Goal: Information Seeking & Learning: Learn about a topic

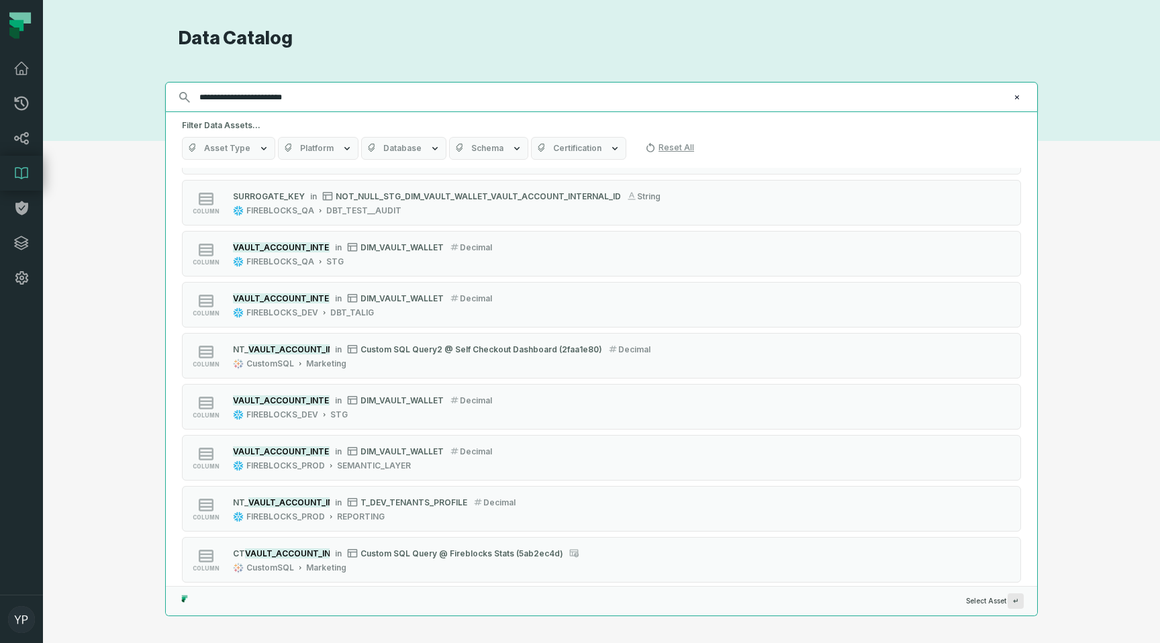
scroll to position [1744, 0]
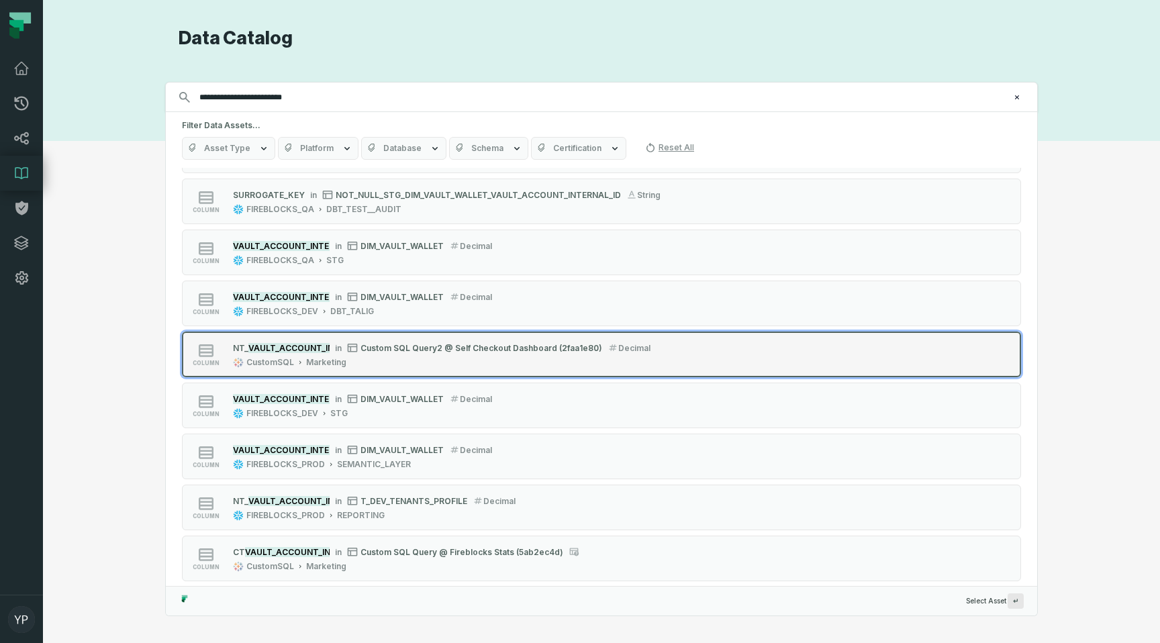
click at [295, 342] on div "COU NT_ VAULT_ACCOUNT_INTERNAL_ID in Custom SQL Query2 @ Self Checkout Dashboar…" at bounding box center [442, 347] width 418 height 13
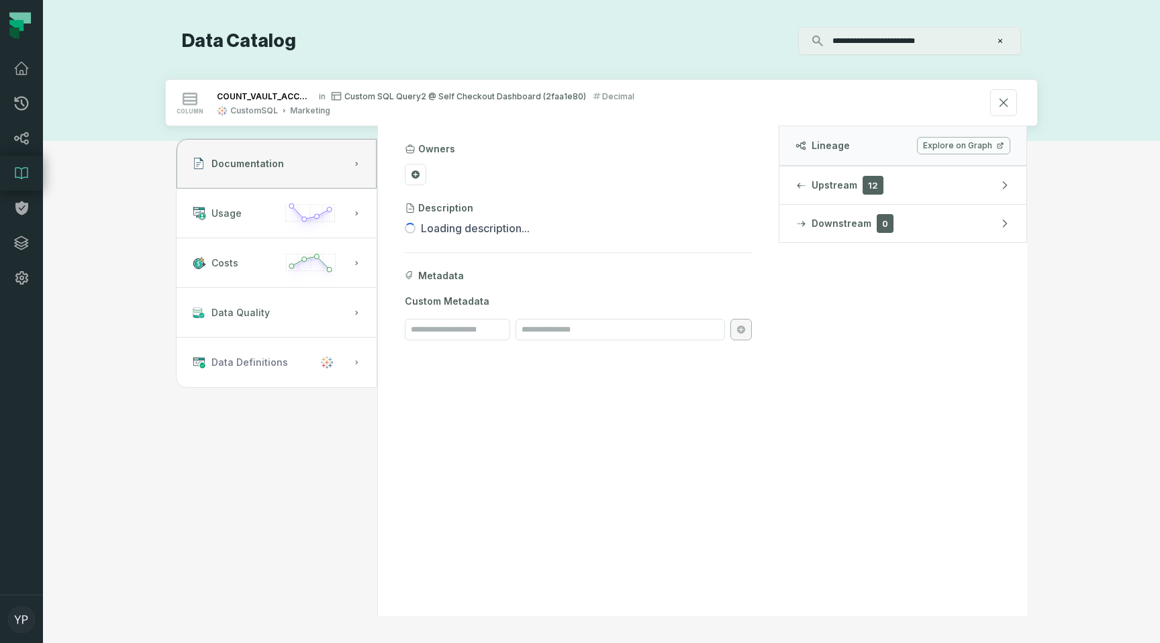
click at [254, 367] on span "Data Definitions" at bounding box center [250, 362] width 77 height 13
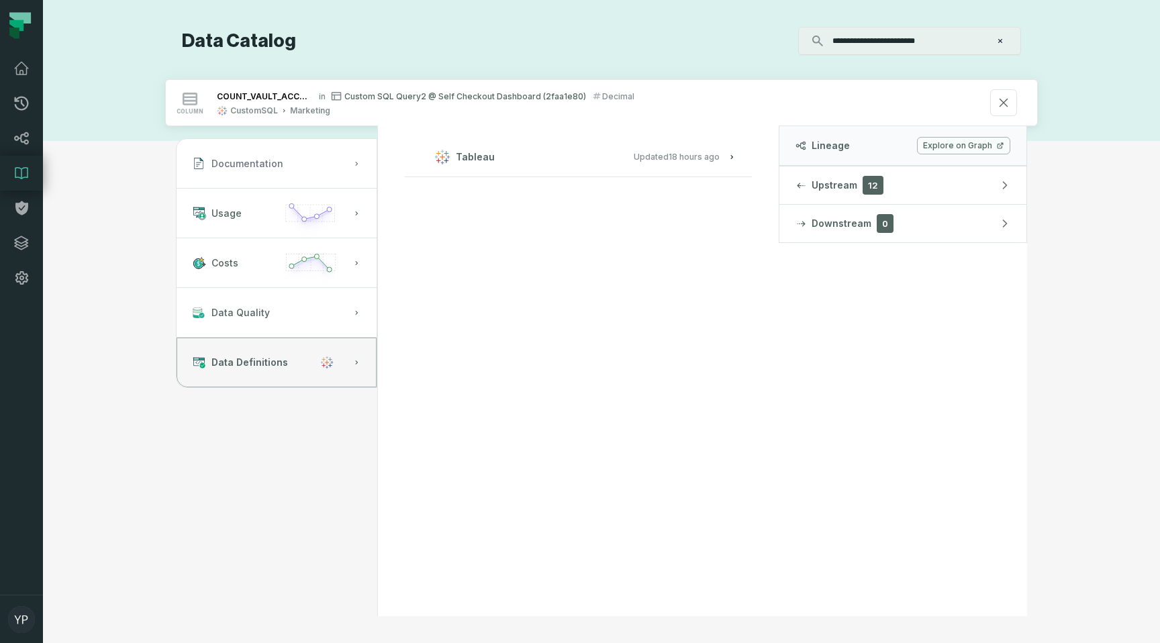
click at [279, 163] on span "Documentation" at bounding box center [248, 163] width 72 height 13
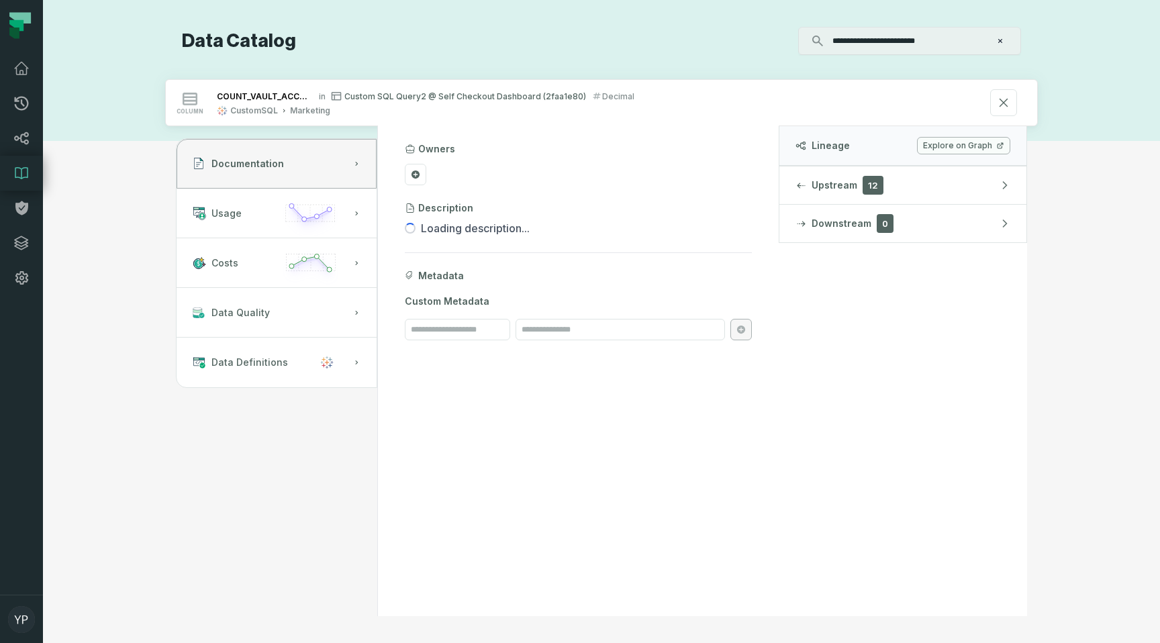
click at [948, 144] on link "Explore on Graph" at bounding box center [963, 145] width 93 height 17
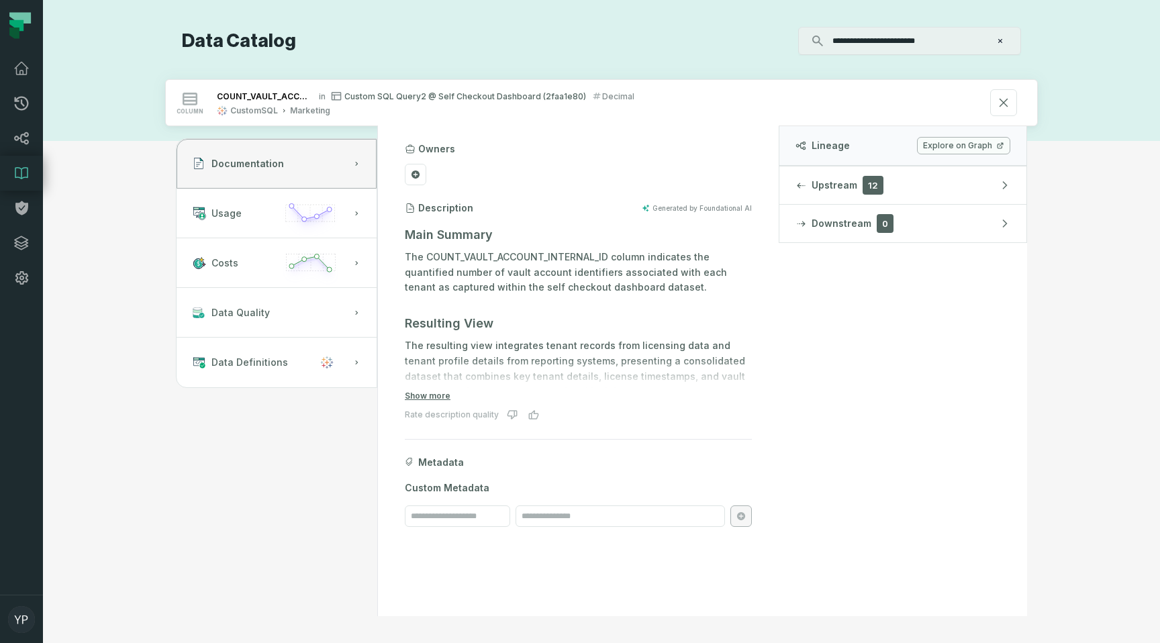
click at [30, 24] on icon at bounding box center [20, 25] width 40 height 40
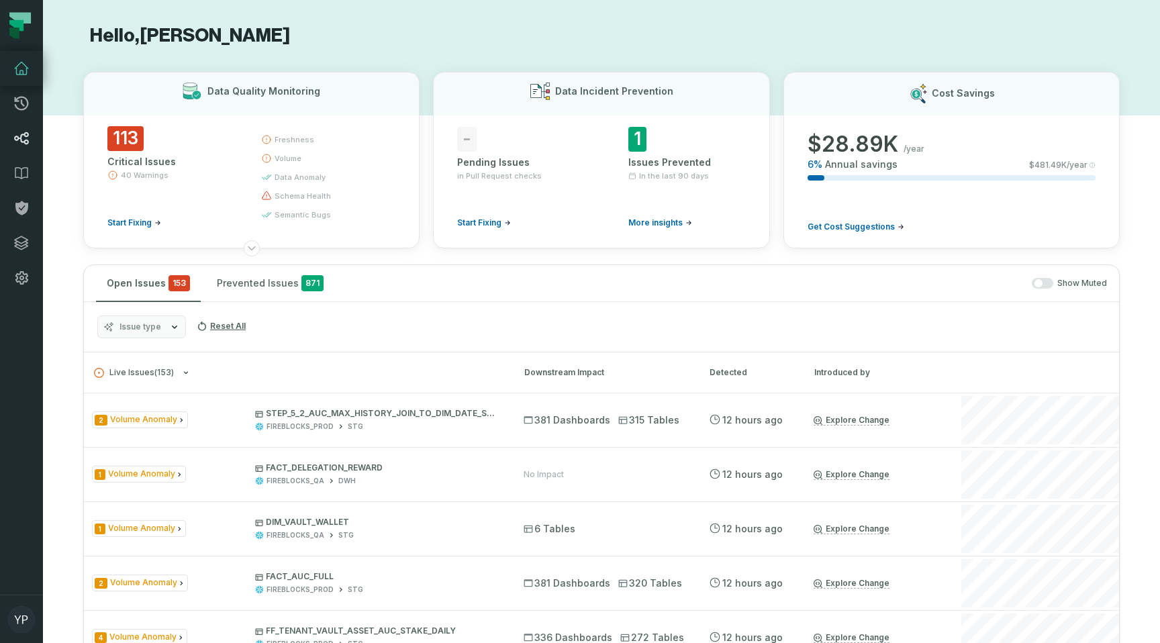
click at [15, 130] on icon at bounding box center [21, 138] width 16 height 16
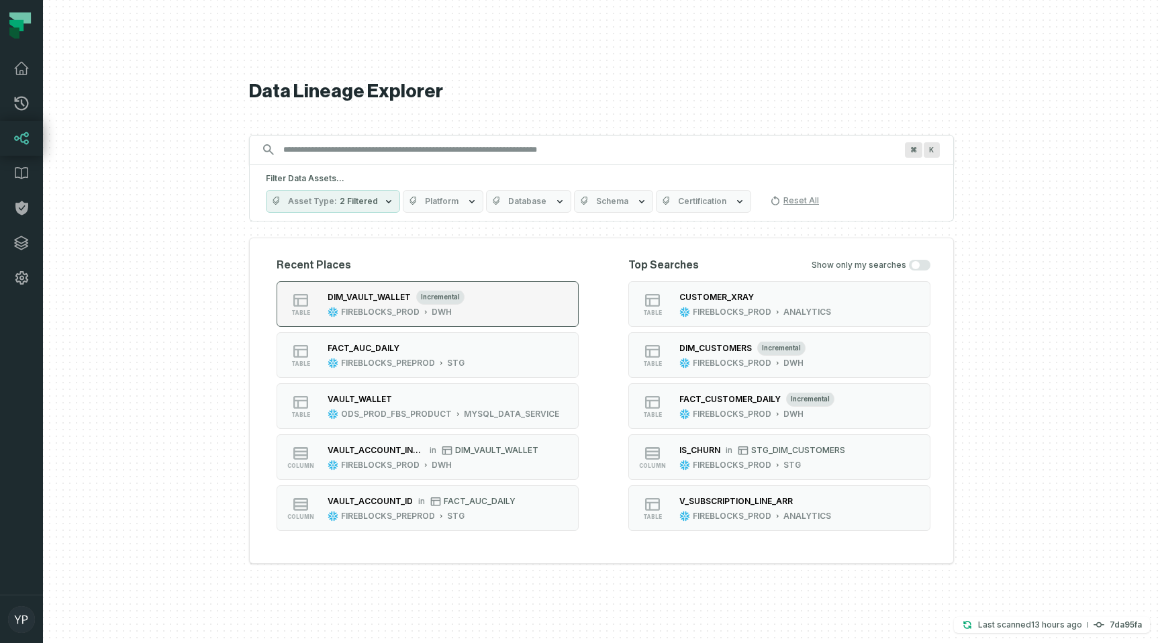
click at [375, 297] on div "DIM_VAULT_WALLET" at bounding box center [369, 297] width 83 height 10
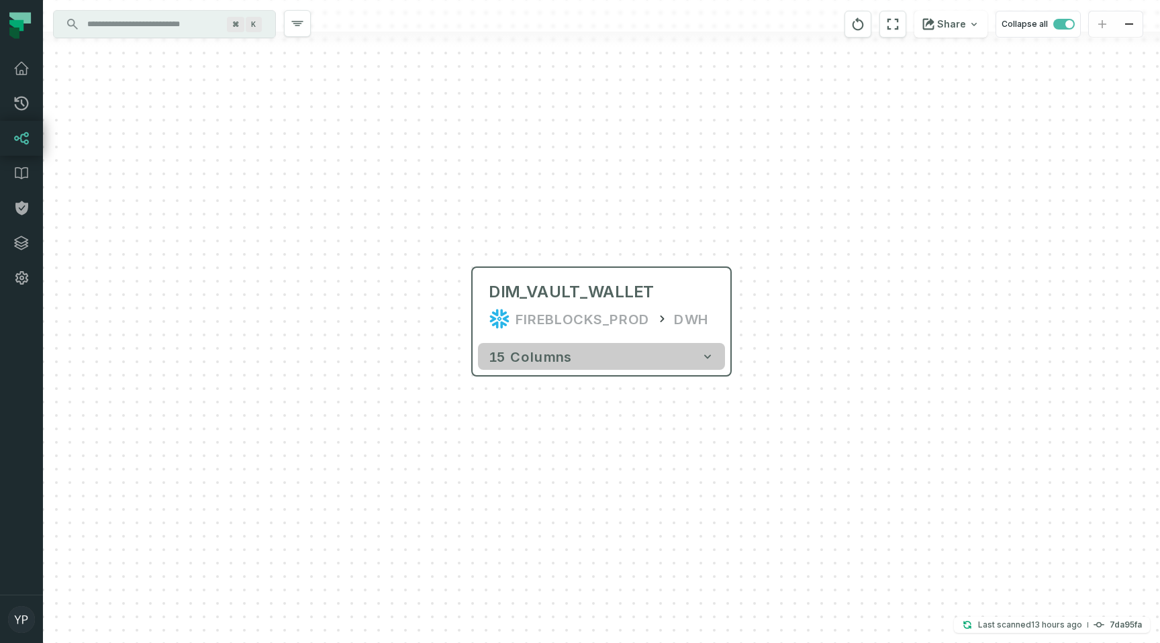
click at [508, 359] on span "15 columns" at bounding box center [530, 356] width 83 height 16
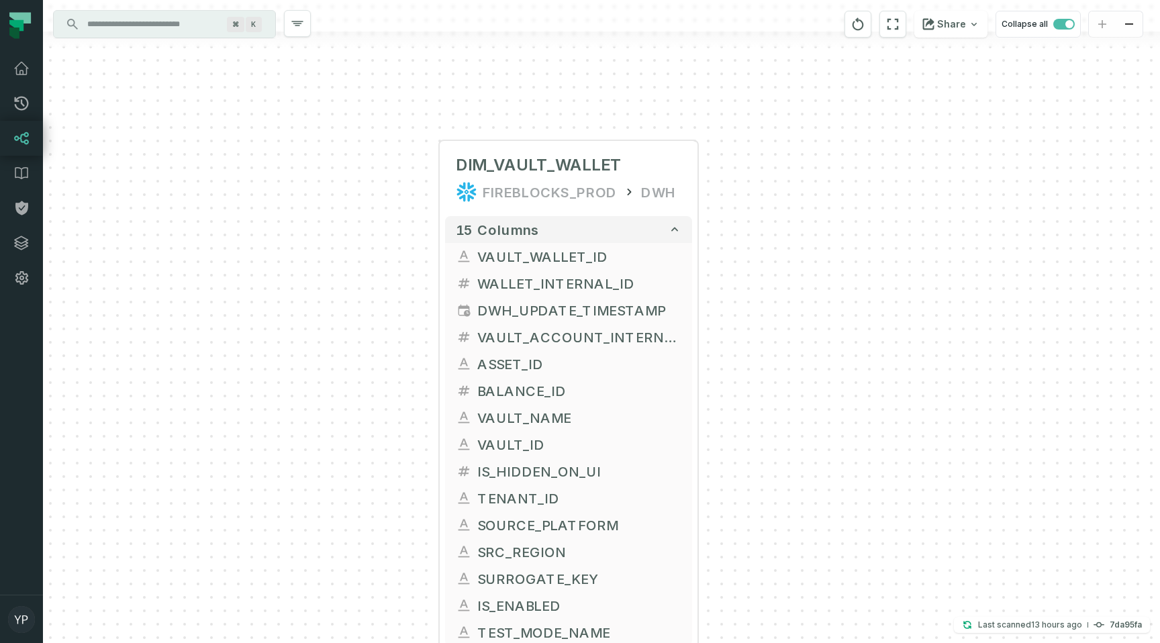
drag, startPoint x: 420, startPoint y: 367, endPoint x: 387, endPoint y: 240, distance: 131.1
click at [387, 240] on div "+ DIM_VAULT_WALLET FIREBLOCKS_PROD DWH + 15 columns + VAULT_WALLET_ID + + WALLE…" at bounding box center [601, 321] width 1117 height 643
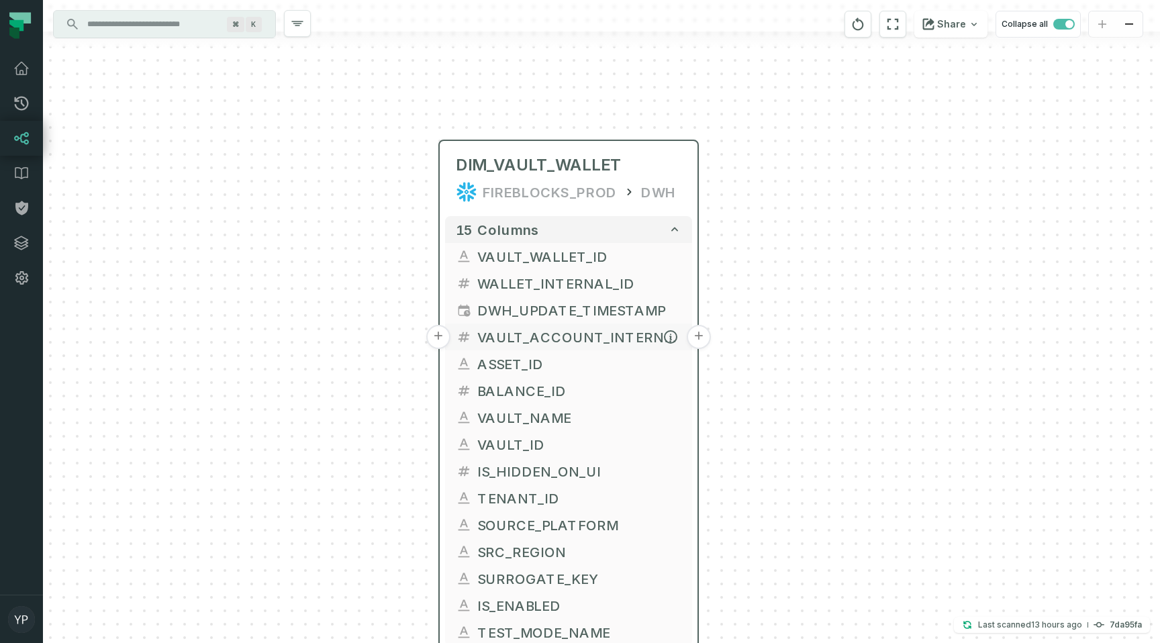
click at [438, 333] on button "+" at bounding box center [438, 337] width 24 height 24
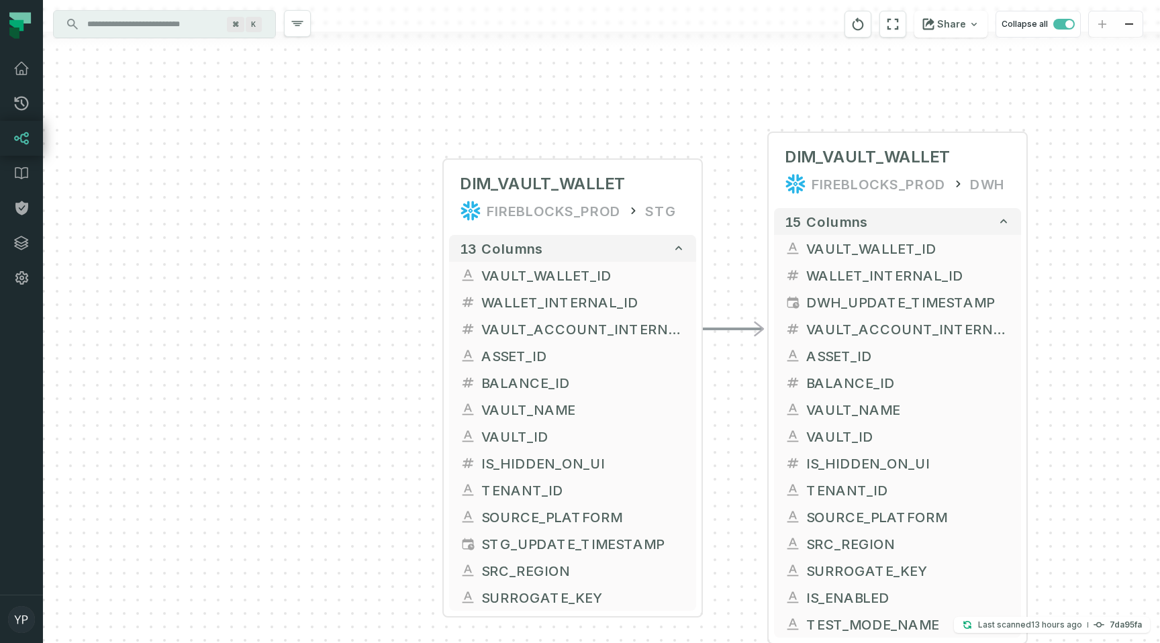
drag, startPoint x: 454, startPoint y: 455, endPoint x: 424, endPoint y: 331, distance: 127.7
click at [424, 331] on div "+ DIM_VAULT_WALLET FIREBLOCKS_PROD STG + 13 columns + VAULT_WALLET_ID + + WALLE…" at bounding box center [601, 321] width 1117 height 643
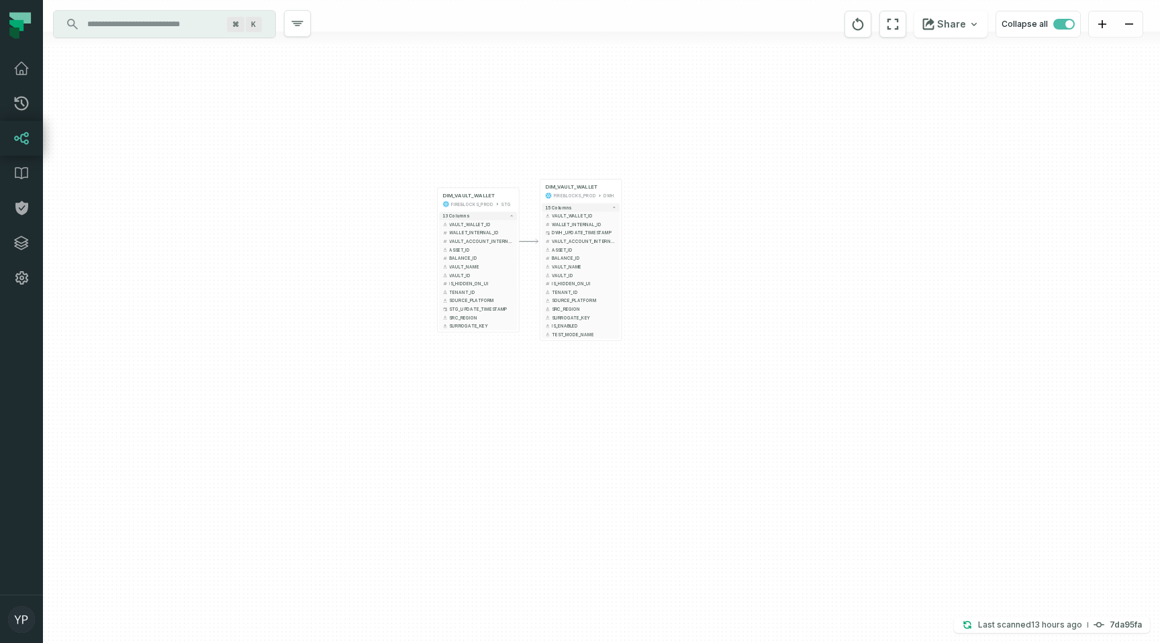
drag, startPoint x: 402, startPoint y: 149, endPoint x: 402, endPoint y: 204, distance: 55.1
click at [402, 204] on div "+ DIM_VAULT_WALLET FIREBLOCKS_PROD STG + 13 columns + VAULT_WALLET_ID + + WALLE…" at bounding box center [601, 321] width 1117 height 643
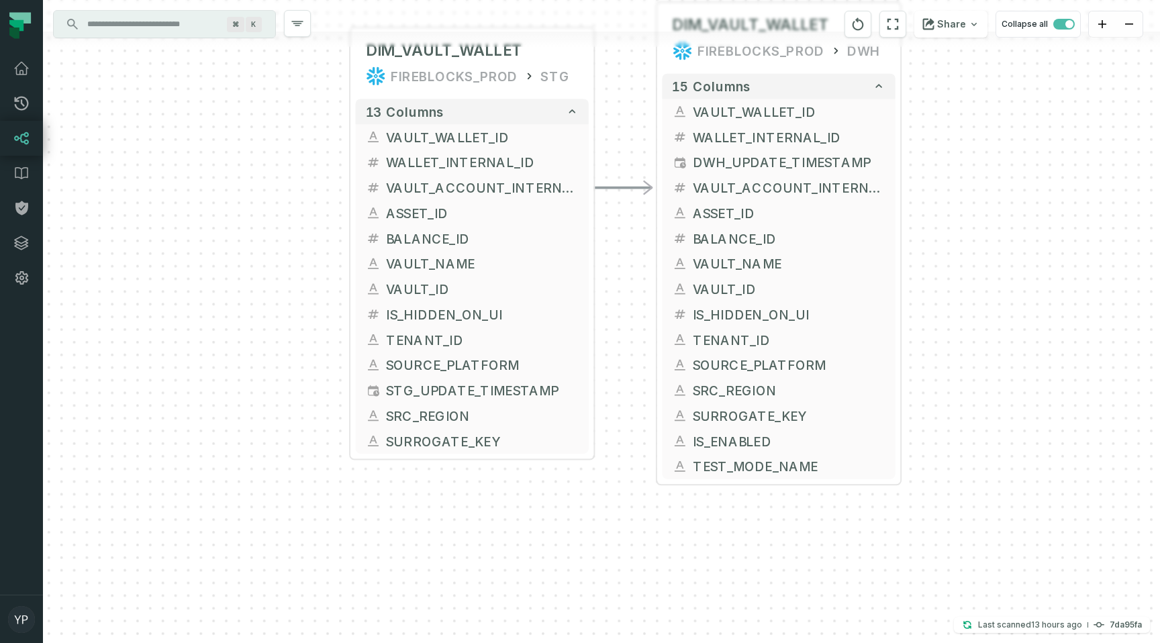
drag, startPoint x: 293, startPoint y: 285, endPoint x: 339, endPoint y: 350, distance: 79.9
click at [339, 351] on div "+ DIM_VAULT_WALLET FIREBLOCKS_PROD STG + 13 columns + VAULT_WALLET_ID + + WALLE…" at bounding box center [601, 321] width 1117 height 643
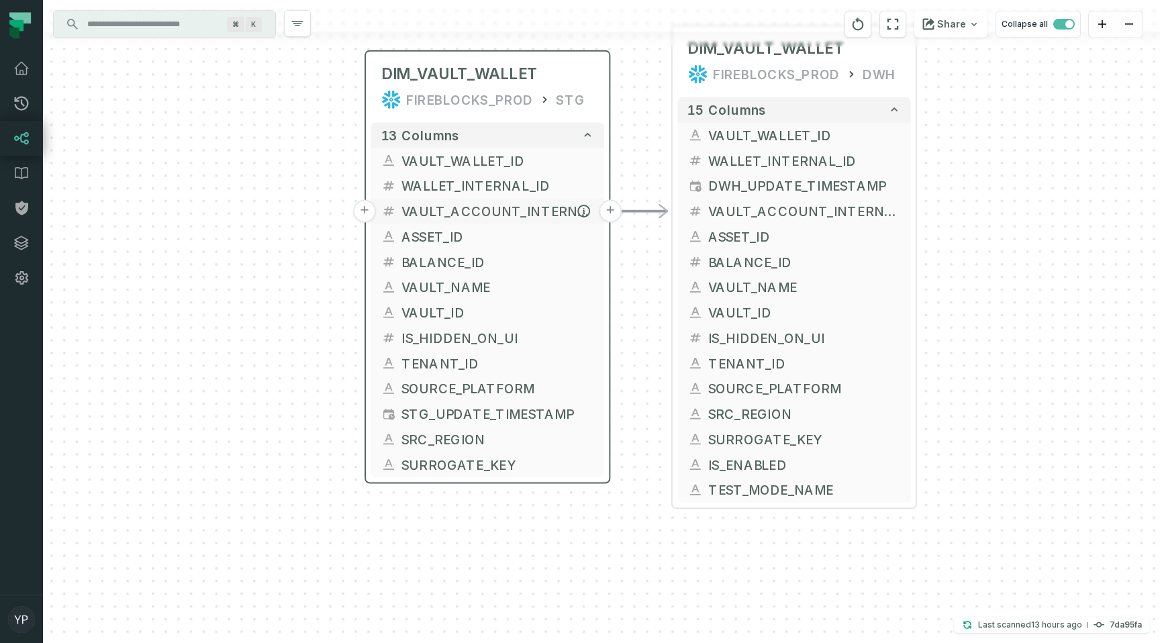
click at [369, 209] on button "+" at bounding box center [364, 211] width 23 height 23
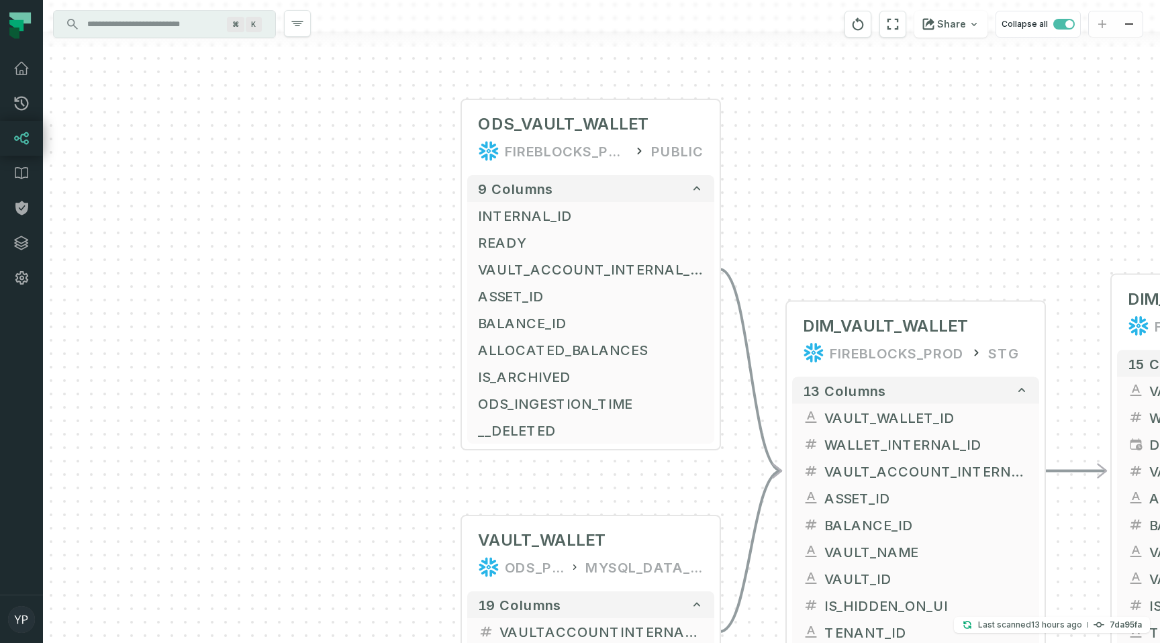
drag, startPoint x: 448, startPoint y: 381, endPoint x: 428, endPoint y: 168, distance: 214.4
click at [428, 168] on div "+ ODS_VAULT_WALLET FIREBLOCKS_PROD PUBLIC + 9 columns + INTERNAL_ID + + READY +…" at bounding box center [601, 321] width 1117 height 643
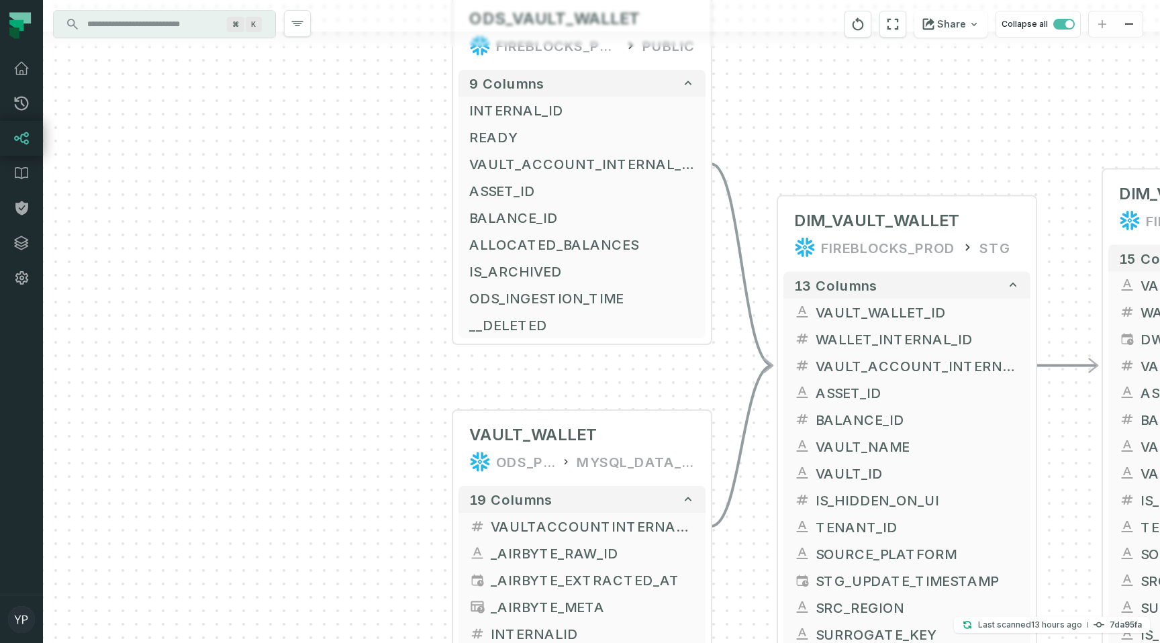
drag, startPoint x: 430, startPoint y: 295, endPoint x: 430, endPoint y: 275, distance: 20.1
click at [430, 275] on div "+ ODS_VAULT_WALLET FIREBLOCKS_PROD PUBLIC + 9 columns + INTERNAL_ID + + READY +…" at bounding box center [601, 321] width 1117 height 643
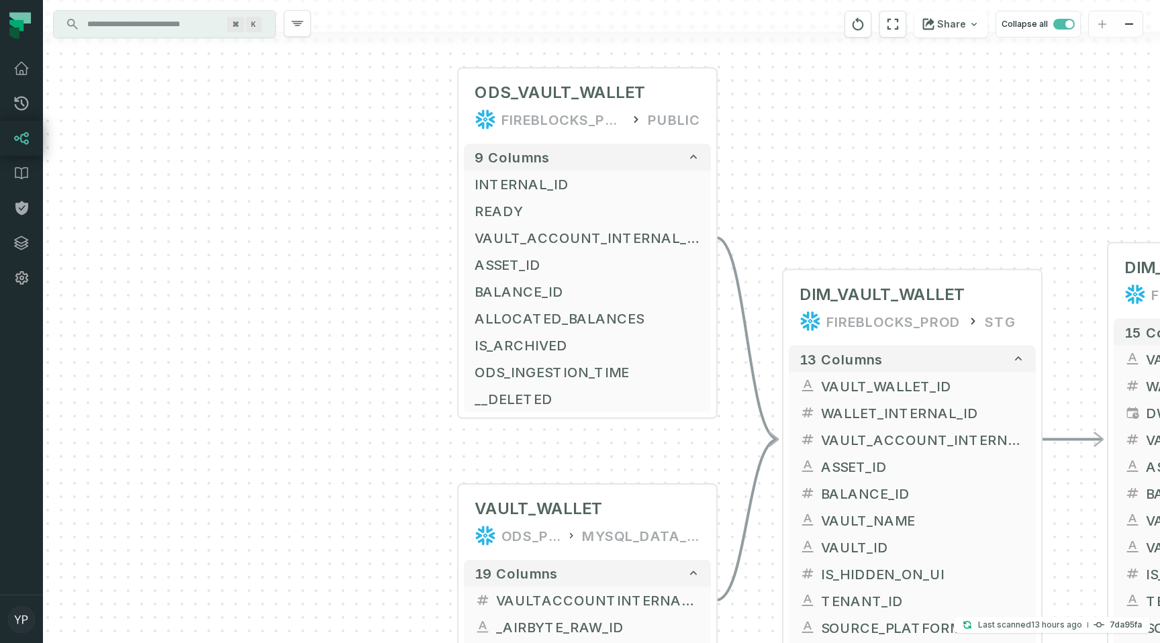
drag, startPoint x: 396, startPoint y: 158, endPoint x: 402, endPoint y: 248, distance: 90.1
click at [402, 248] on div "+ ODS_VAULT_WALLET FIREBLOCKS_PROD PUBLIC + 9 columns + INTERNAL_ID + + READY +…" at bounding box center [601, 321] width 1117 height 643
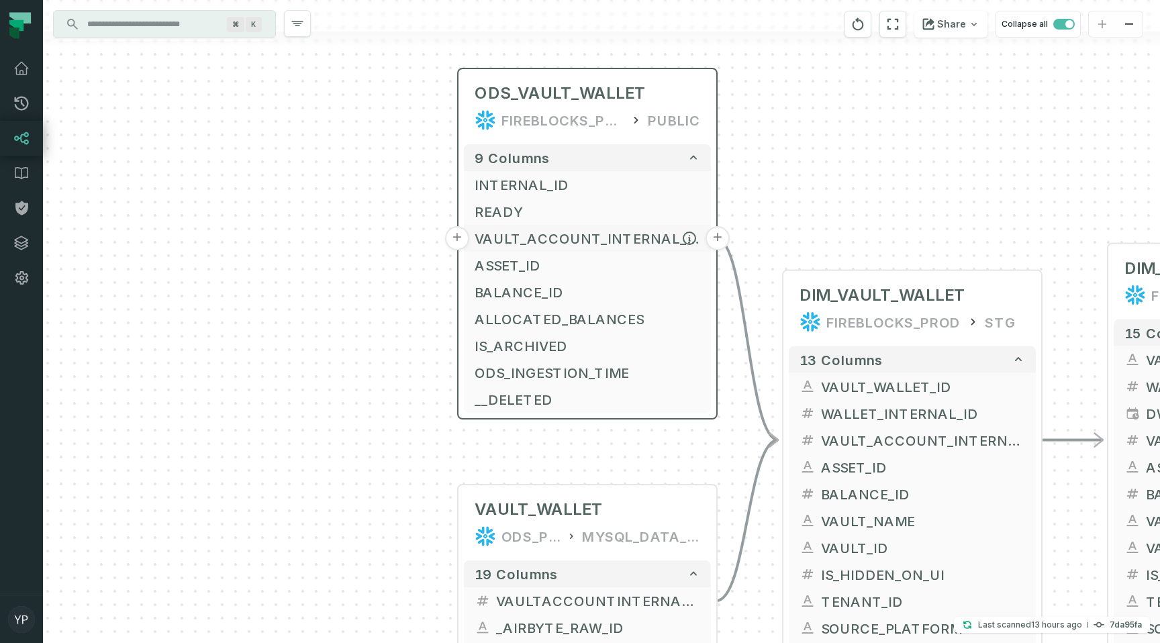
click at [459, 238] on button "+" at bounding box center [457, 238] width 24 height 24
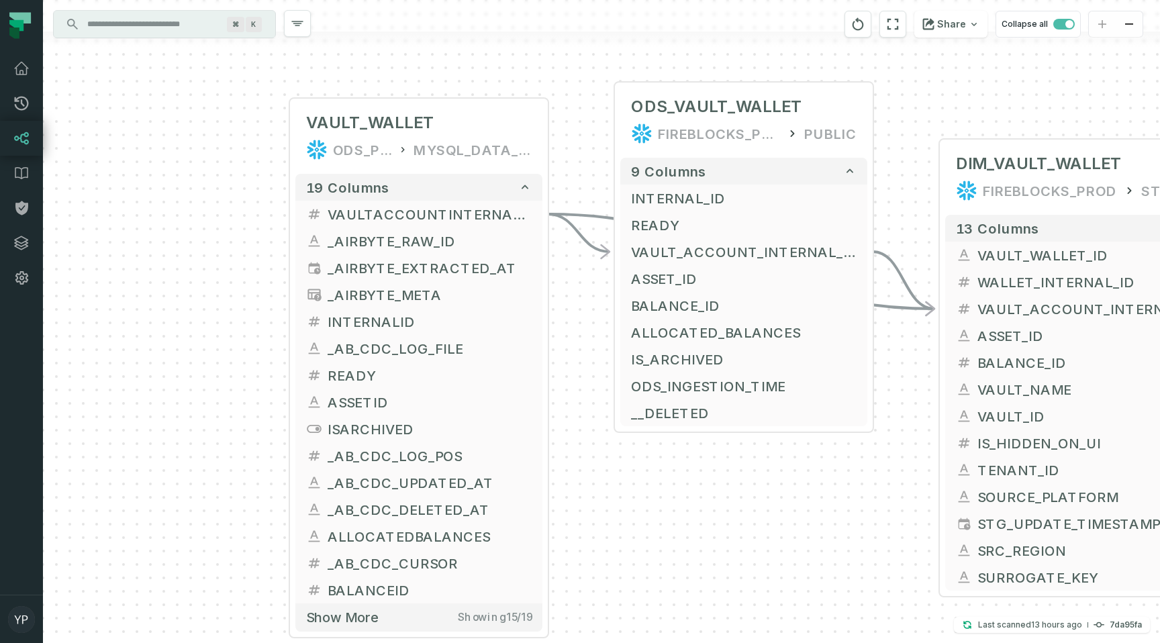
drag, startPoint x: 102, startPoint y: 227, endPoint x: 259, endPoint y: 240, distance: 157.0
click at [259, 240] on div "+ ODS_VAULT_WALLET FIREBLOCKS_PROD PUBLIC + 9 columns + INTERNAL_ID + + READY -…" at bounding box center [601, 321] width 1117 height 643
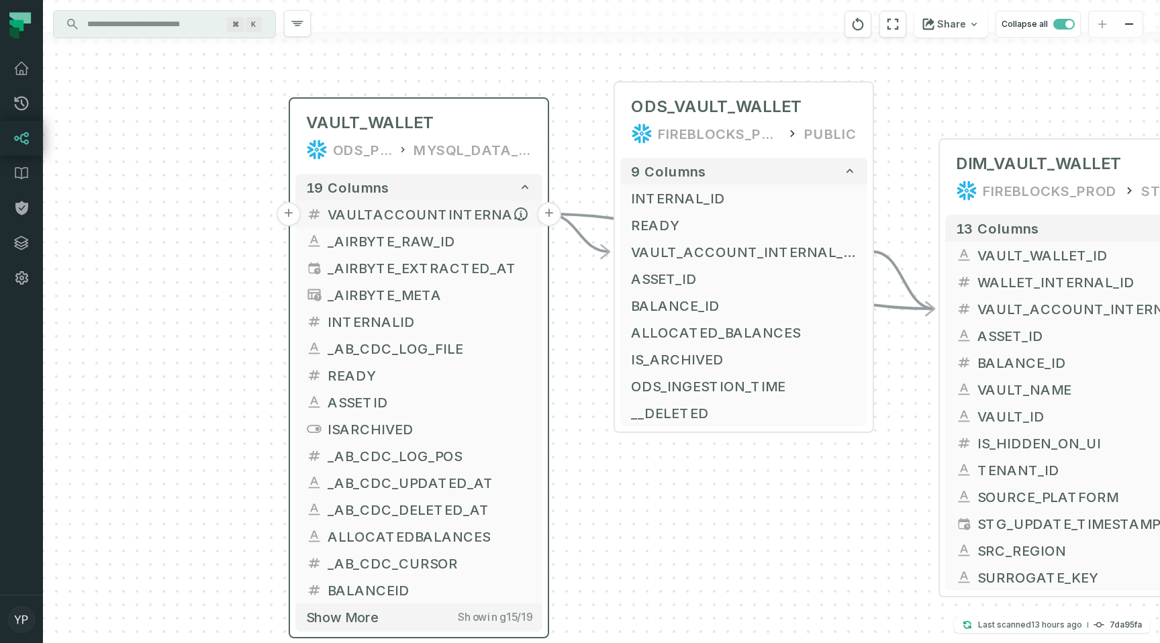
click at [298, 209] on button "+" at bounding box center [289, 214] width 24 height 24
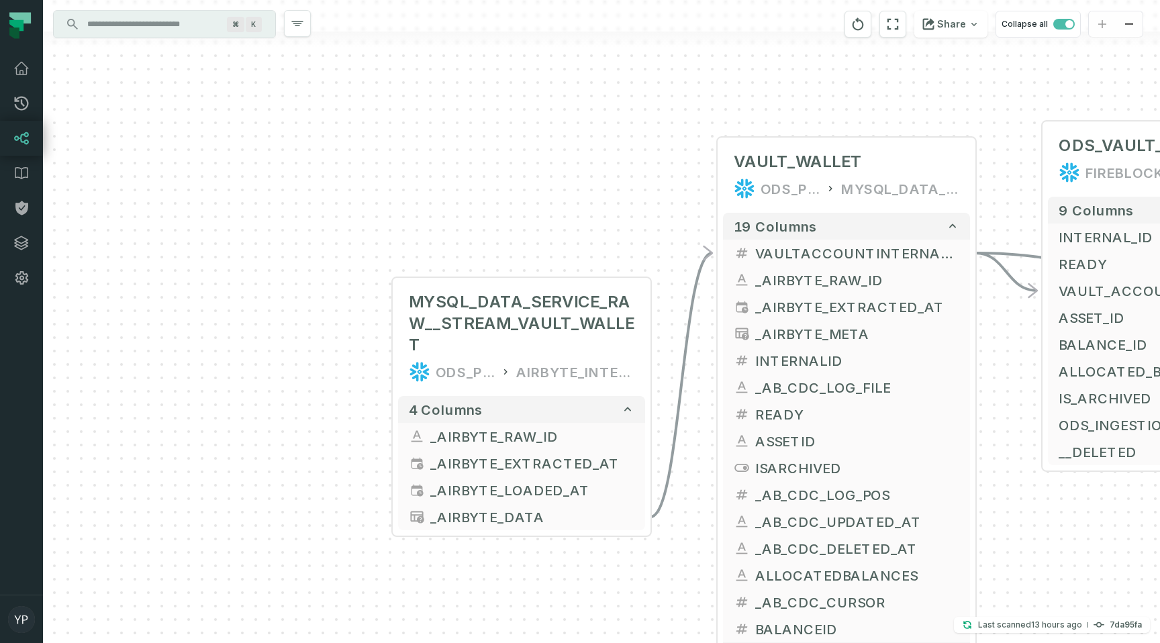
drag, startPoint x: 749, startPoint y: 216, endPoint x: 587, endPoint y: 214, distance: 161.8
click at [587, 214] on div "MYSQL_DATA_SERVICE_RAW__STREAM_VAULT_WALLET ODS_PROD_FBS_PRODUCT AIRBYTE_INTERN…" at bounding box center [601, 321] width 1117 height 643
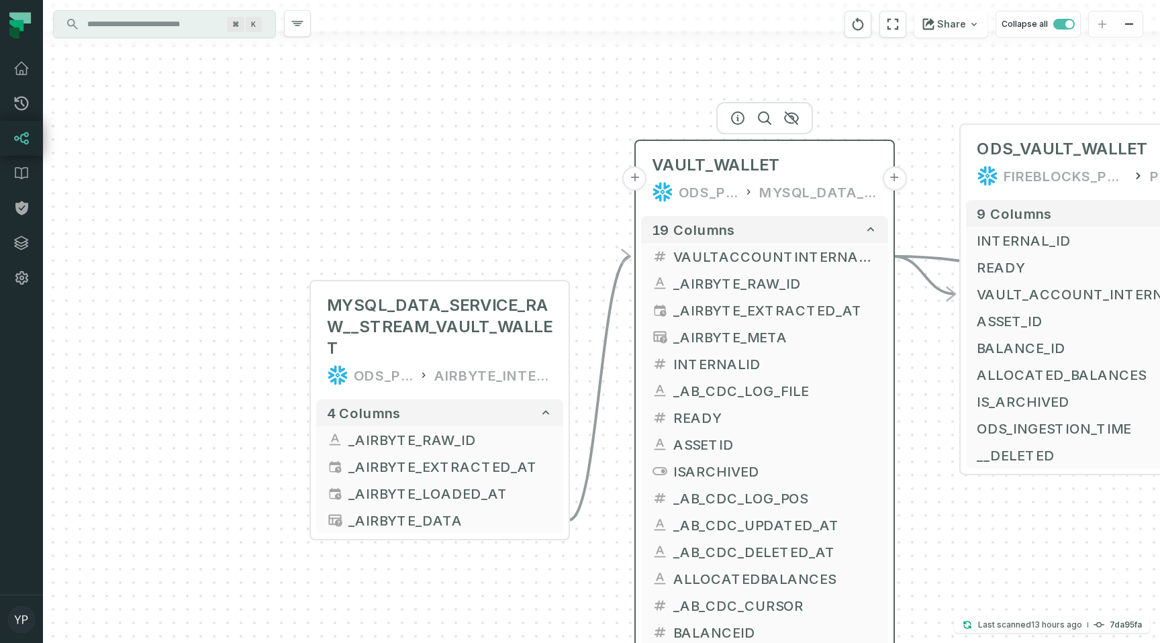
click at [722, 199] on div "ODS_PROD_FBS_PRODUCT" at bounding box center [708, 191] width 59 height 21
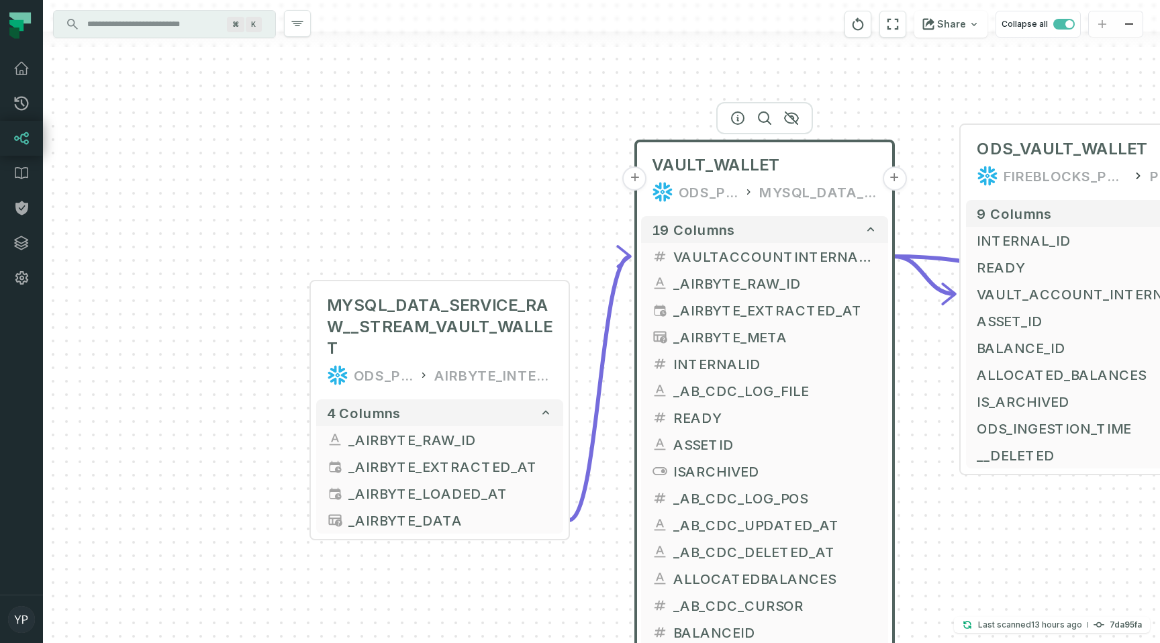
click at [612, 289] on icon "Edge from 669818a47568891e2d0c74be426b0d63 to a8856122947c24705c4d27b20abcc706" at bounding box center [600, 388] width 62 height 264
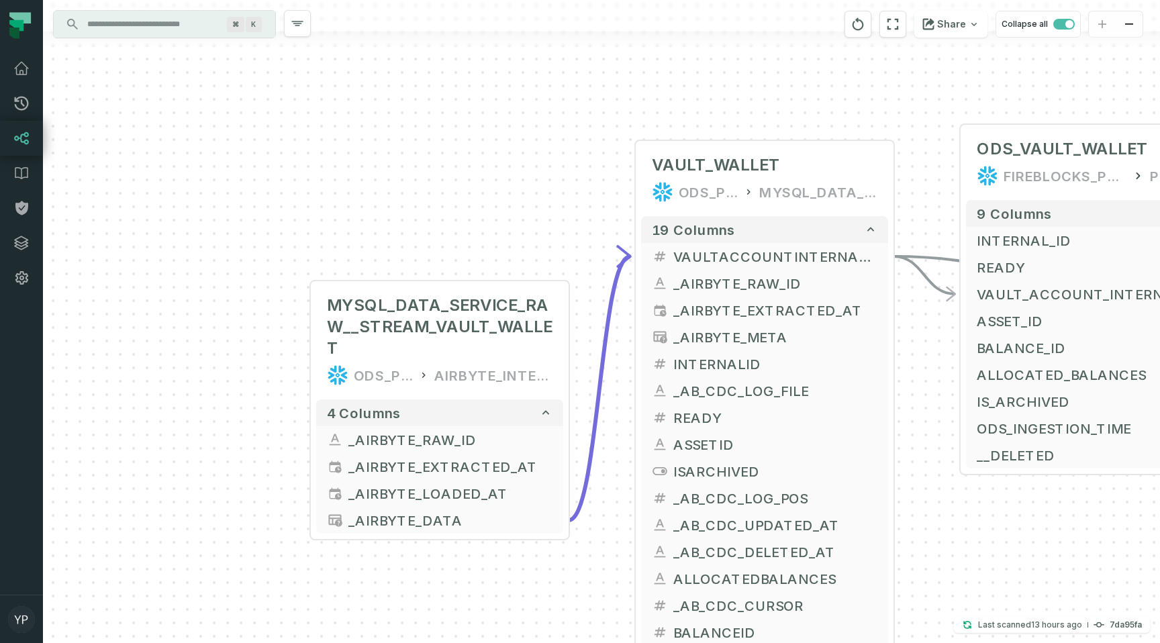
click at [612, 289] on icon "Edge from 669818a47568891e2d0c74be426b0d63 to a8856122947c24705c4d27b20abcc706" at bounding box center [600, 388] width 62 height 264
click at [693, 243] on button "VAULTACCOUNTINTERNALID" at bounding box center [764, 256] width 247 height 27
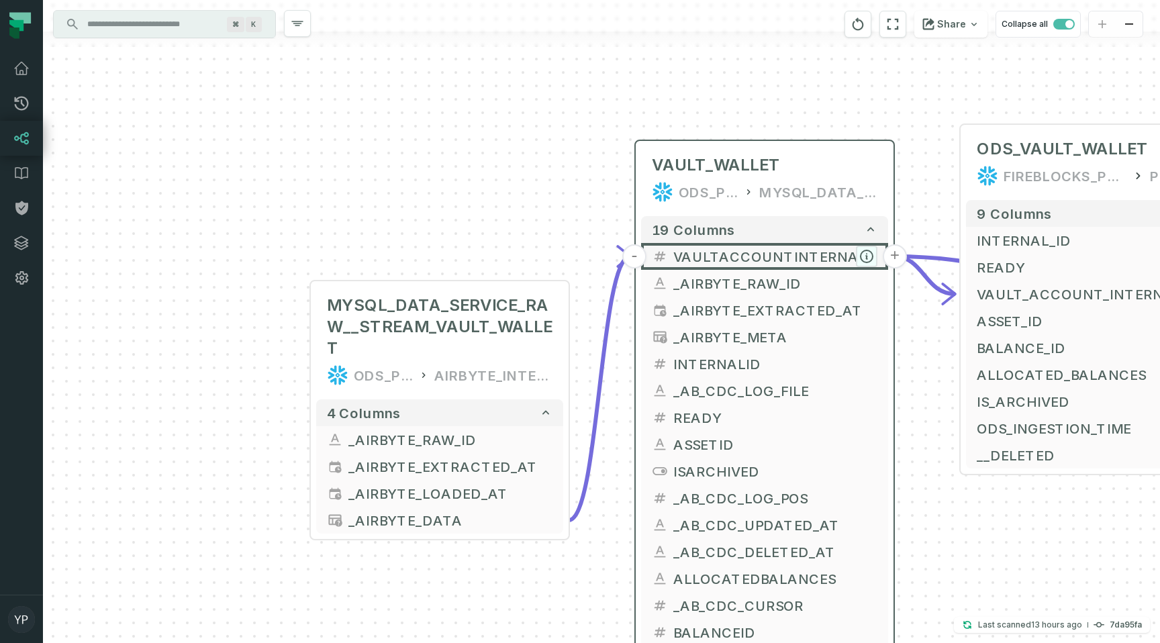
click at [863, 251] on icon "button" at bounding box center [867, 256] width 12 height 12
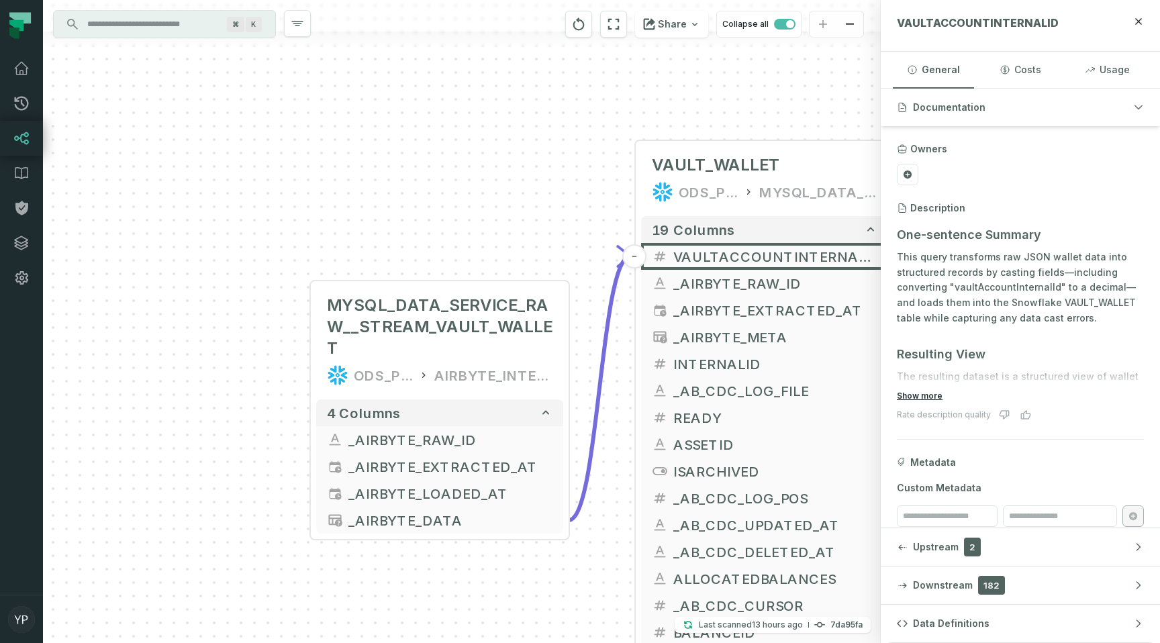
click at [912, 397] on button "Show more" at bounding box center [920, 396] width 46 height 11
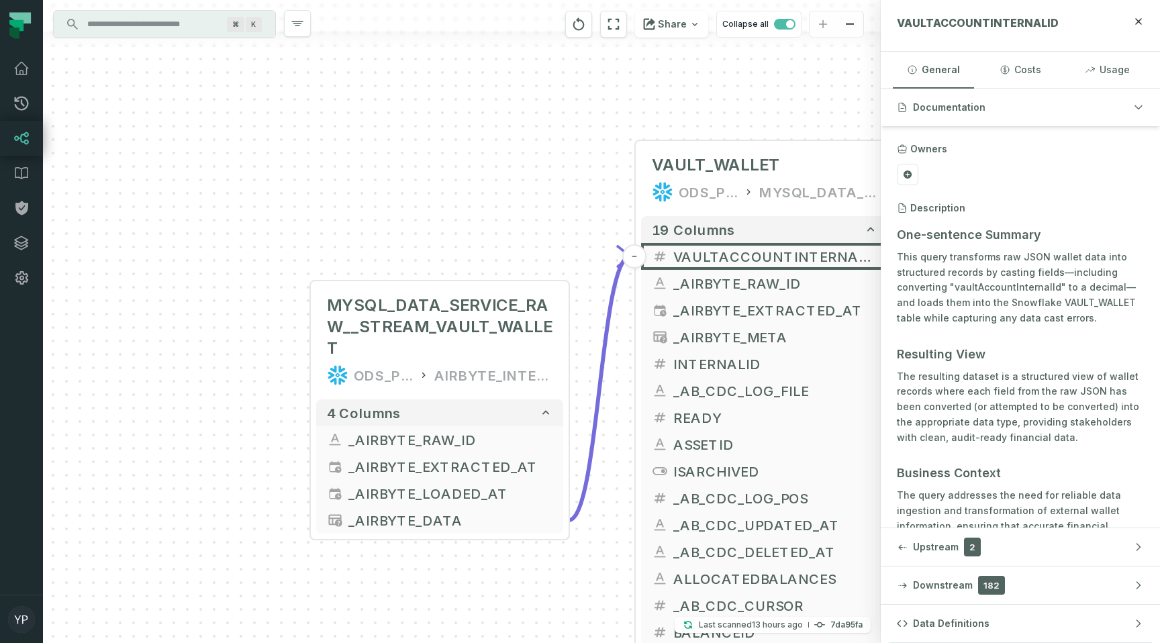
scroll to position [9, 0]
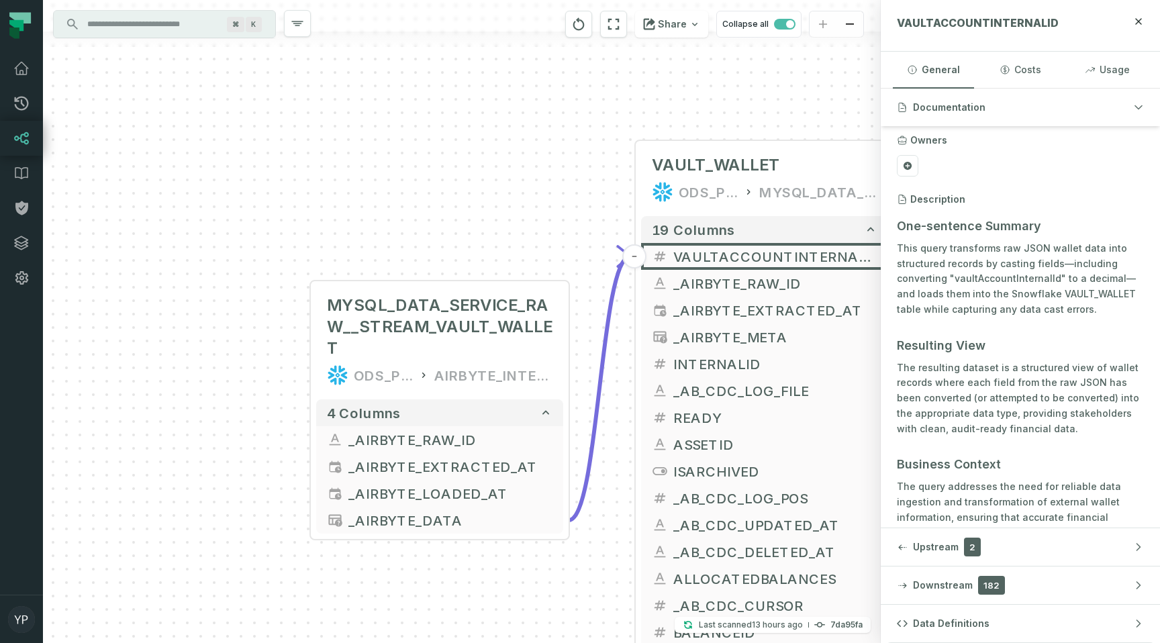
click at [1141, 11] on header "VAULTACCOUNTINTERNALID" at bounding box center [1020, 26] width 279 height 52
click at [1141, 24] on icon "button" at bounding box center [1138, 21] width 11 height 11
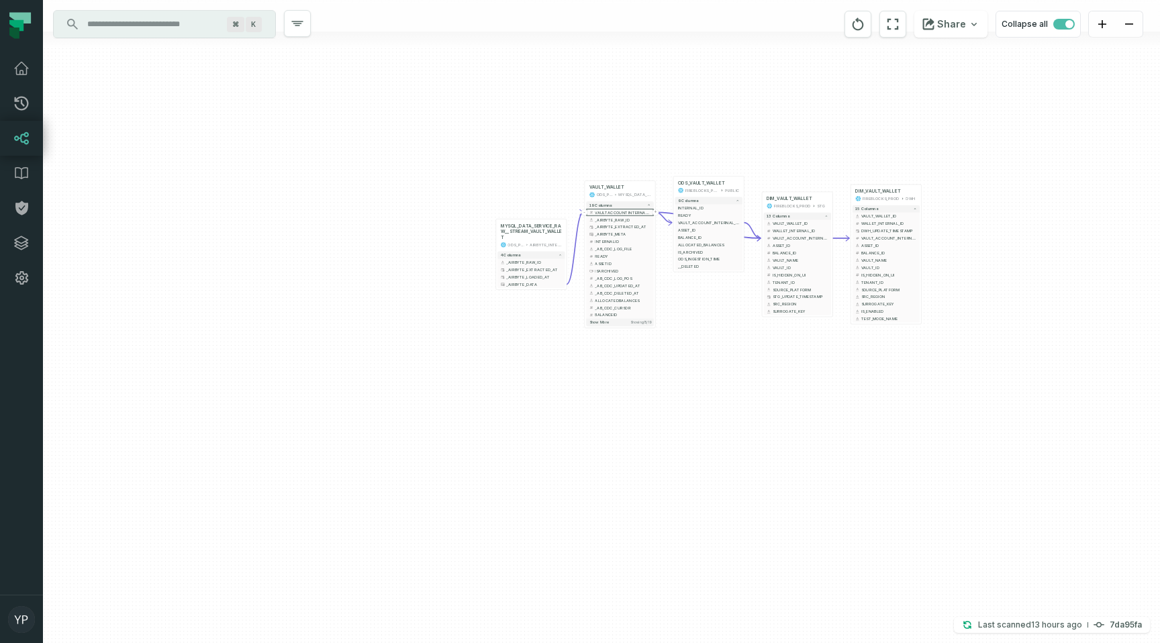
drag, startPoint x: 536, startPoint y: 154, endPoint x: 506, endPoint y: 222, distance: 74.0
click at [507, 222] on div "MYSQL_DATA_SERVICE_RAW__STREAM_VAULT_WALLET ODS_PROD_FBS_PRODUCT AIRBYTE_INTERN…" at bounding box center [601, 321] width 1117 height 643
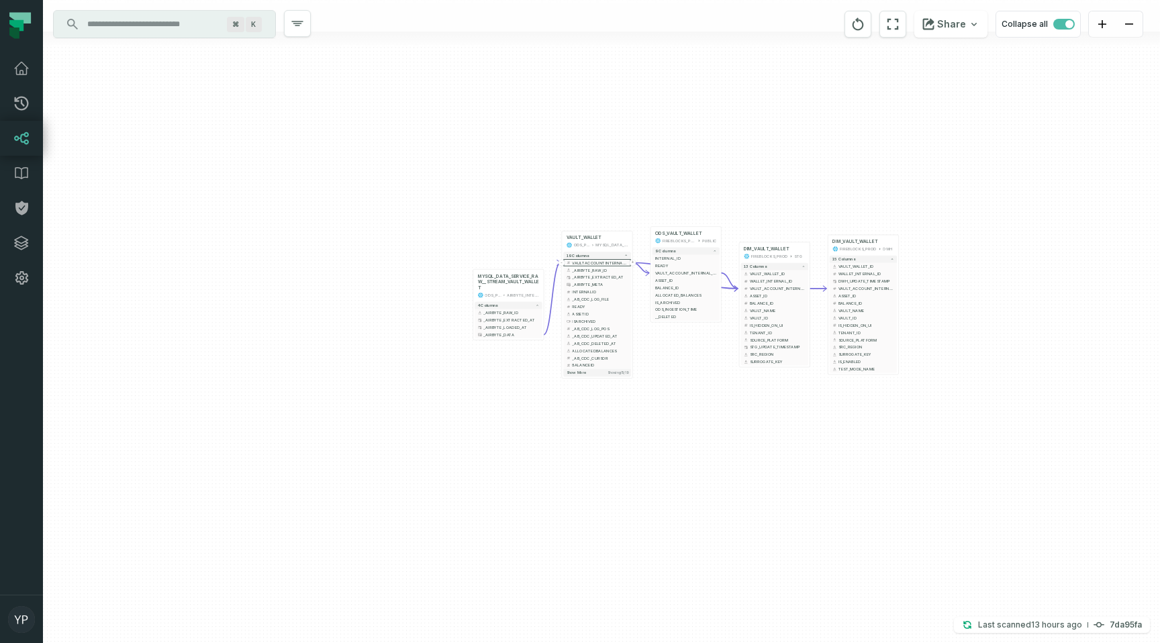
click at [185, 26] on input "Discovery Provider cmdk menu" at bounding box center [152, 23] width 146 height 21
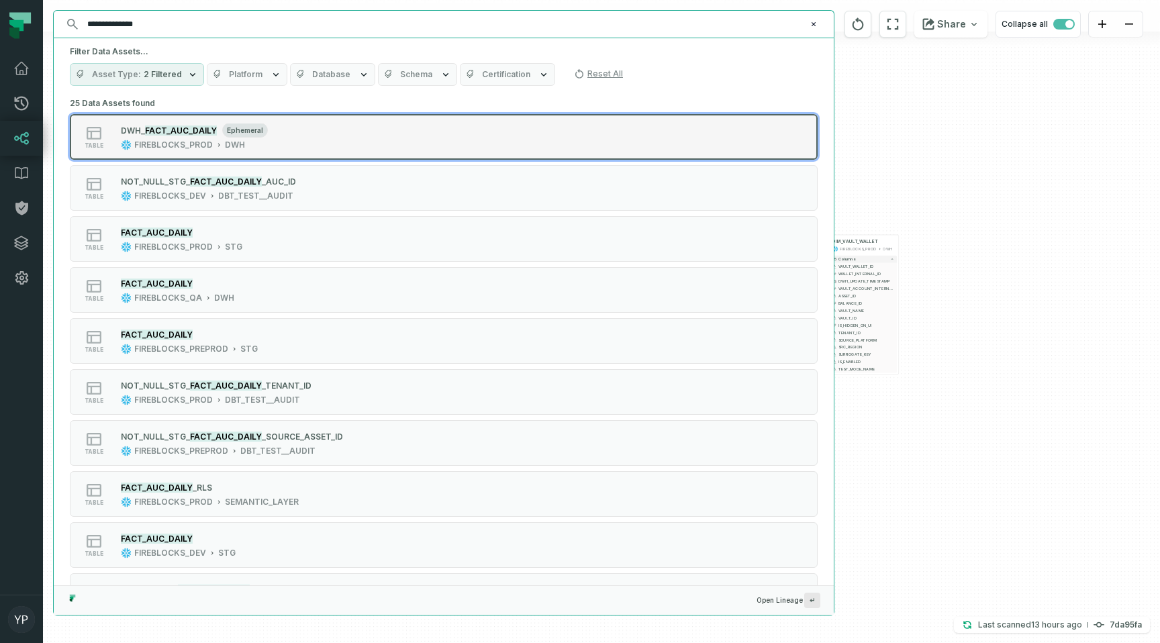
type input "**********"
click at [143, 131] on span "WH_" at bounding box center [136, 131] width 18 height 10
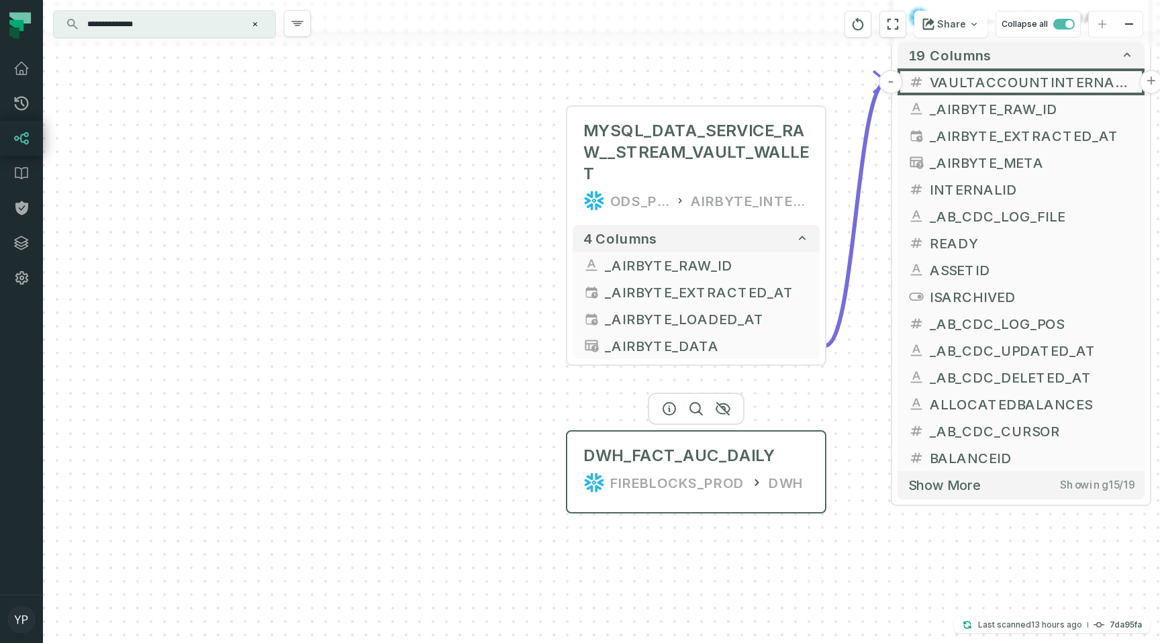
drag, startPoint x: 606, startPoint y: 306, endPoint x: 701, endPoint y: 466, distance: 186.7
click at [701, 467] on div "DWH_FACT_AUC_DAILY FIREBLOCKS_PROD DWH" at bounding box center [696, 469] width 247 height 64
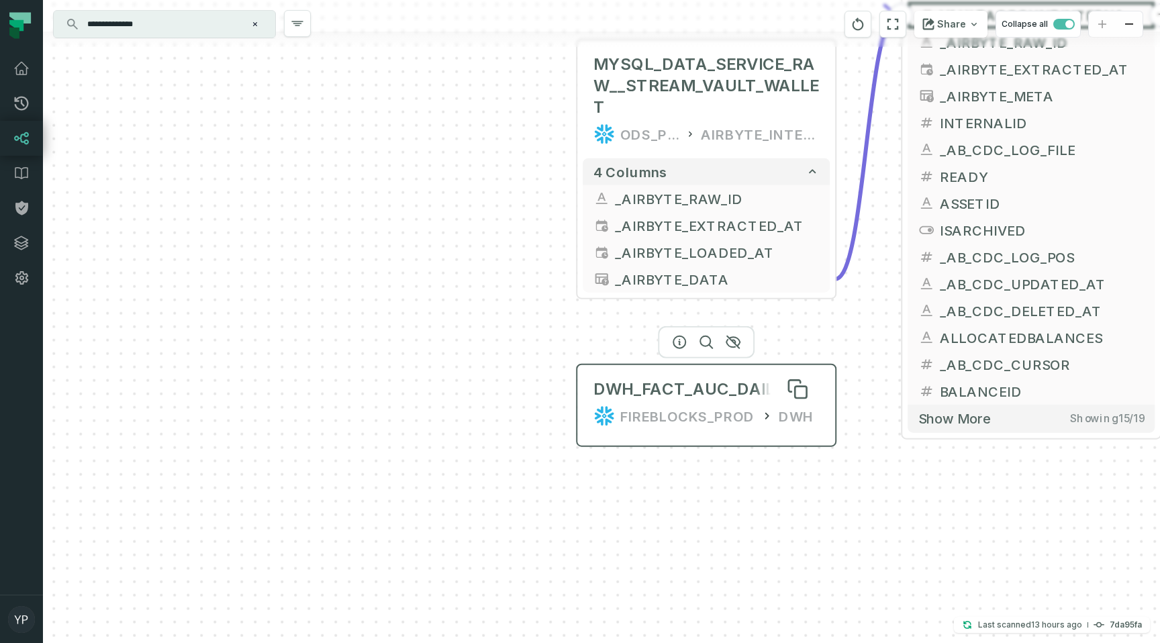
click at [696, 398] on div "DWH_FACT_AUC_DAILY" at bounding box center [690, 389] width 192 height 21
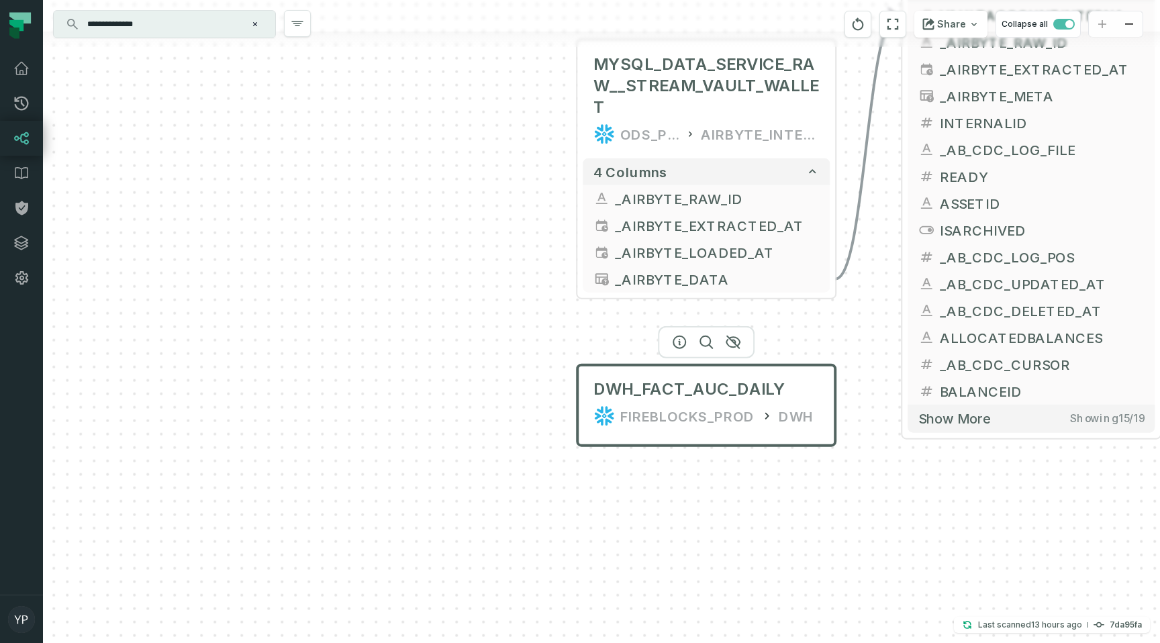
click at [727, 424] on div "FIREBLOCKS_PROD" at bounding box center [687, 416] width 134 height 21
click at [771, 425] on div "FIREBLOCKS_PROD DWH" at bounding box center [707, 416] width 226 height 21
click at [735, 340] on icon "button" at bounding box center [733, 342] width 16 height 16
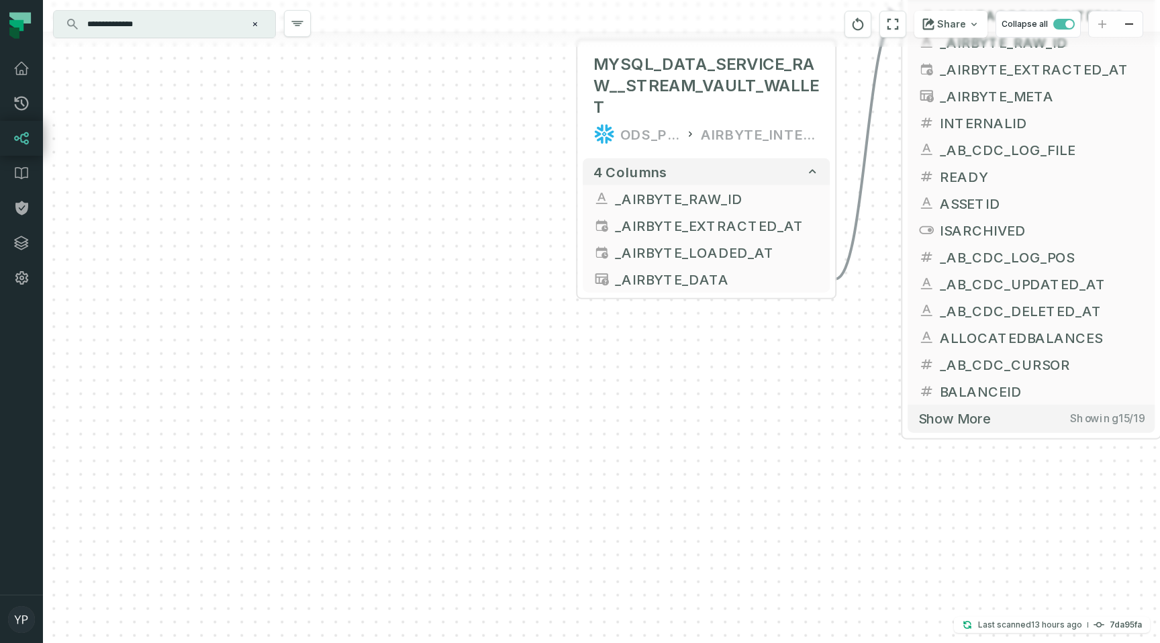
click at [166, 38] on div at bounding box center [601, 39] width 1117 height 15
click at [161, 34] on input "**********" at bounding box center [163, 23] width 168 height 21
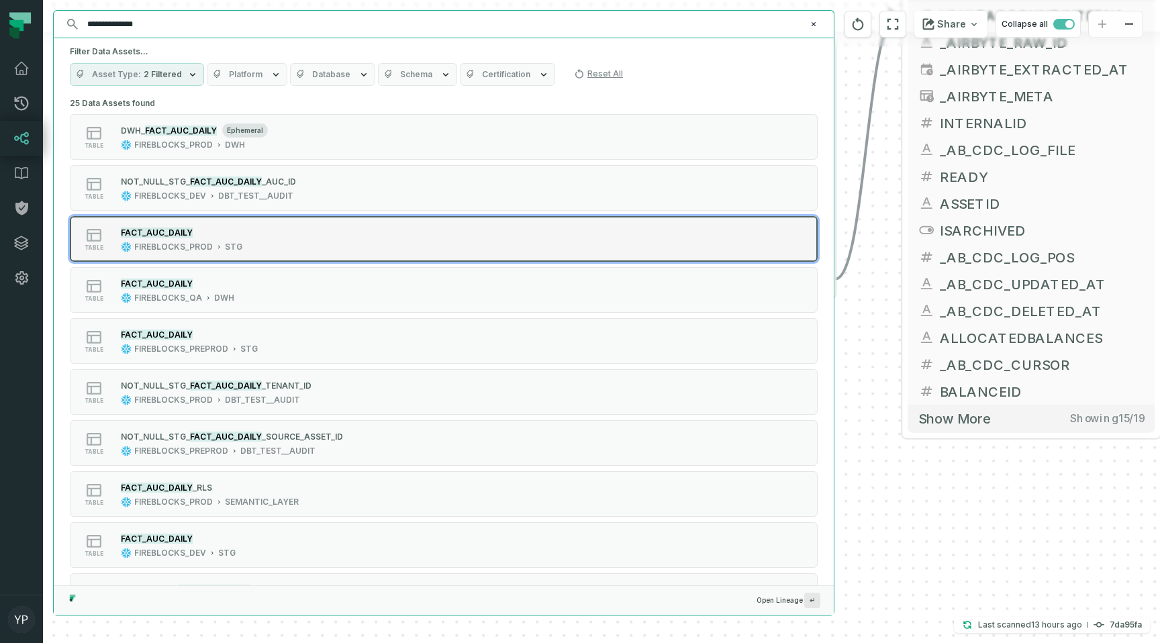
click at [142, 240] on div "FACT_AUC_DAILY FIREBLOCKS_PROD STG" at bounding box center [181, 239] width 132 height 27
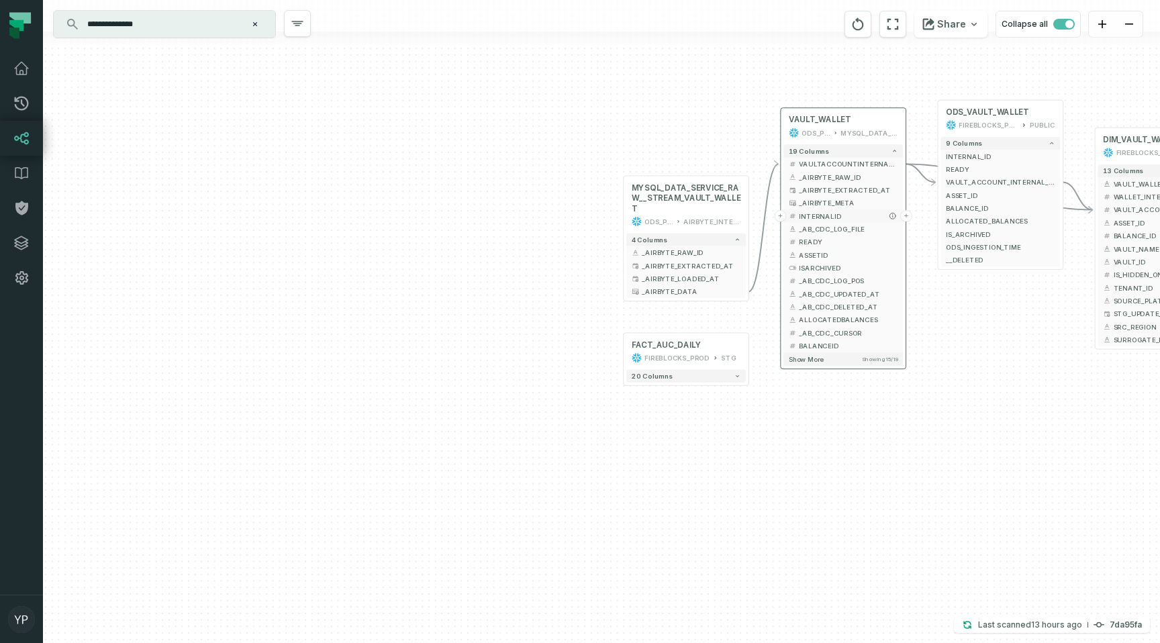
drag, startPoint x: 891, startPoint y: 342, endPoint x: 862, endPoint y: 207, distance: 138.0
click at [862, 207] on div "MYSQL_DATA_SERVICE_RAW__STREAM_VAULT_WALLET ODS_PROD_FBS_PRODUCT AIRBYTE_INTERN…" at bounding box center [601, 321] width 1117 height 643
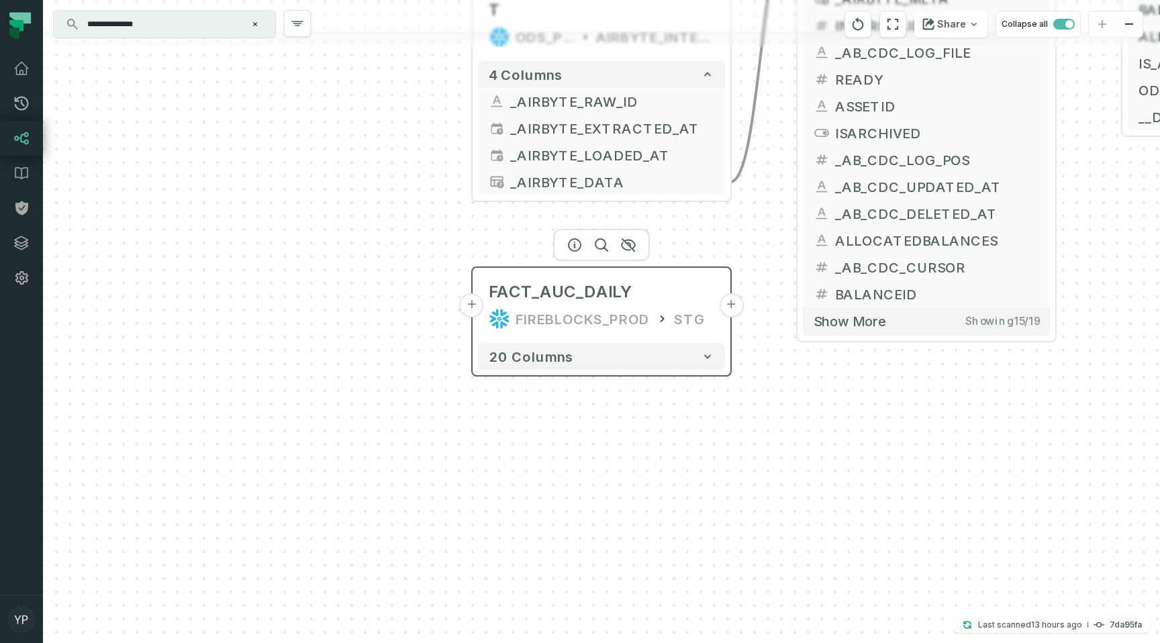
click at [472, 308] on button "+" at bounding box center [472, 305] width 24 height 24
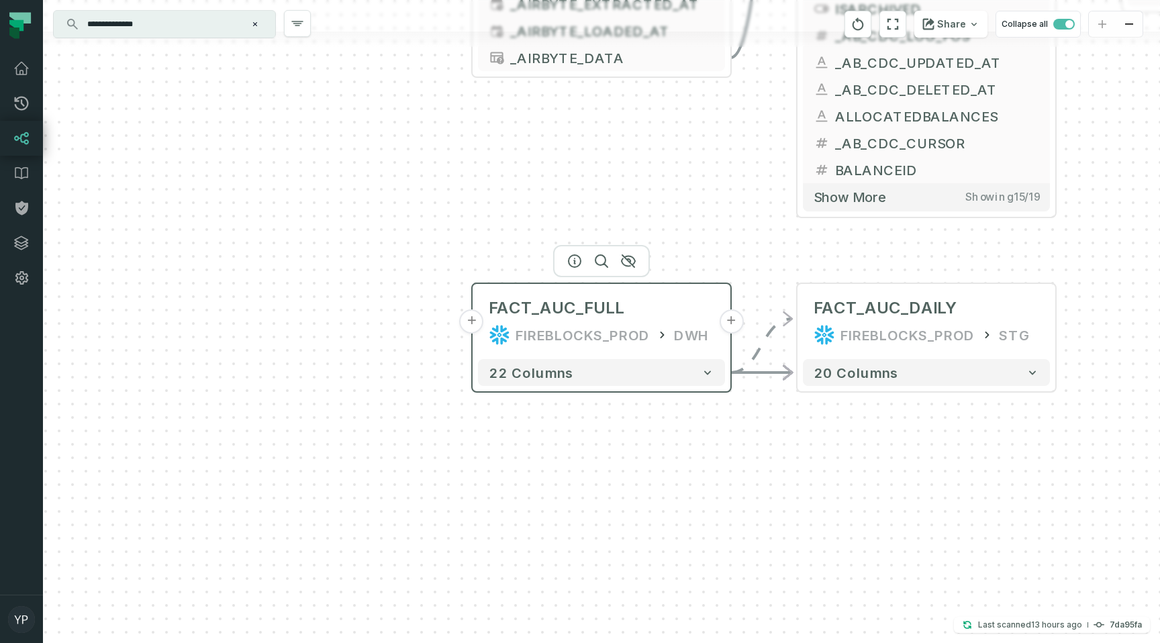
click at [470, 323] on button "+" at bounding box center [472, 322] width 24 height 24
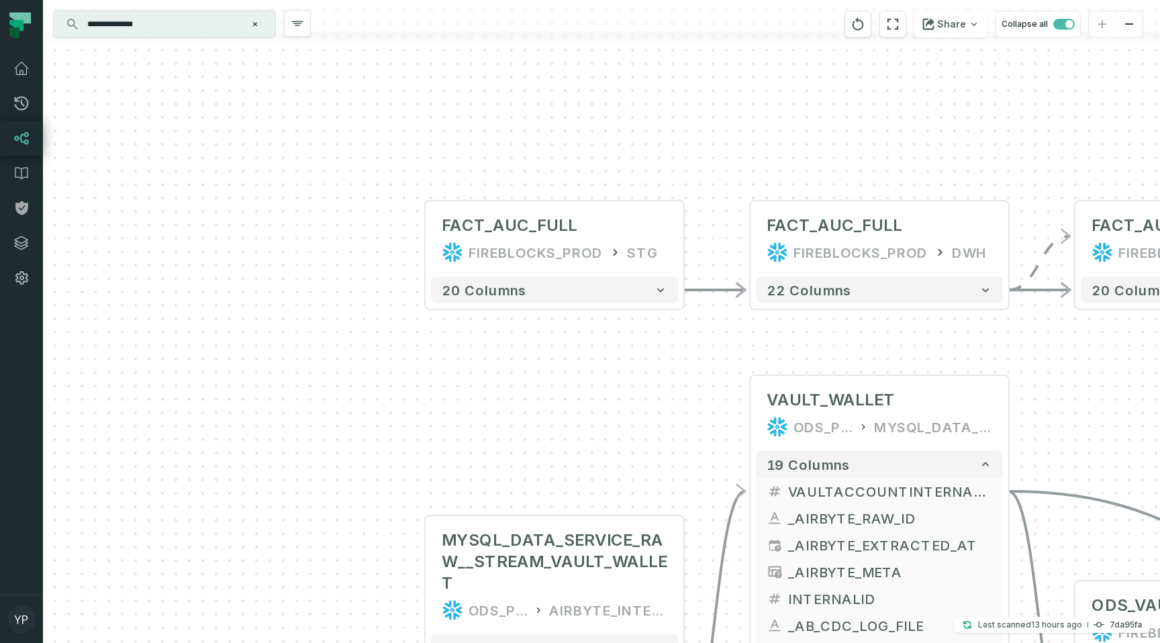
drag, startPoint x: 646, startPoint y: 502, endPoint x: 599, endPoint y: 419, distance: 95.0
click at [599, 419] on div "+ FACT_AUC_FULL FIREBLOCKS_PROD STG + 20 columns - FACT_AUC_FULL FIREBLOCKS_PRO…" at bounding box center [601, 321] width 1117 height 643
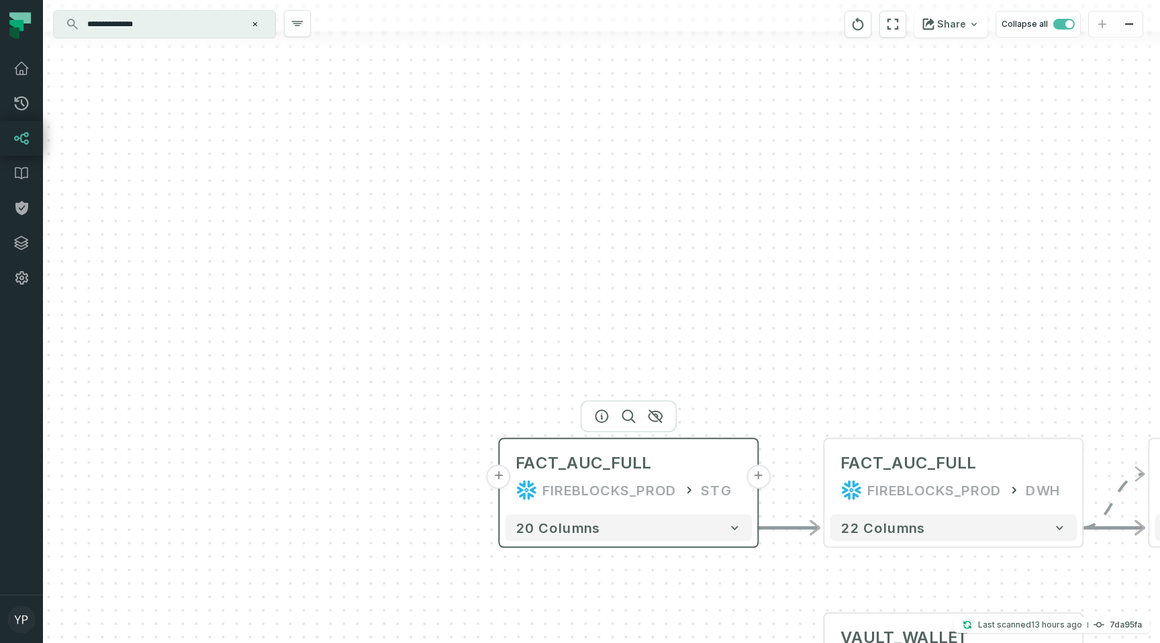
click at [493, 483] on button "+" at bounding box center [499, 477] width 24 height 24
click at [503, 475] on button "+" at bounding box center [498, 477] width 24 height 24
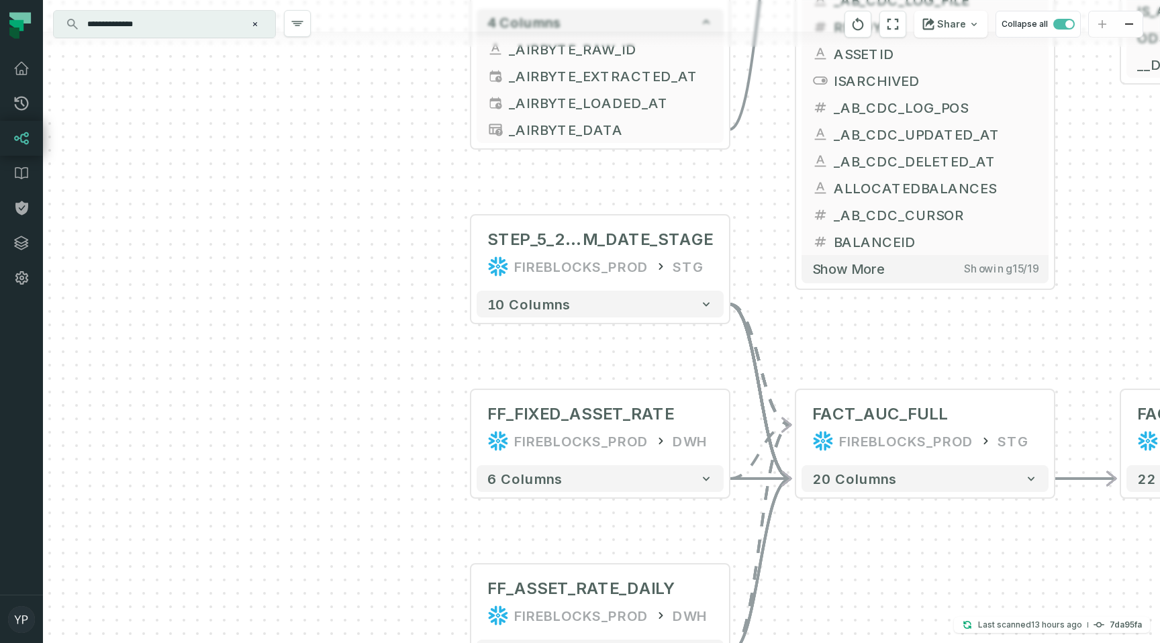
drag, startPoint x: 438, startPoint y: 339, endPoint x: 436, endPoint y: 428, distance: 88.7
click at [436, 428] on div "+ STEP_5_2_AUC_MAX_HISTORY_JOIN_TO_DI M_DATE_STAGE FIREBLOCKS_PROD STG - 10 col…" at bounding box center [601, 321] width 1117 height 643
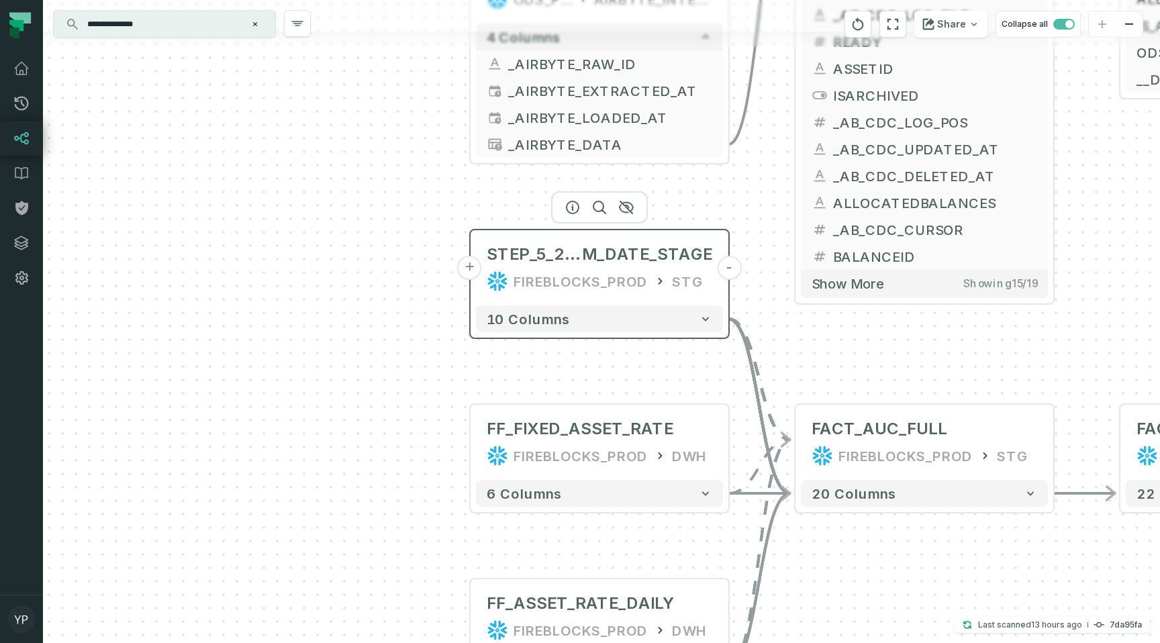
click at [471, 275] on button "+" at bounding box center [470, 268] width 24 height 24
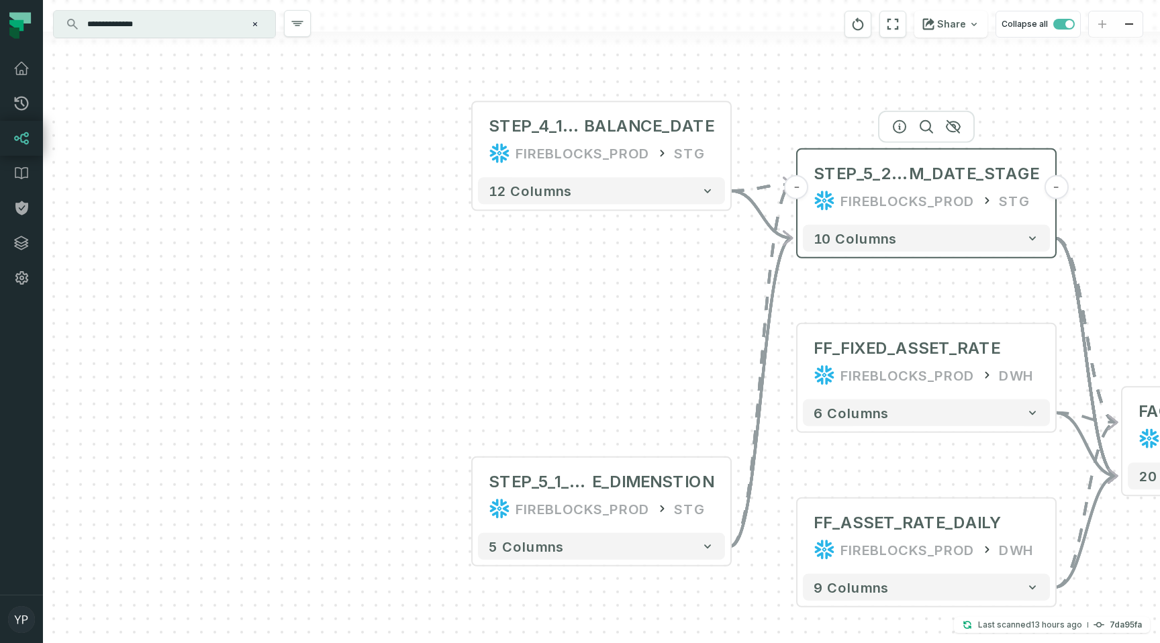
click at [883, 189] on div "STEP_5_2_AUC_MAX_HISTORY_JOIN_TO_DI M_DATE_STAGE FIREBLOCKS_PROD STG" at bounding box center [926, 187] width 247 height 64
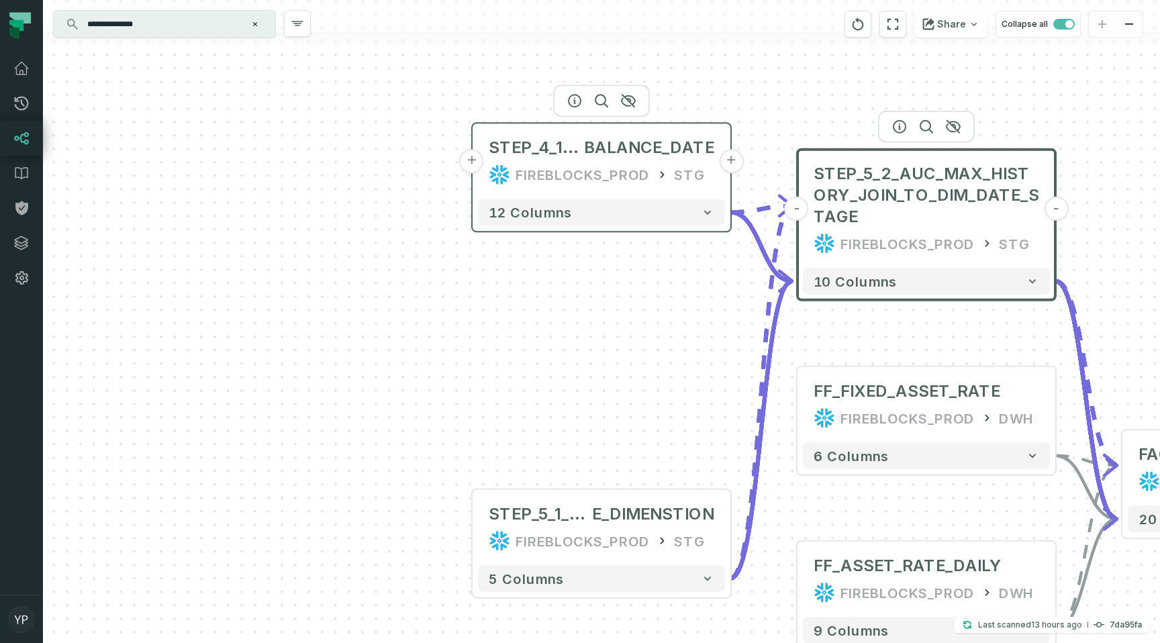
click at [575, 177] on div "FIREBLOCKS_PROD" at bounding box center [583, 174] width 134 height 21
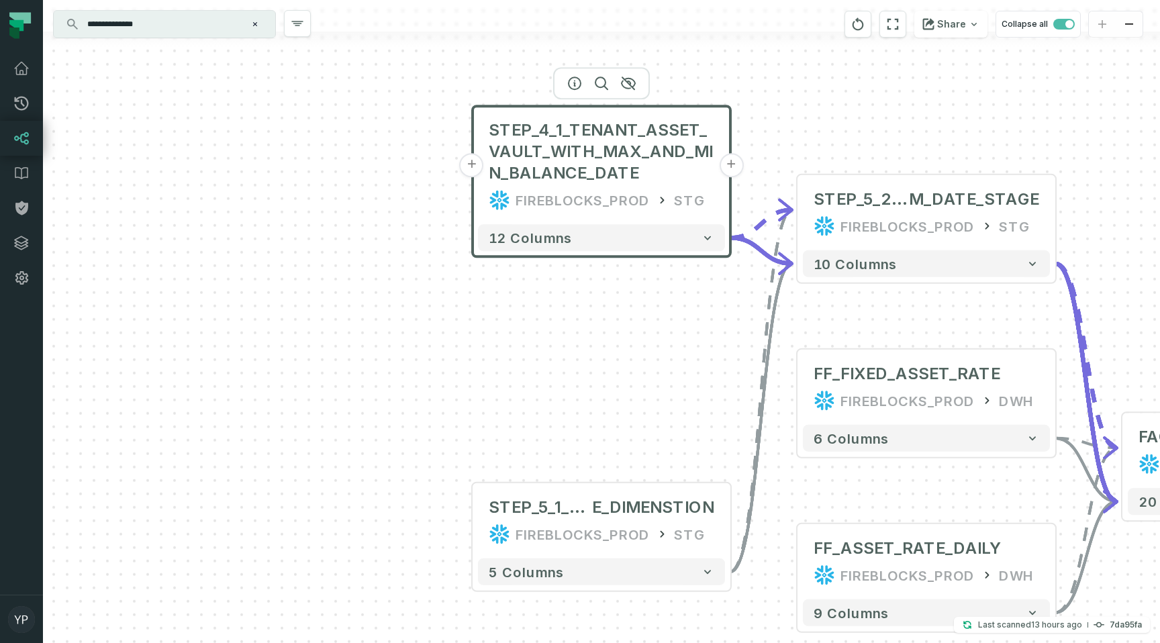
drag, startPoint x: 451, startPoint y: 359, endPoint x: 451, endPoint y: 332, distance: 27.5
click at [451, 332] on div "+ STEP_4_1_TENANT_ASSET_VAULT_WITH_MAX_AND_MIN_BALANCE_DATE FIREBLOCKS_PROD STG…" at bounding box center [601, 321] width 1117 height 643
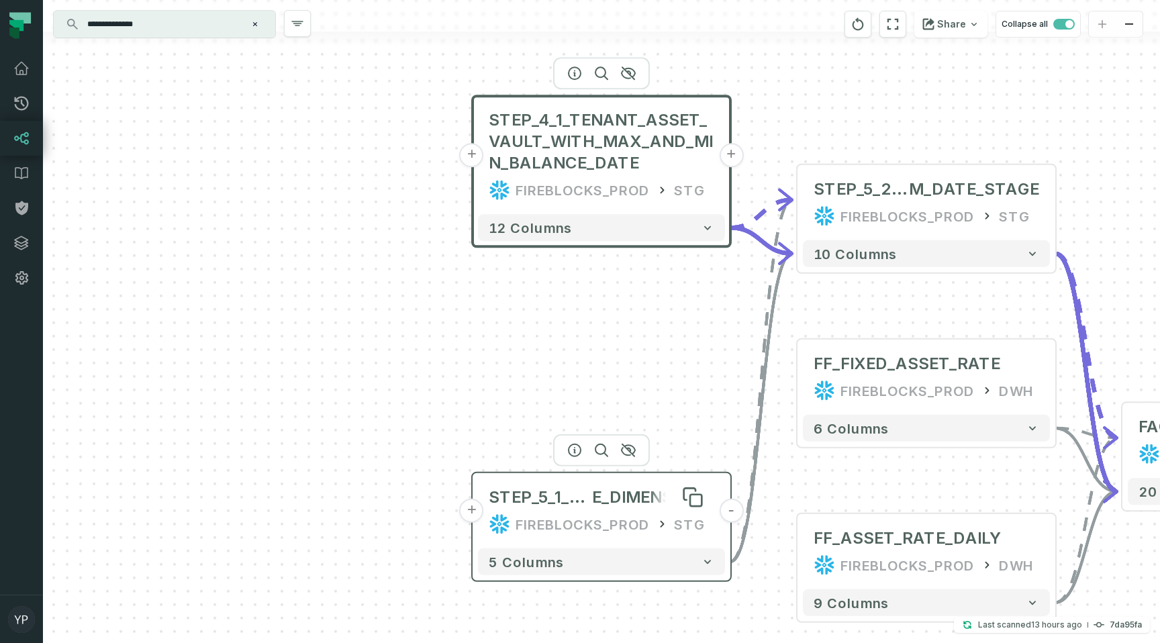
click at [549, 498] on span "STEP_5_1_ADDING_DATES_FROM_DAT" at bounding box center [540, 497] width 103 height 21
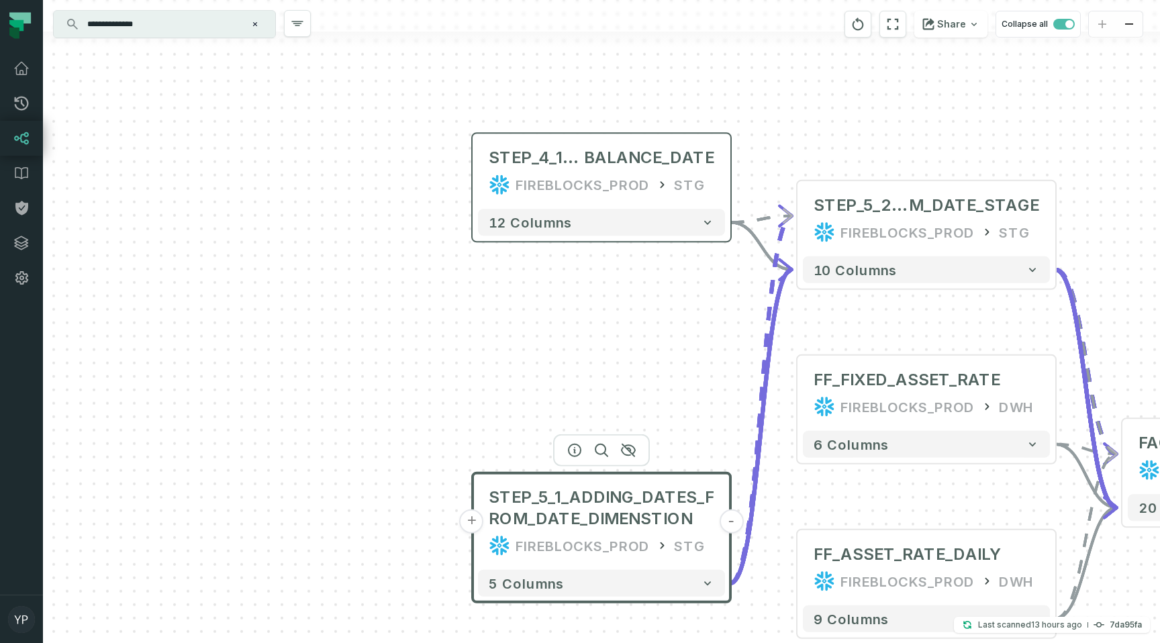
click at [550, 203] on div "12 columns" at bounding box center [602, 222] width 258 height 38
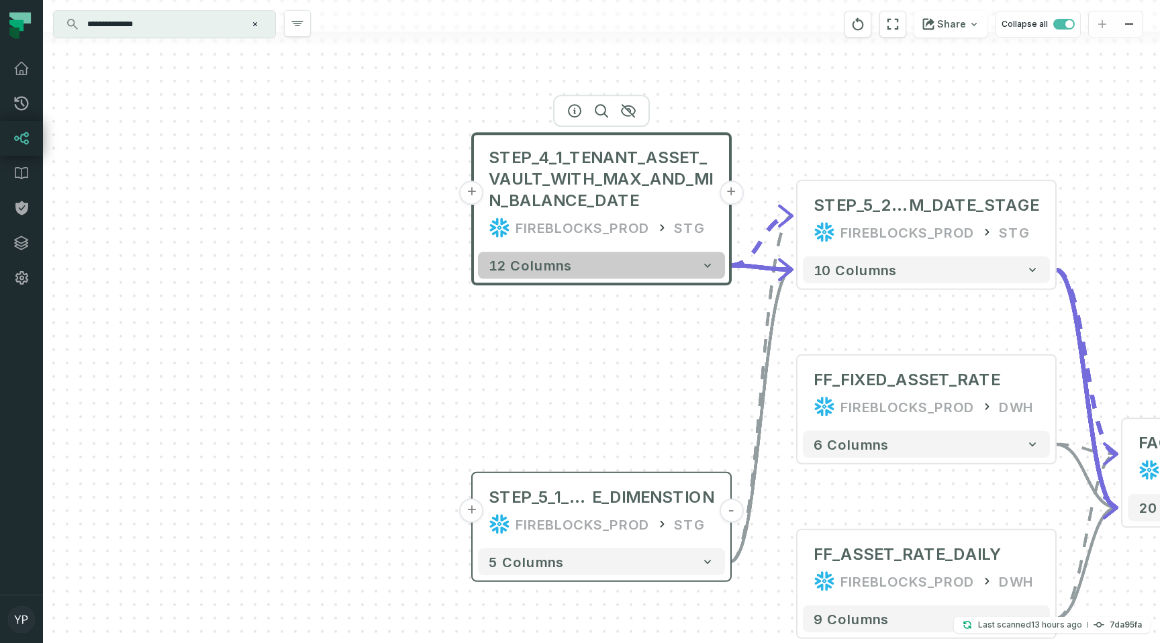
click at [580, 273] on button "12 columns" at bounding box center [601, 265] width 247 height 27
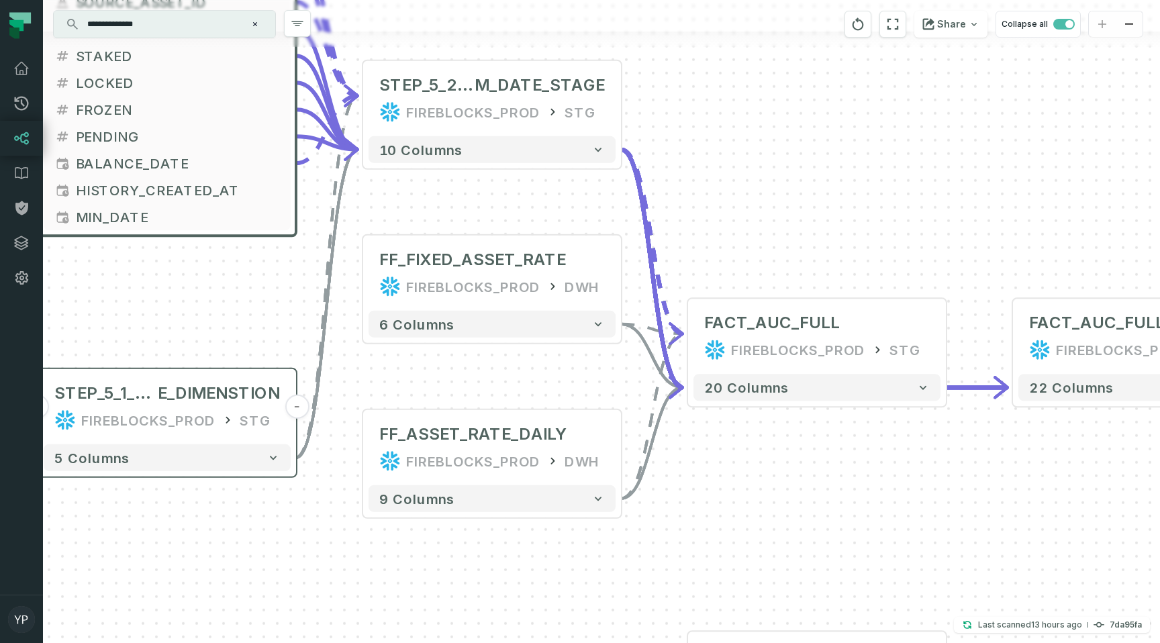
drag, startPoint x: 829, startPoint y: 322, endPoint x: 394, endPoint y: -49, distance: 571.0
click at [394, 0] on html "Pull Requests Dashboard Lineage Data Catalog Policies Integrations Settings [PE…" at bounding box center [580, 321] width 1160 height 643
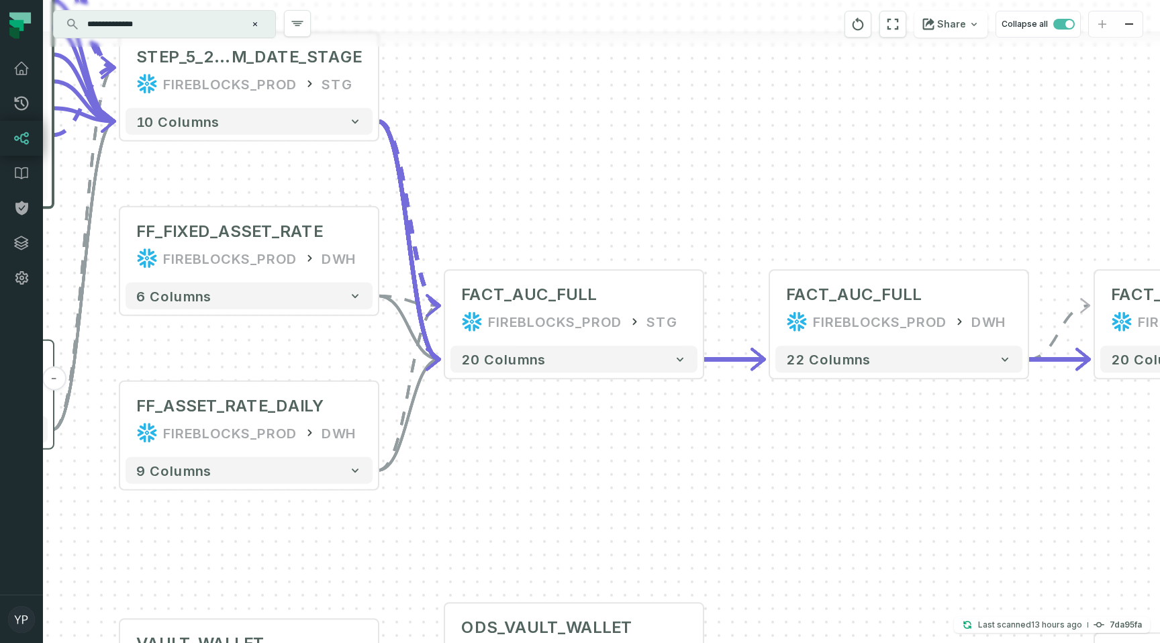
drag, startPoint x: 810, startPoint y: 202, endPoint x: 540, endPoint y: 171, distance: 272.4
click at [540, 171] on div "+ STEP_4_1_TENANT_ASSET_VAULT_WITH_MAX_AND_MIN_BALANCE_DATE FIREBLOCKS_PROD STG…" at bounding box center [601, 321] width 1117 height 643
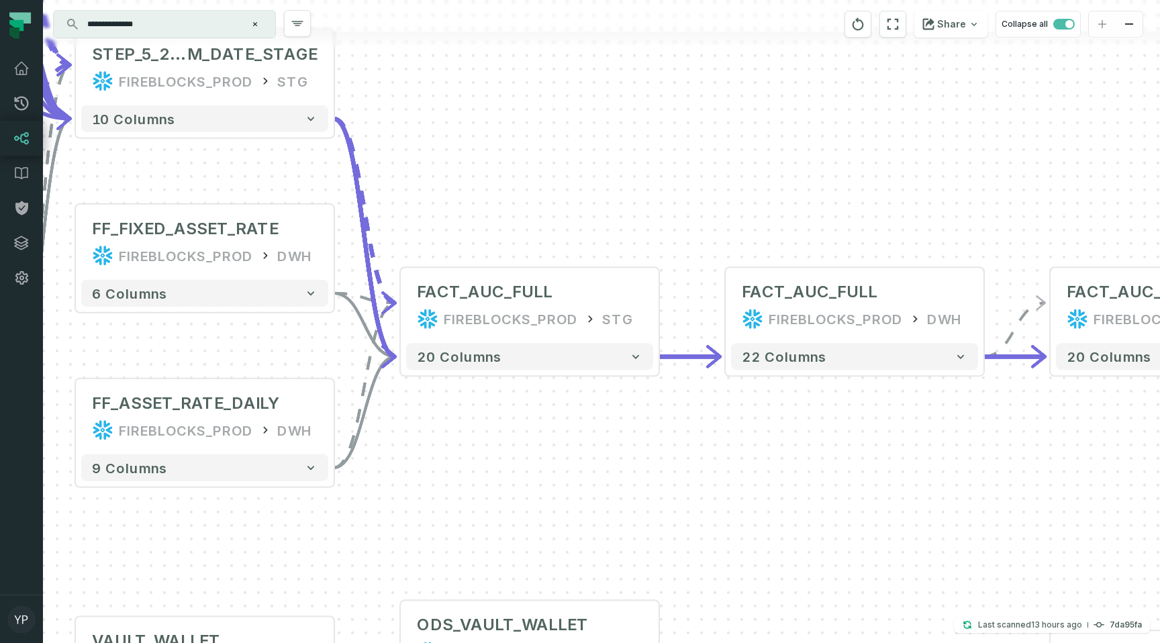
drag, startPoint x: 690, startPoint y: 183, endPoint x: 453, endPoint y: 165, distance: 238.3
click at [453, 165] on div "+ STEP_4_1_TENANT_ASSET_VAULT_WITH_MAX_AND_MIN_BALANCE_DATE FIREBLOCKS_PROD STG…" at bounding box center [601, 321] width 1117 height 643
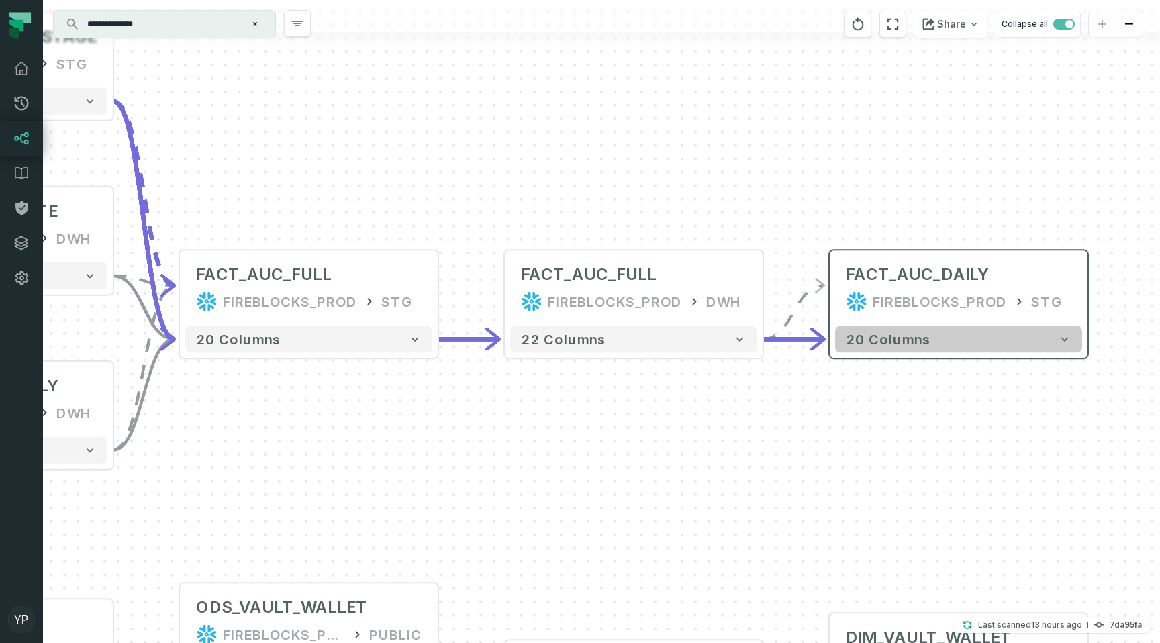
click at [867, 348] on button "20 columns" at bounding box center [958, 339] width 247 height 27
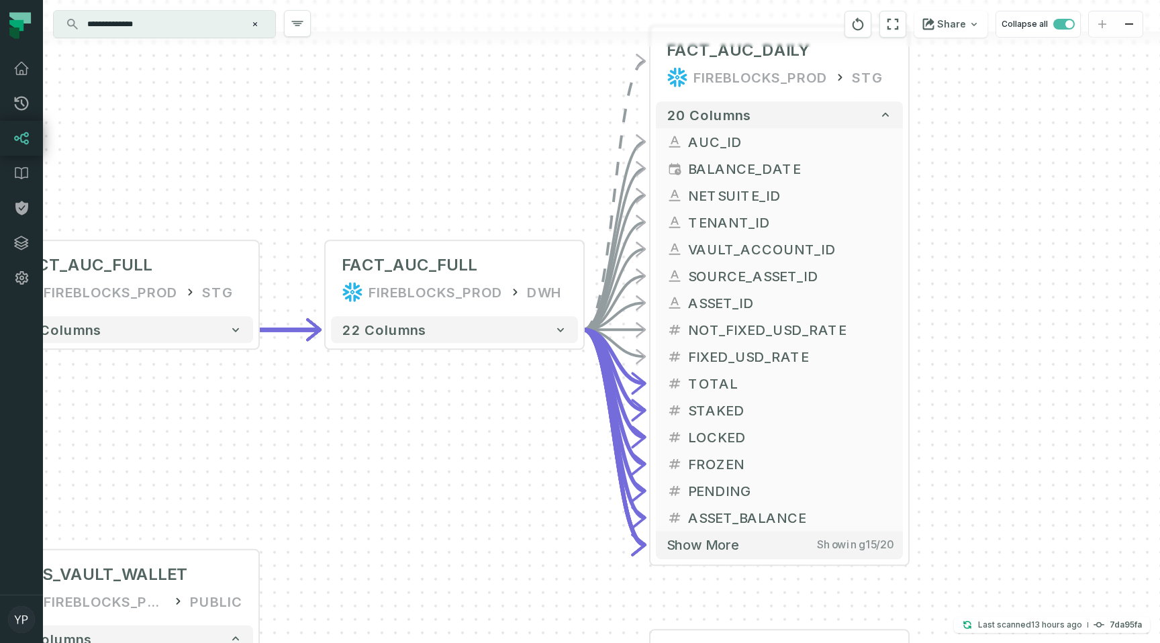
drag, startPoint x: 696, startPoint y: 393, endPoint x: 517, endPoint y: 169, distance: 287.1
click at [517, 169] on div "+ STEP_4_1_TENANT_ASSET_VAULT_WITH_MAX_AND_MIN_BALANCE_DATE FIREBLOCKS_PROD STG…" at bounding box center [601, 321] width 1117 height 643
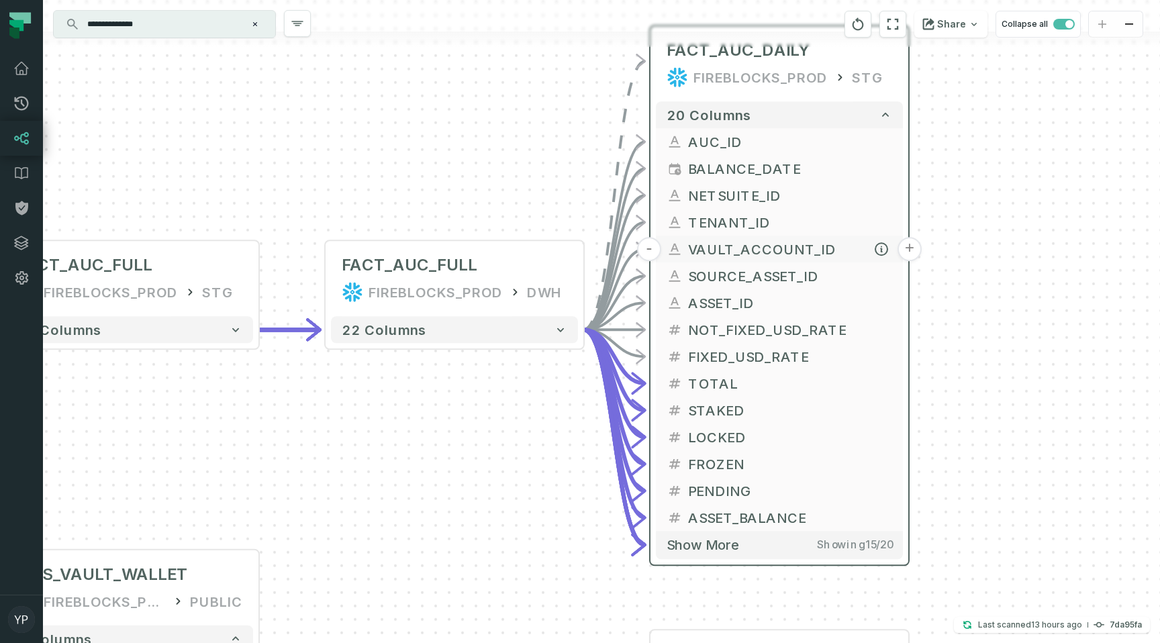
click at [677, 250] on icon "button" at bounding box center [675, 248] width 8 height 8
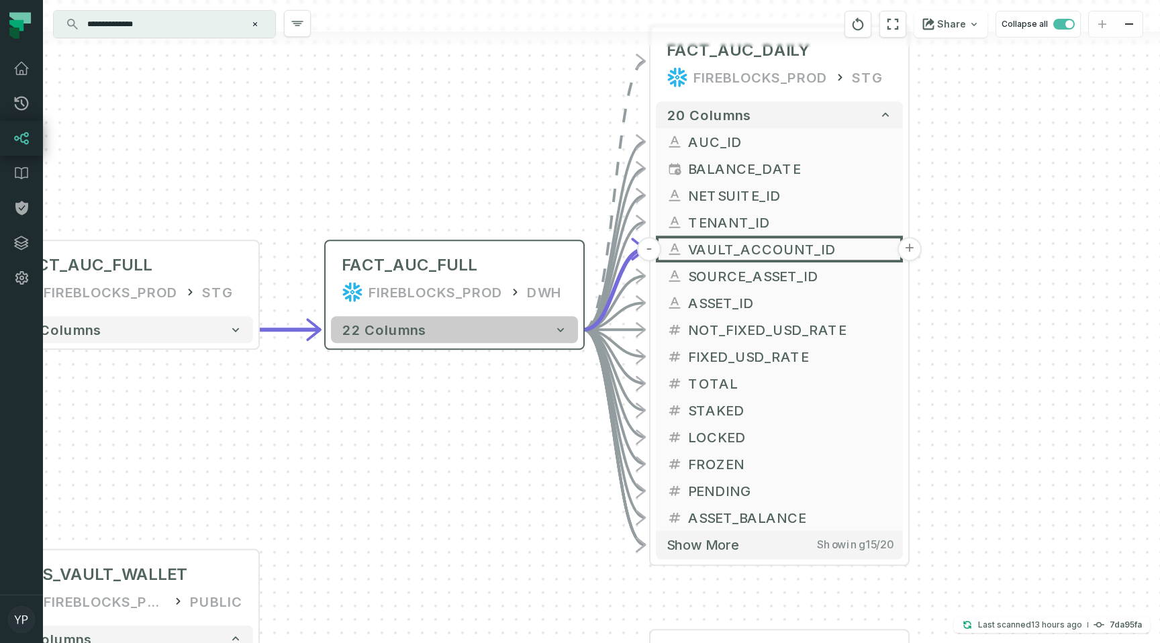
click at [470, 330] on button "22 columns" at bounding box center [454, 329] width 247 height 27
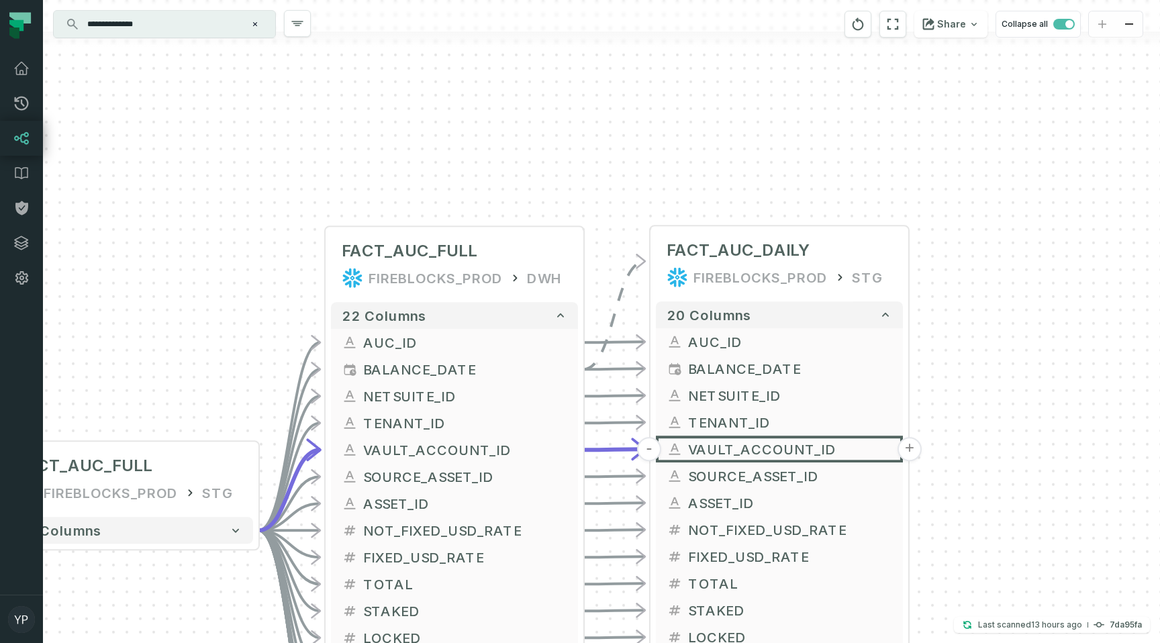
drag, startPoint x: 601, startPoint y: 165, endPoint x: 618, endPoint y: 106, distance: 60.8
click at [618, 106] on div "+ STEP_4_1_TENANT_ASSET_VAULT_WITH_MAX_AND_MIN_BALANCE_DATE FIREBLOCKS_PROD STG…" at bounding box center [601, 321] width 1117 height 643
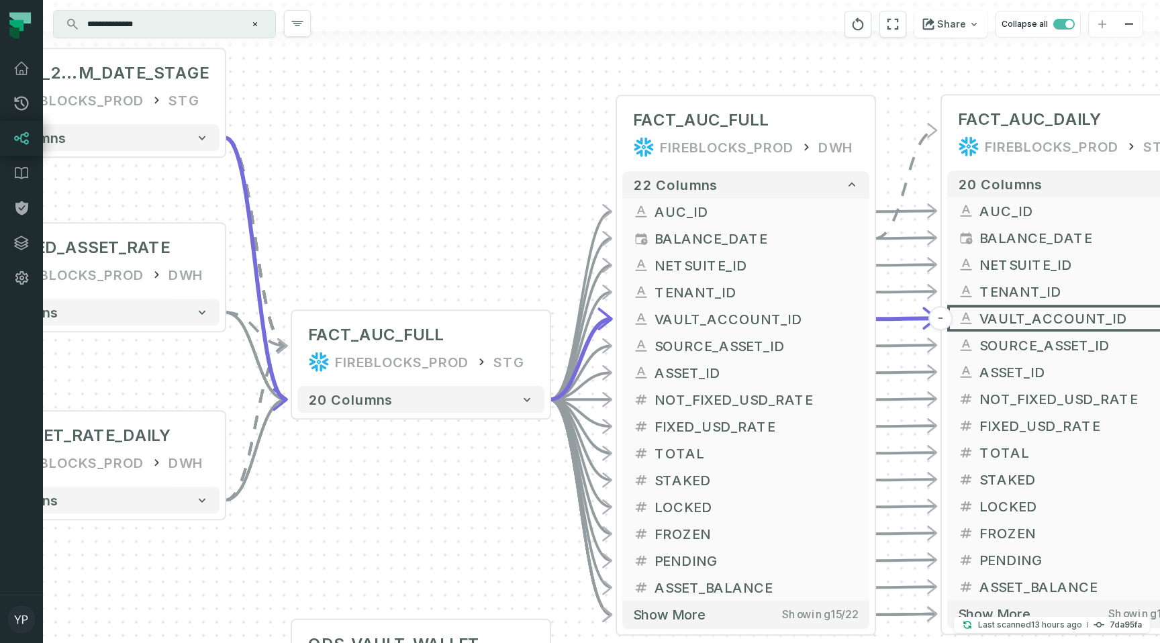
drag, startPoint x: 171, startPoint y: 312, endPoint x: 451, endPoint y: 224, distance: 293.9
click at [451, 224] on div "+ STEP_4_1_TENANT_ASSET_VAULT_WITH_MAX_AND_MIN_BALANCE_DATE FIREBLOCKS_PROD STG…" at bounding box center [601, 321] width 1117 height 643
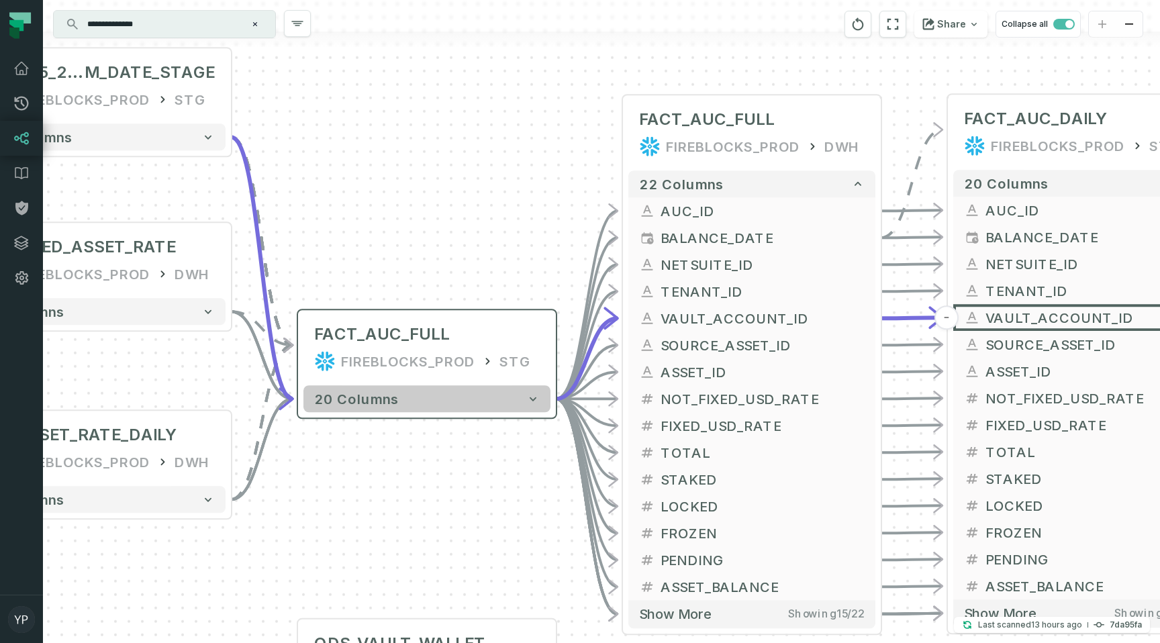
click at [382, 408] on button "20 columns" at bounding box center [426, 398] width 247 height 27
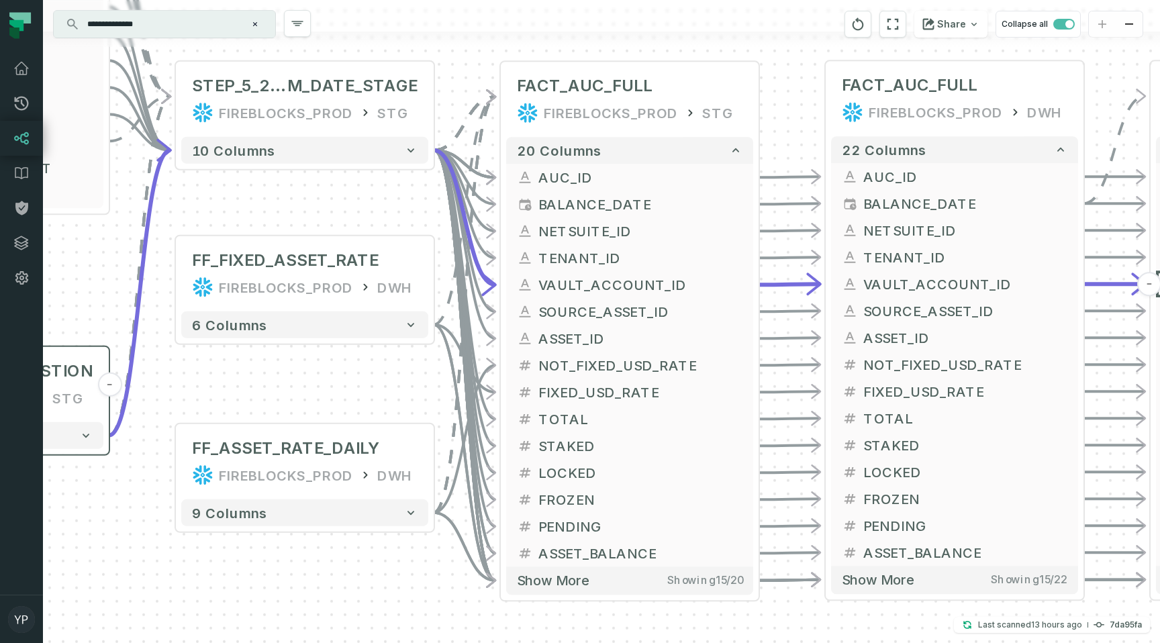
drag, startPoint x: 318, startPoint y: 223, endPoint x: 520, endPoint y: -26, distance: 320.7
click at [520, 0] on html "Pull Requests Dashboard Lineage Data Catalog Policies Integrations Settings [PE…" at bounding box center [580, 321] width 1160 height 643
click at [330, 212] on icon "button" at bounding box center [331, 213] width 13 height 12
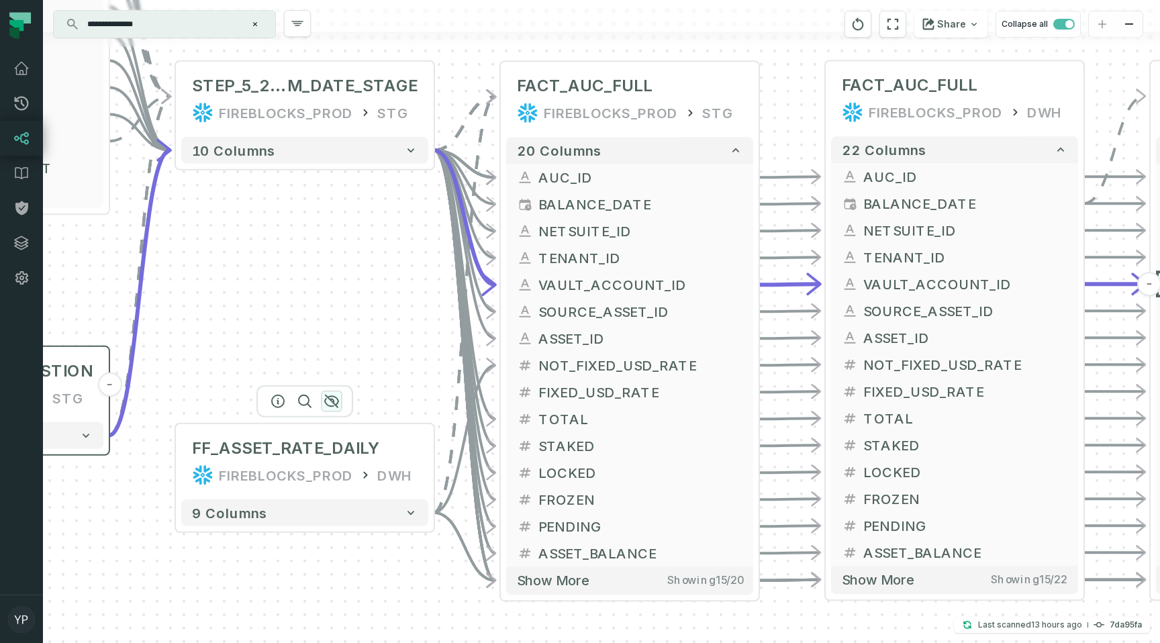
click at [333, 406] on icon "button" at bounding box center [331, 401] width 13 height 12
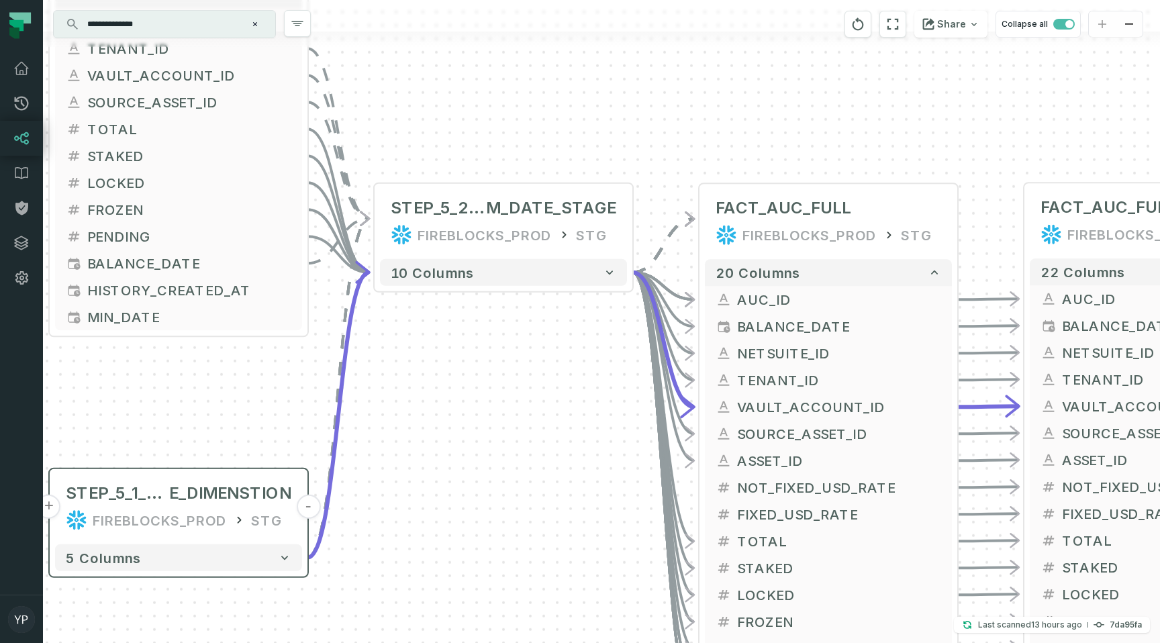
drag, startPoint x: 360, startPoint y: 326, endPoint x: 559, endPoint y: 449, distance: 233.3
click at [559, 449] on div "+ STEP_4_1_TENANT_ASSET_VAULT_WITH_MAX_AND_MIN_BALANCE_DATE FIREBLOCKS_PROD STG…" at bounding box center [601, 321] width 1117 height 643
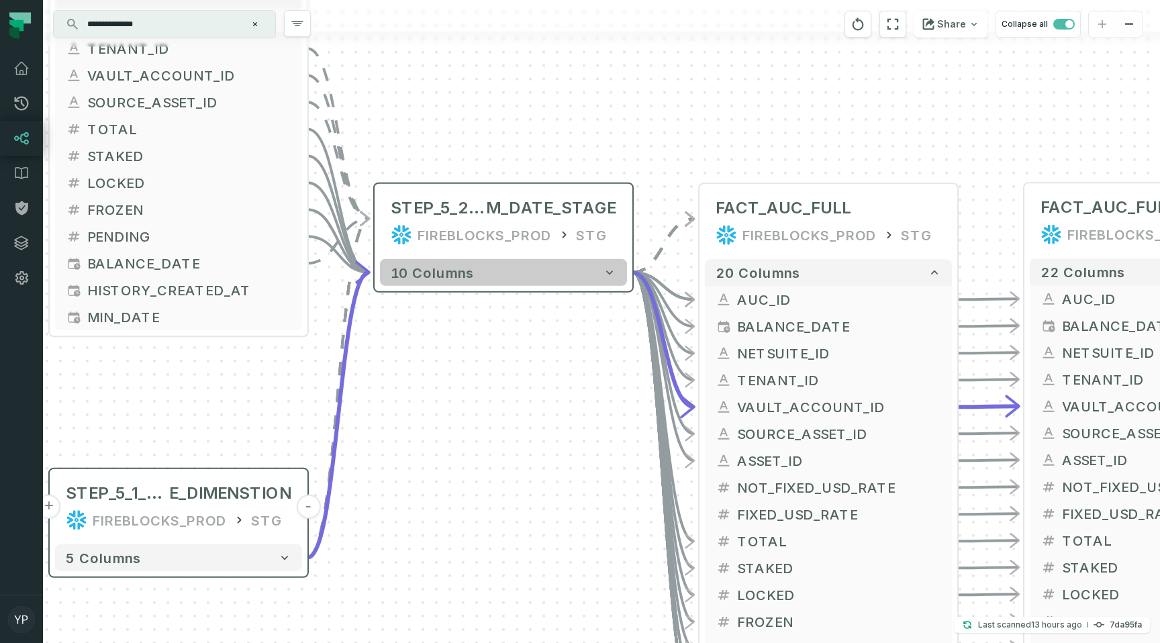
click at [522, 277] on button "10 columns" at bounding box center [503, 272] width 247 height 27
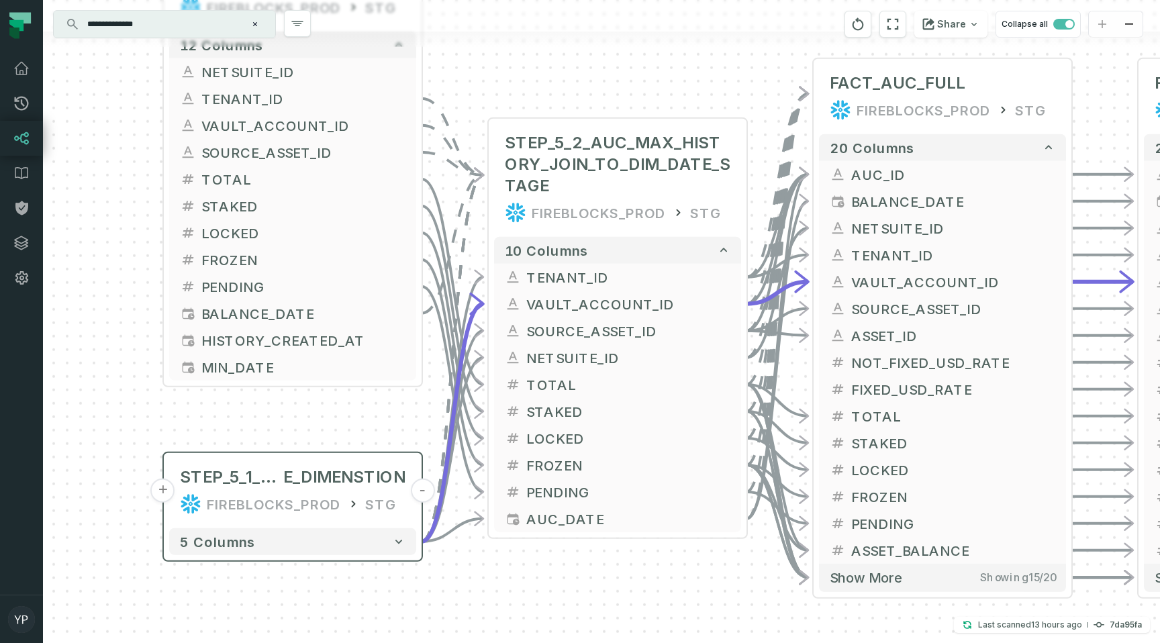
drag, startPoint x: 412, startPoint y: 146, endPoint x: 526, endPoint y: 80, distance: 132.1
click at [526, 81] on div "+ STEP_4_1_TENANT_ASSET_VAULT_WITH_MAX_AND_MIN_BALANCE_DATE FIREBLOCKS_PROD STG…" at bounding box center [601, 321] width 1117 height 643
click at [291, 474] on span "E_DIMENSTION" at bounding box center [344, 477] width 122 height 21
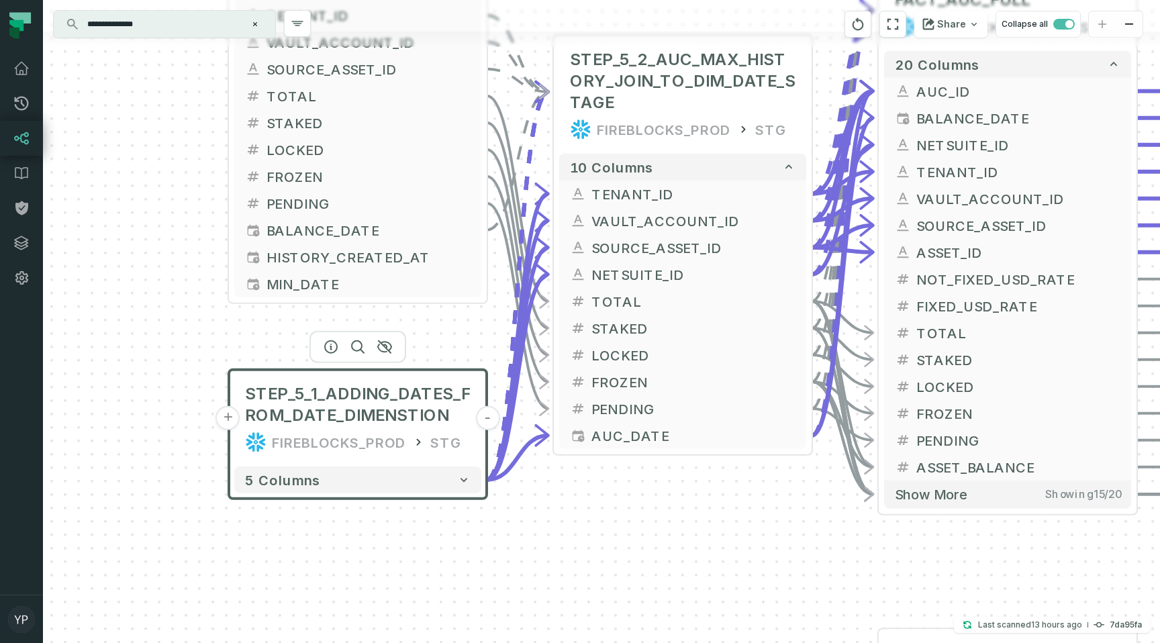
drag, startPoint x: 110, startPoint y: 403, endPoint x: 178, endPoint y: 313, distance: 112.7
click at [178, 313] on div "+ STEP_4_1_TENANT_ASSET_VAULT_WITH_MAX_AND_MIN_BALANCE_DATE FIREBLOCKS_PROD STG…" at bounding box center [601, 321] width 1117 height 643
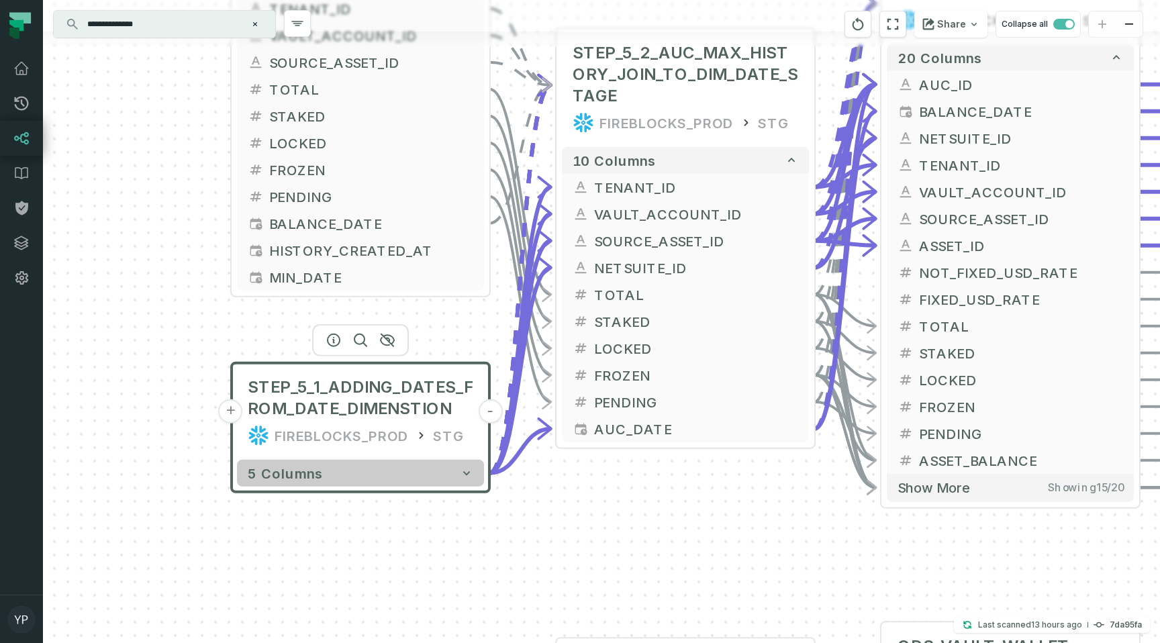
click at [337, 471] on button "5 columns" at bounding box center [360, 473] width 247 height 27
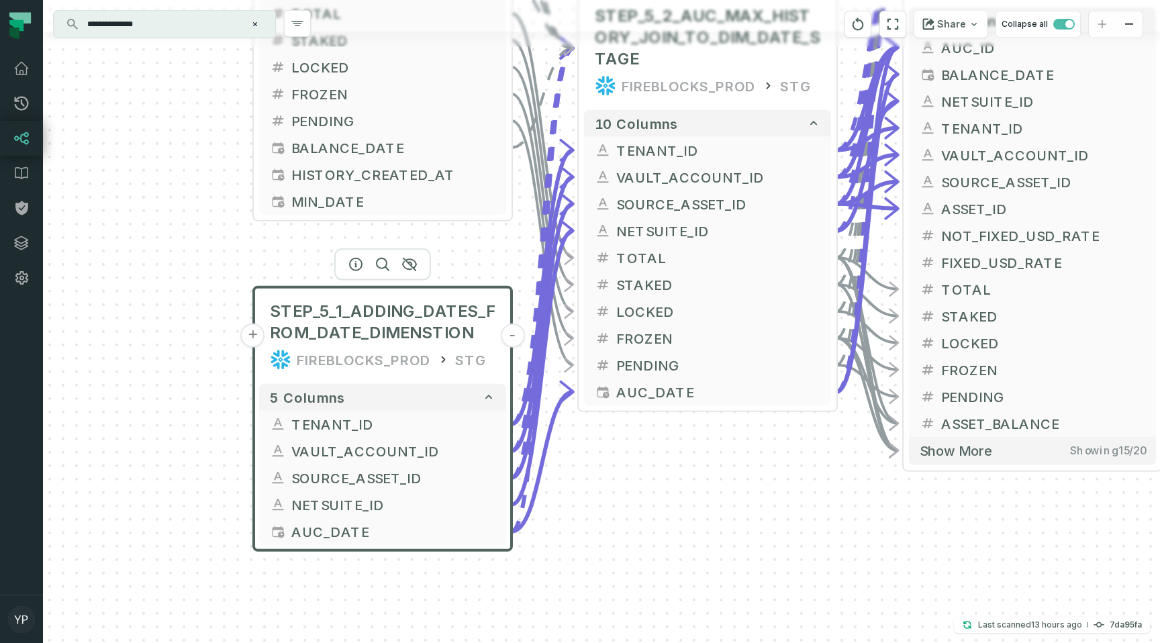
drag, startPoint x: 183, startPoint y: 422, endPoint x: 207, endPoint y: 346, distance: 79.6
click at [205, 345] on div "+ STEP_4_1_TENANT_ASSET_VAULT_WITH_MAX_AND_MIN_BALANCE_DATE FIREBLOCKS_PROD STG…" at bounding box center [601, 321] width 1117 height 643
click at [249, 450] on button "+" at bounding box center [252, 450] width 24 height 24
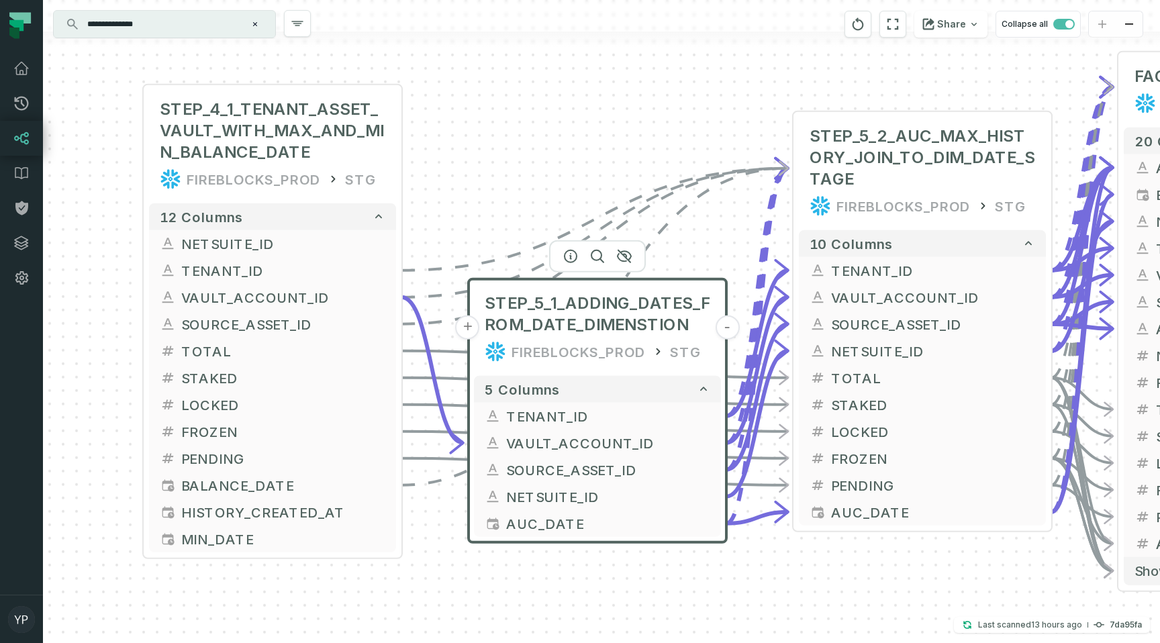
drag, startPoint x: 310, startPoint y: 169, endPoint x: 524, endPoint y: 161, distance: 215.0
click at [524, 161] on div "+ STEP_4_1_TENANT_ASSET_VAULT_WITH_MAX_AND_MIN_BALANCE_DATE FIREBLOCKS_PROD STG…" at bounding box center [601, 321] width 1117 height 643
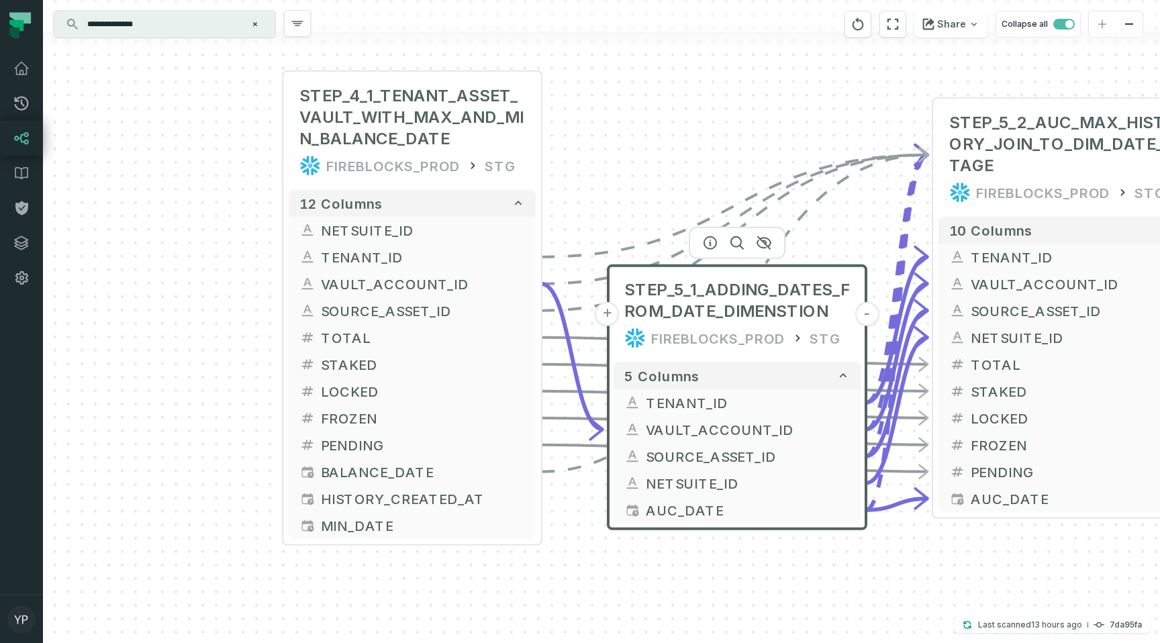
drag, startPoint x: 90, startPoint y: 279, endPoint x: 250, endPoint y: 263, distance: 160.6
click at [250, 263] on div "+ STEP_4_1_TENANT_ASSET_VAULT_WITH_MAX_AND_MIN_BALANCE_DATE FIREBLOCKS_PROD STG…" at bounding box center [601, 321] width 1117 height 643
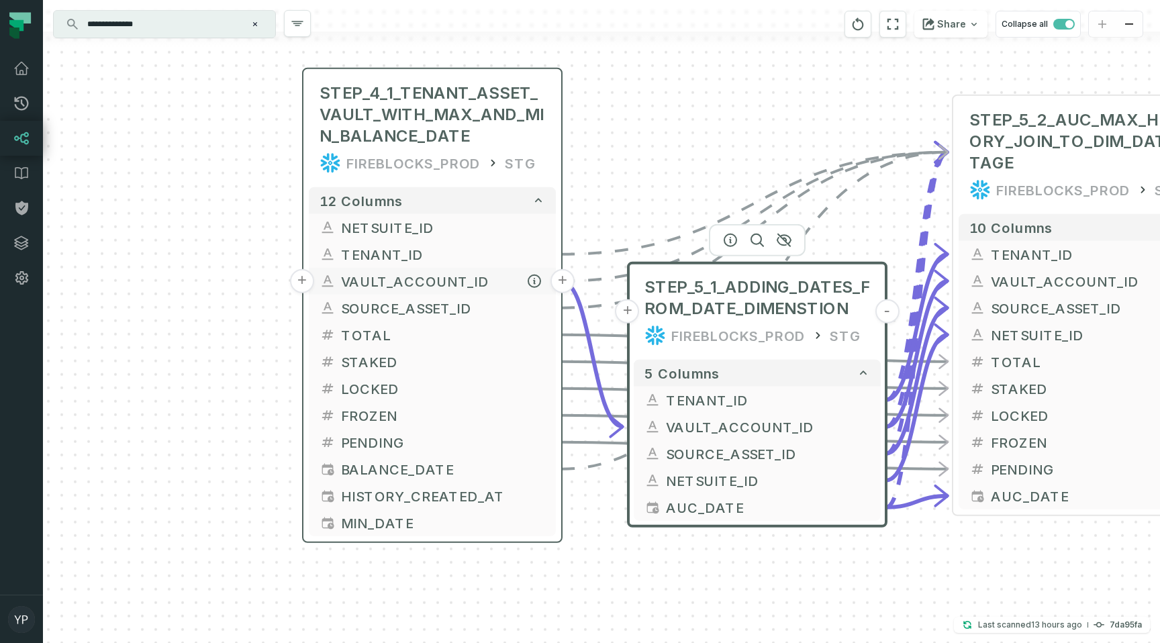
click at [302, 278] on button "+" at bounding box center [302, 281] width 24 height 24
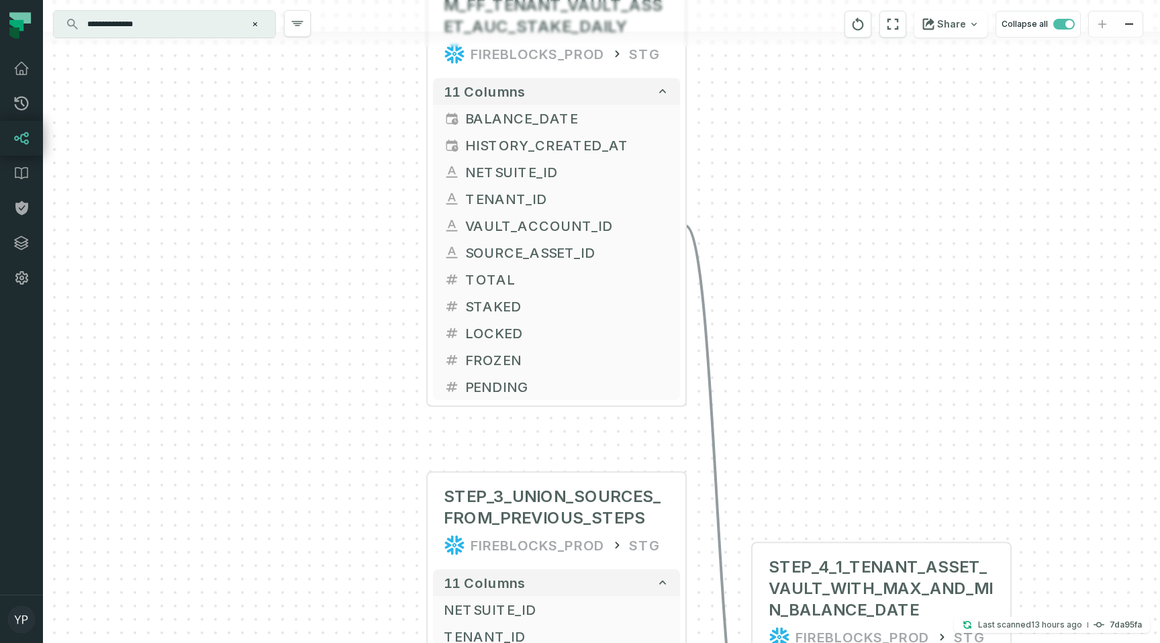
drag, startPoint x: 741, startPoint y: 409, endPoint x: 748, endPoint y: 199, distance: 210.3
click at [748, 199] on div "+ STEP_2_POPULATION_FROM_FF_TENANT_VAULT_ASSET_AUC_STAKE_DAILY FIREBLOCKS_PROD …" at bounding box center [601, 321] width 1117 height 643
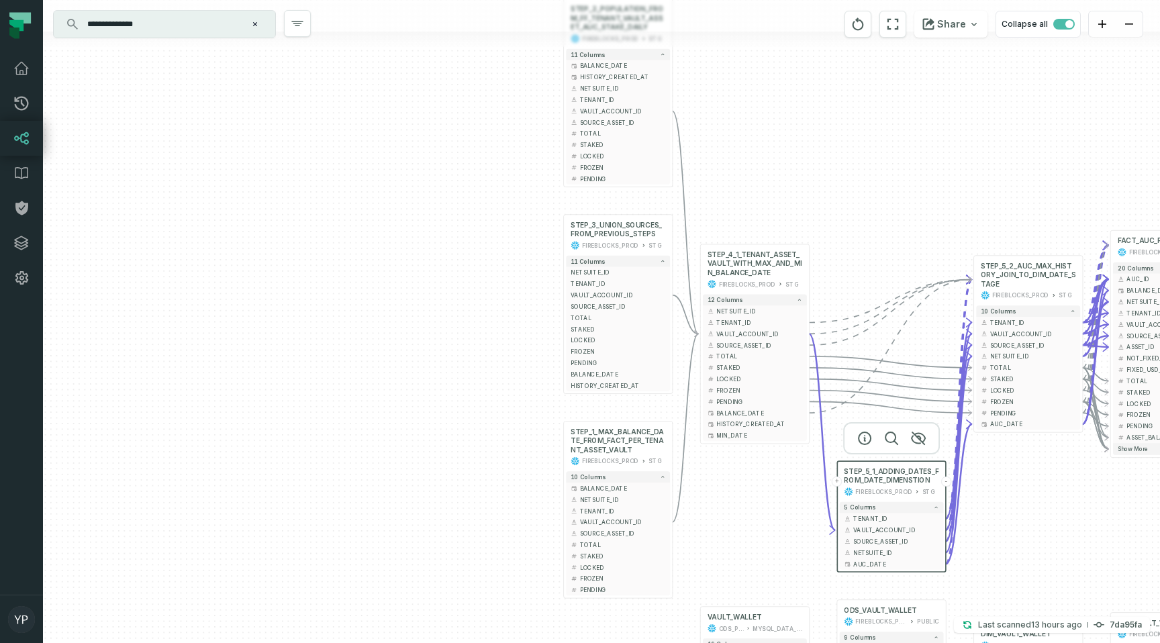
drag, startPoint x: 810, startPoint y: 289, endPoint x: 722, endPoint y: 151, distance: 163.9
click at [722, 151] on div "+ STEP_2_POPULATION_FROM_FF_TENANT_VAULT_ASSET_AUC_STAKE_DAILY FIREBLOCKS_PROD …" at bounding box center [601, 321] width 1117 height 643
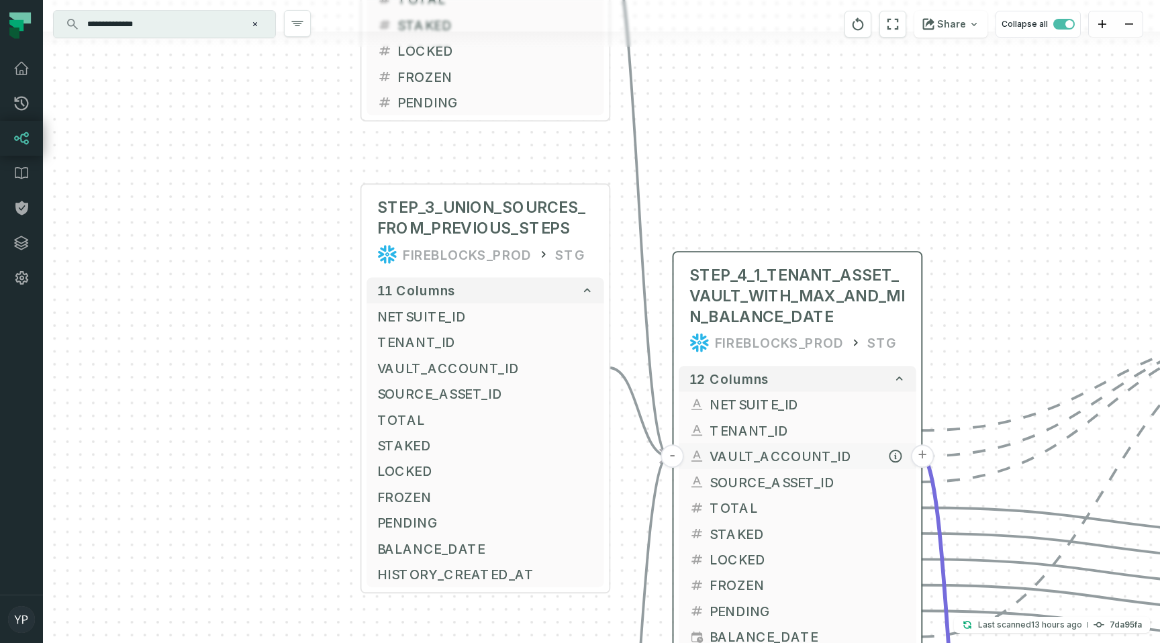
click at [698, 462] on icon "button" at bounding box center [697, 456] width 15 height 15
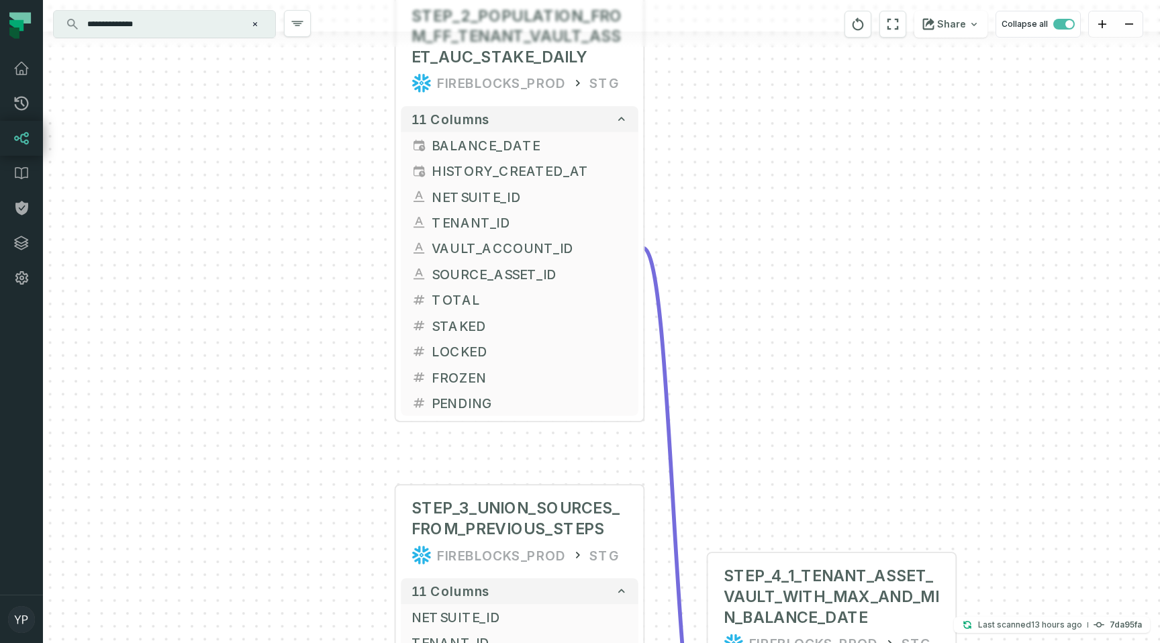
drag, startPoint x: 338, startPoint y: 211, endPoint x: 373, endPoint y: 520, distance: 310.8
click at [373, 520] on div "+ STEP_2_POPULATION_FROM_FF_TENANT_VAULT_ASSET_AUC_STAKE_DAILY FIREBLOCKS_PROD …" at bounding box center [601, 321] width 1117 height 643
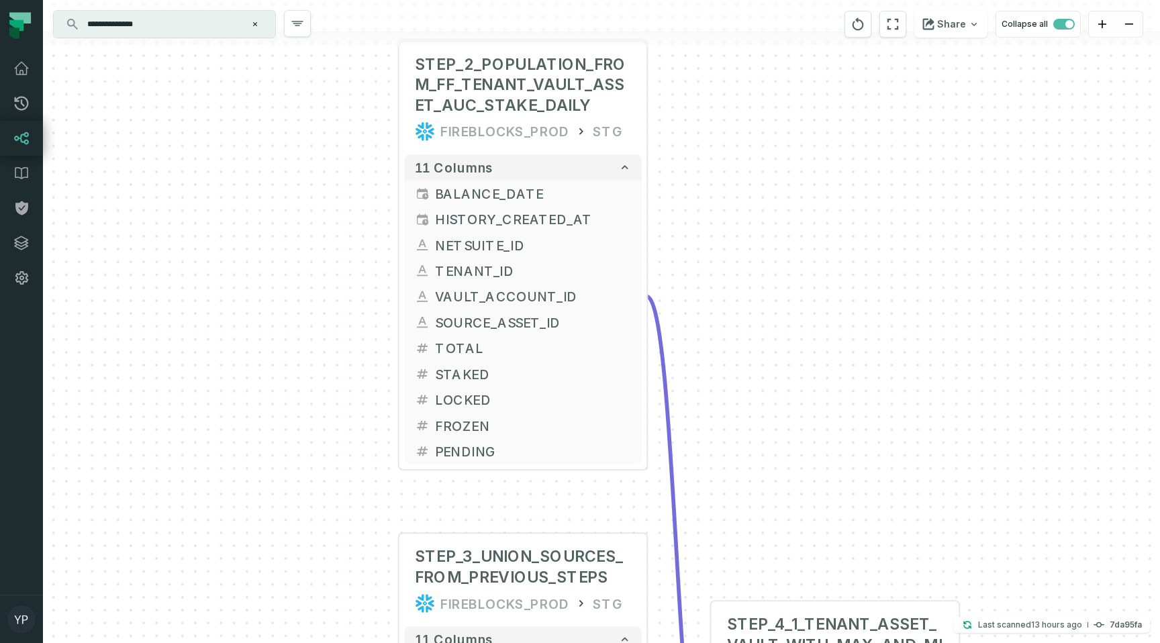
drag, startPoint x: 356, startPoint y: 250, endPoint x: 359, endPoint y: 295, distance: 45.1
click at [359, 295] on div "+ STEP_2_POPULATION_FROM_FF_TENANT_VAULT_ASSET_AUC_STAKE_DAILY FIREBLOCKS_PROD …" at bounding box center [601, 321] width 1117 height 643
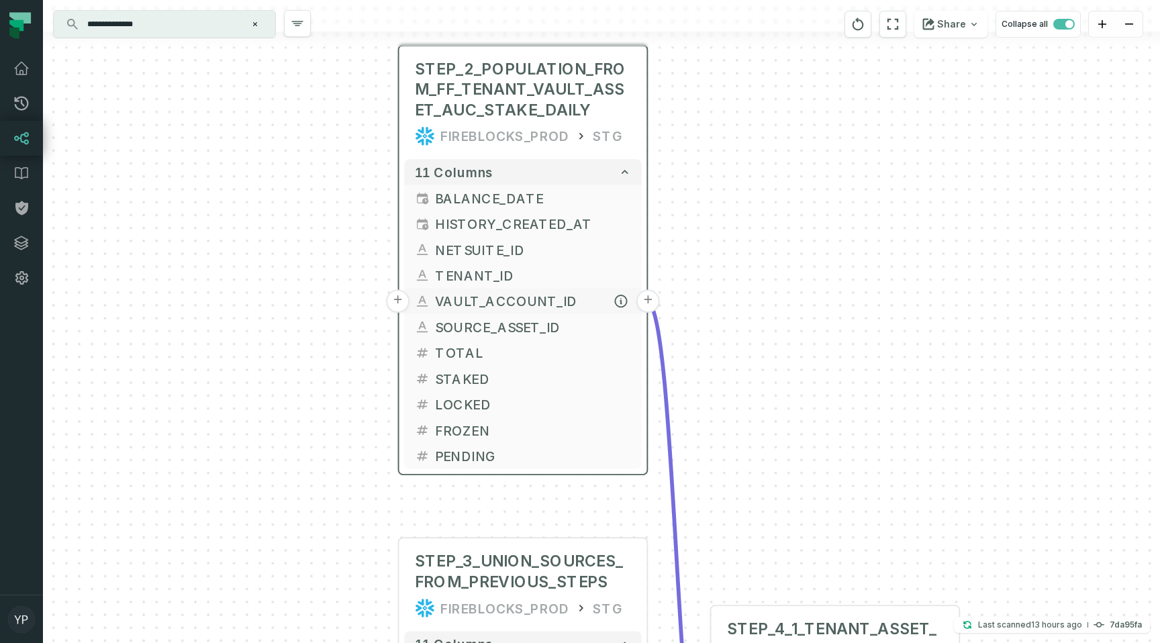
click at [399, 301] on button "+" at bounding box center [398, 301] width 24 height 24
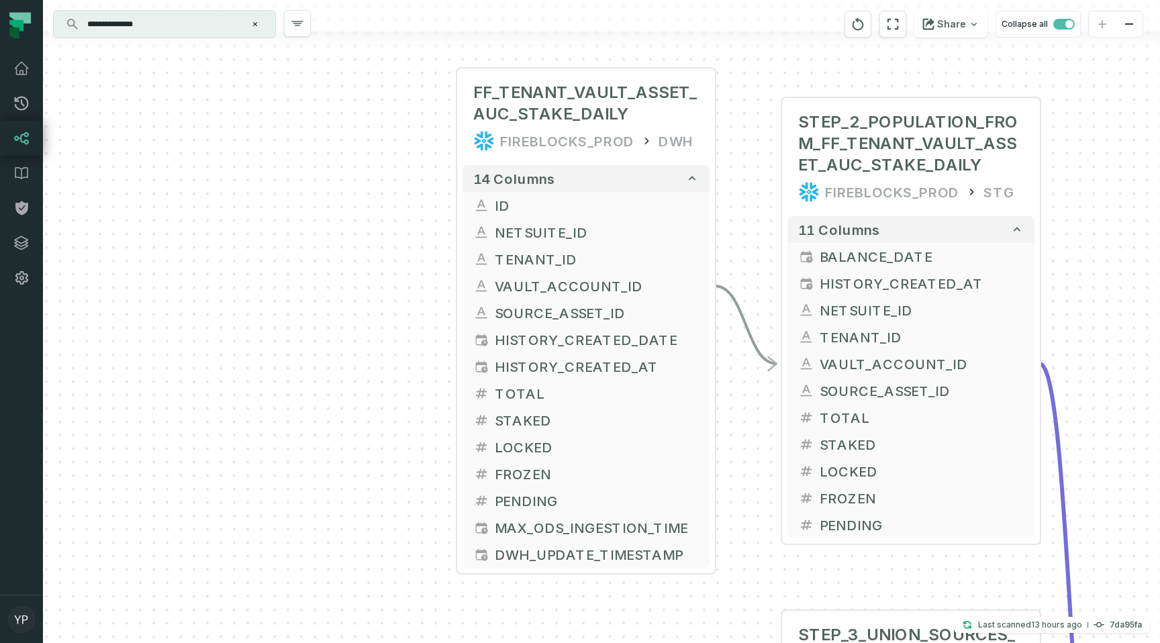
drag, startPoint x: 417, startPoint y: 422, endPoint x: 399, endPoint y: 193, distance: 229.7
click at [399, 193] on div "+ FF_TENANT_VAULT_ASSET_AUC_STAKE_DAILY FIREBLOCKS_PROD DWH + 14 columns + ID +…" at bounding box center [601, 321] width 1117 height 643
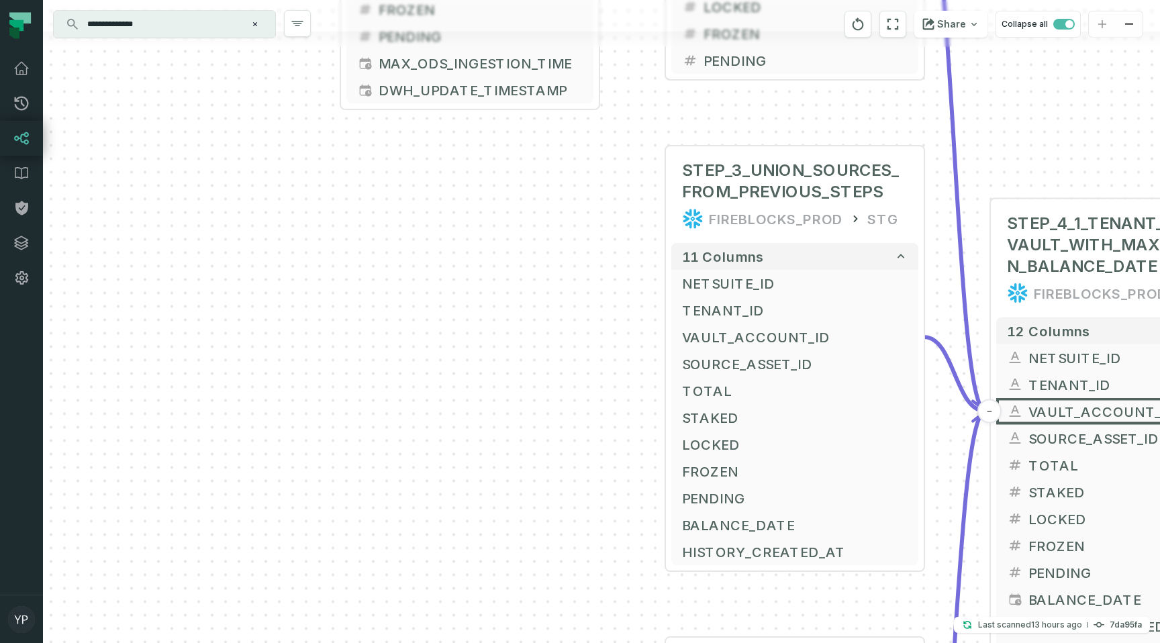
drag, startPoint x: 706, startPoint y: 496, endPoint x: 593, endPoint y: 45, distance: 465.2
click at [593, 45] on div "+ FF_TENANT_VAULT_ASSET_AUC_STAKE_DAILY FIREBLOCKS_PROD DWH + 14 columns + ID +…" at bounding box center [601, 321] width 1117 height 643
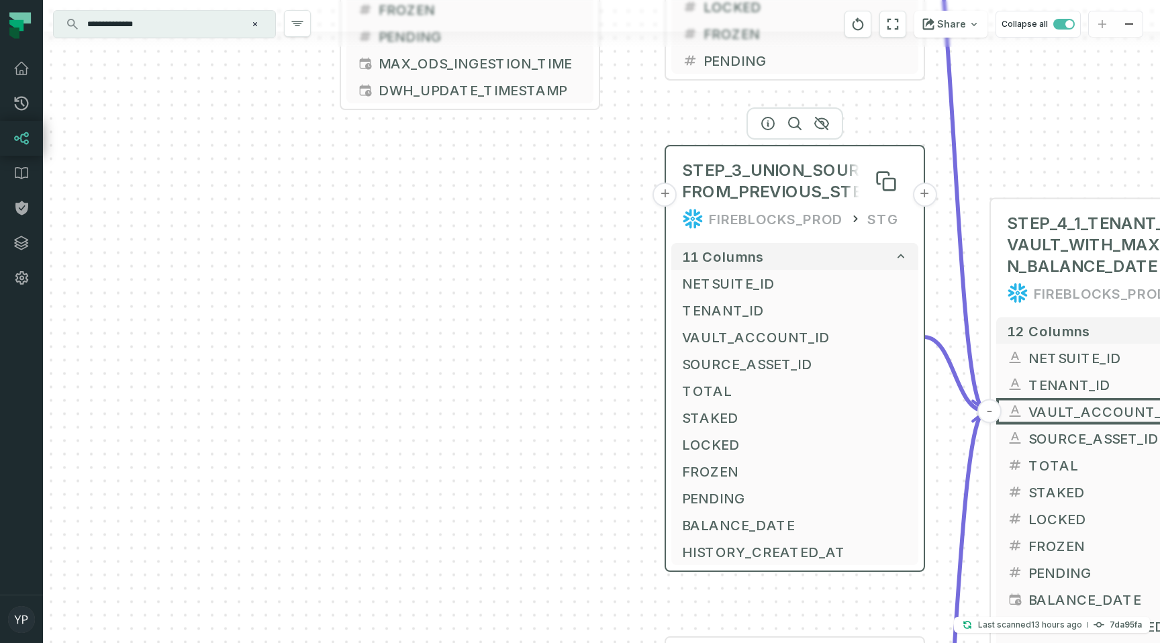
click at [723, 179] on span "STEP_3_UNION_SOURCES_FROM_PREVIOUS_STEPS" at bounding box center [795, 181] width 226 height 43
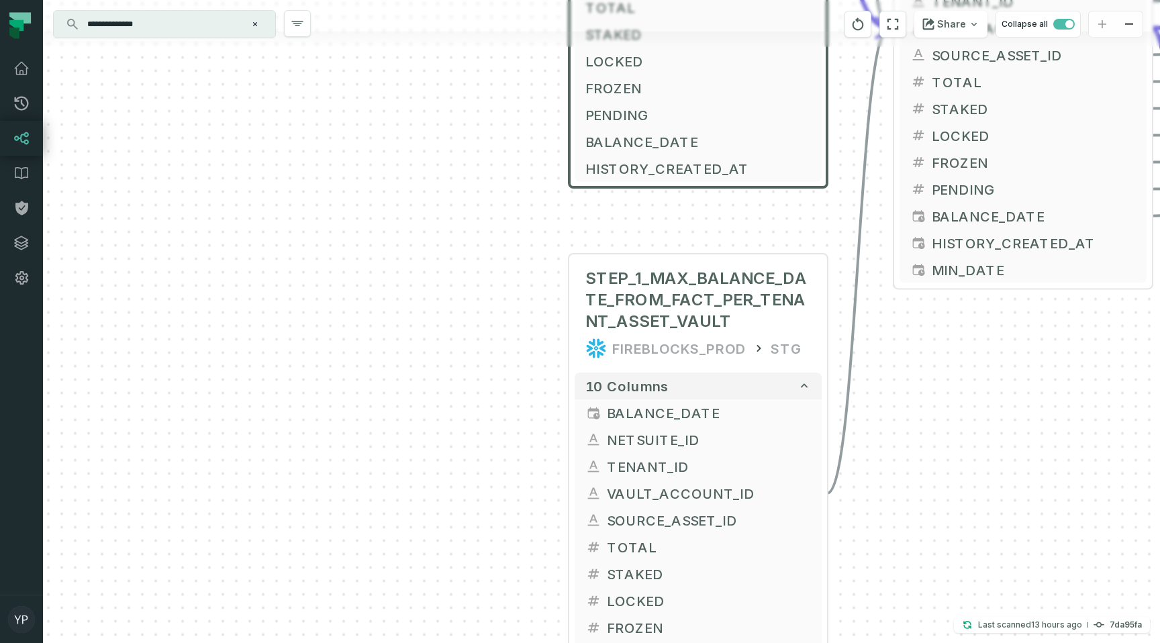
drag, startPoint x: 563, startPoint y: 308, endPoint x: 466, endPoint y: -76, distance: 396.2
click at [466, 0] on html "Pull Requests Dashboard Lineage Data Catalog Policies Integrations Settings [PE…" at bounding box center [580, 321] width 1160 height 643
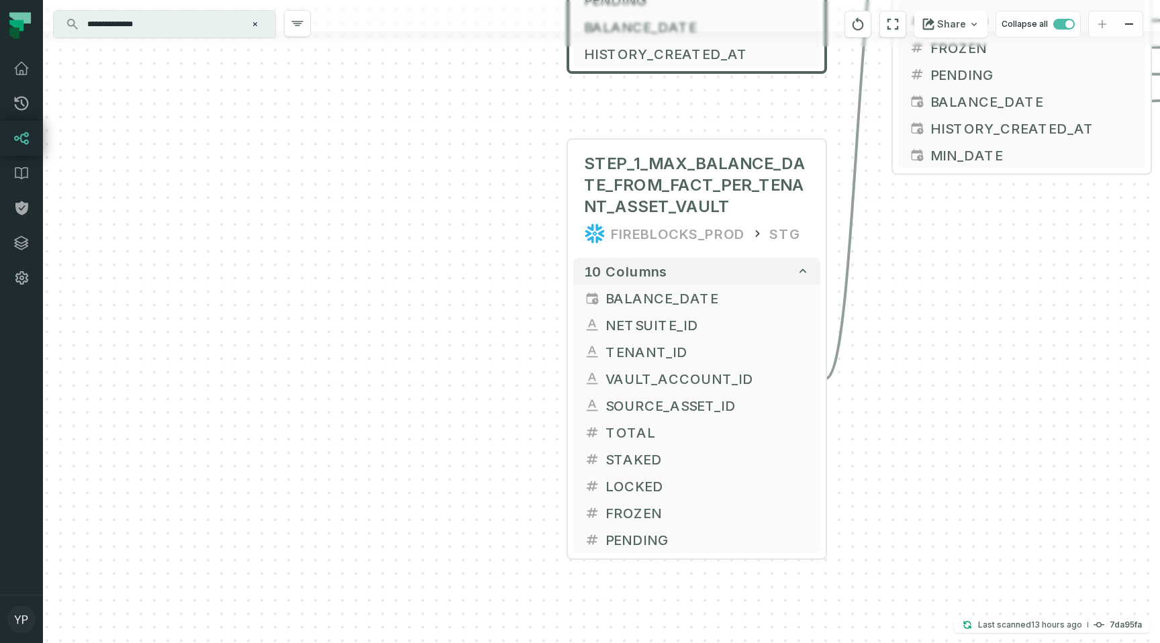
drag, startPoint x: 490, startPoint y: 231, endPoint x: 479, endPoint y: 68, distance: 162.8
click at [480, 68] on div "+ FF_TENANT_VAULT_ASSET_AUC_STAKE_DAILY FIREBLOCKS_PROD DWH + 14 columns + ID +…" at bounding box center [601, 321] width 1117 height 643
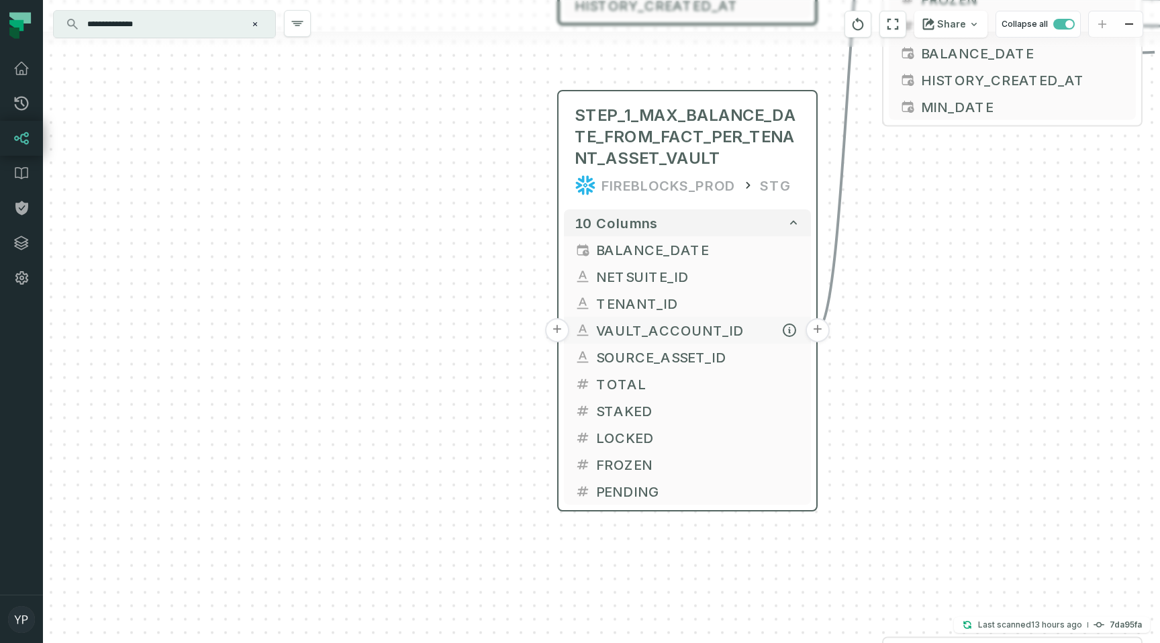
click at [555, 326] on button "+" at bounding box center [557, 330] width 24 height 24
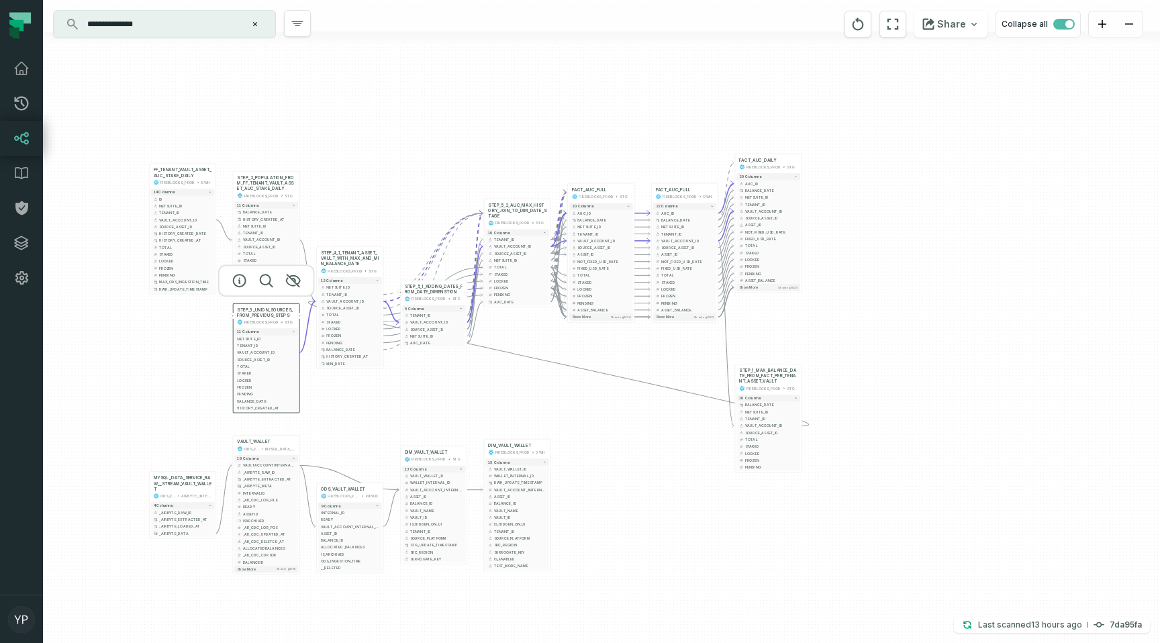
drag, startPoint x: 400, startPoint y: 329, endPoint x: 656, endPoint y: 428, distance: 274.8
click at [656, 428] on div "+ FF_TENANT_VAULT_ASSET_AUC_STAKE_DAILY FIREBLOCKS_PROD DWH + 14 columns + ID +…" at bounding box center [601, 321] width 1117 height 643
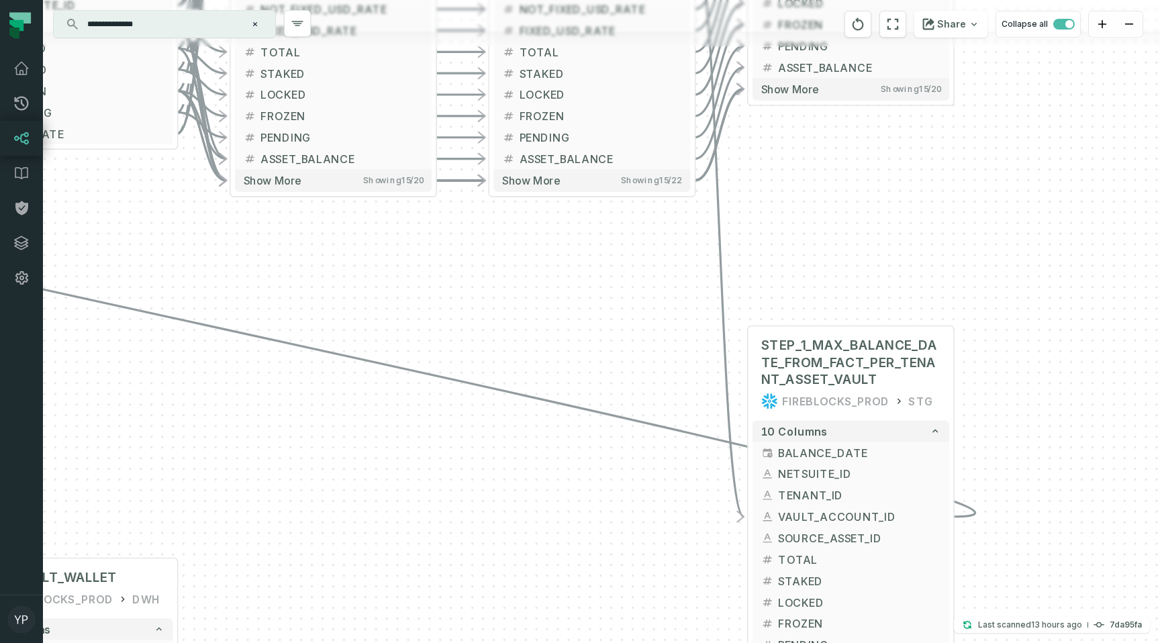
drag, startPoint x: 729, startPoint y: 332, endPoint x: 702, endPoint y: 444, distance: 115.5
click at [706, 450] on div "+ FF_TENANT_VAULT_ASSET_AUC_STAKE_DAILY FIREBLOCKS_PROD DWH + 14 columns + ID +…" at bounding box center [601, 321] width 1117 height 643
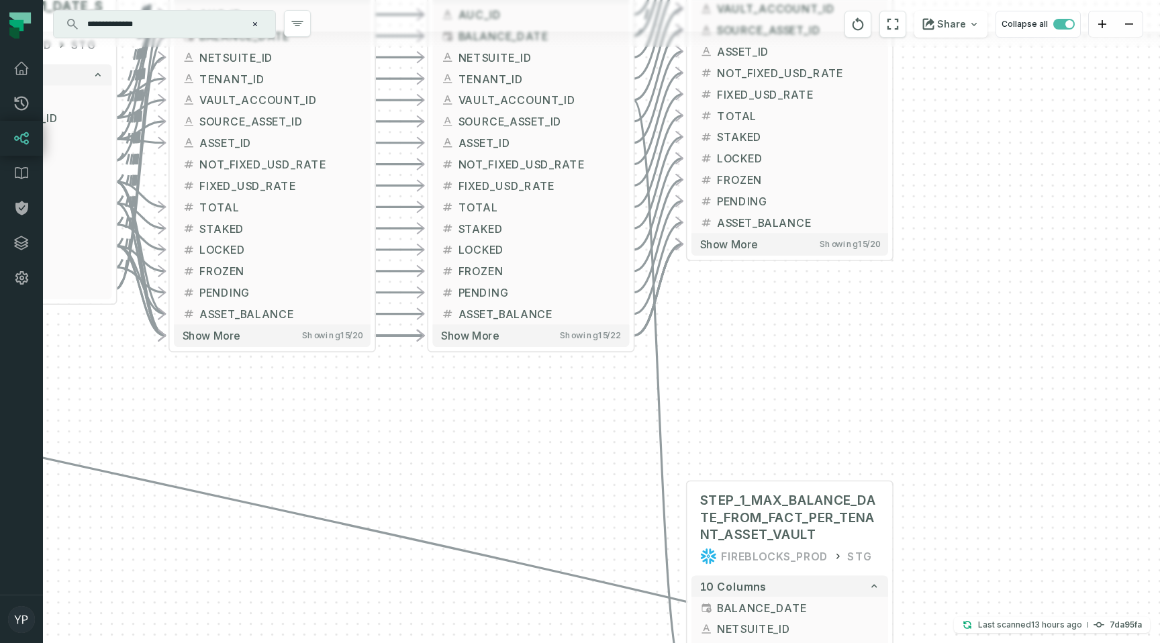
drag, startPoint x: 675, startPoint y: 353, endPoint x: 615, endPoint y: 509, distance: 167.1
click at [615, 509] on div "+ FF_TENANT_VAULT_ASSET_AUC_STAKE_DAILY FIREBLOCKS_PROD DWH + 14 columns + ID +…" at bounding box center [601, 321] width 1117 height 643
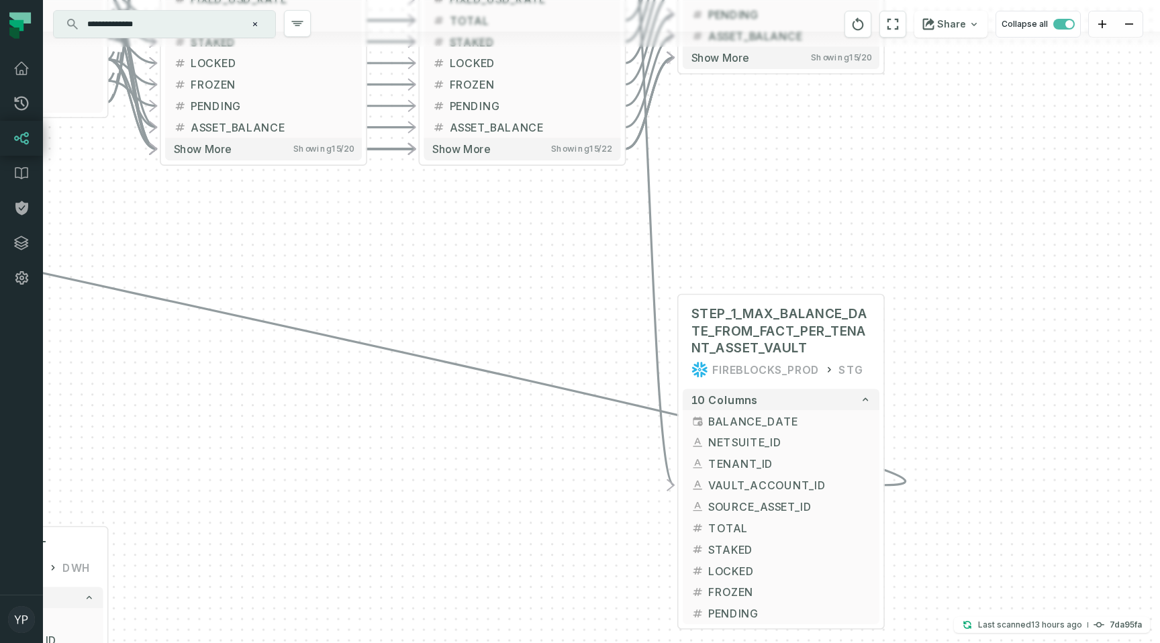
drag, startPoint x: 771, startPoint y: 387, endPoint x: 761, endPoint y: 198, distance: 188.9
click at [761, 198] on div "+ FF_TENANT_VAULT_ASSET_AUC_STAKE_DAILY FIREBLOCKS_PROD DWH + 14 columns + ID +…" at bounding box center [601, 321] width 1117 height 643
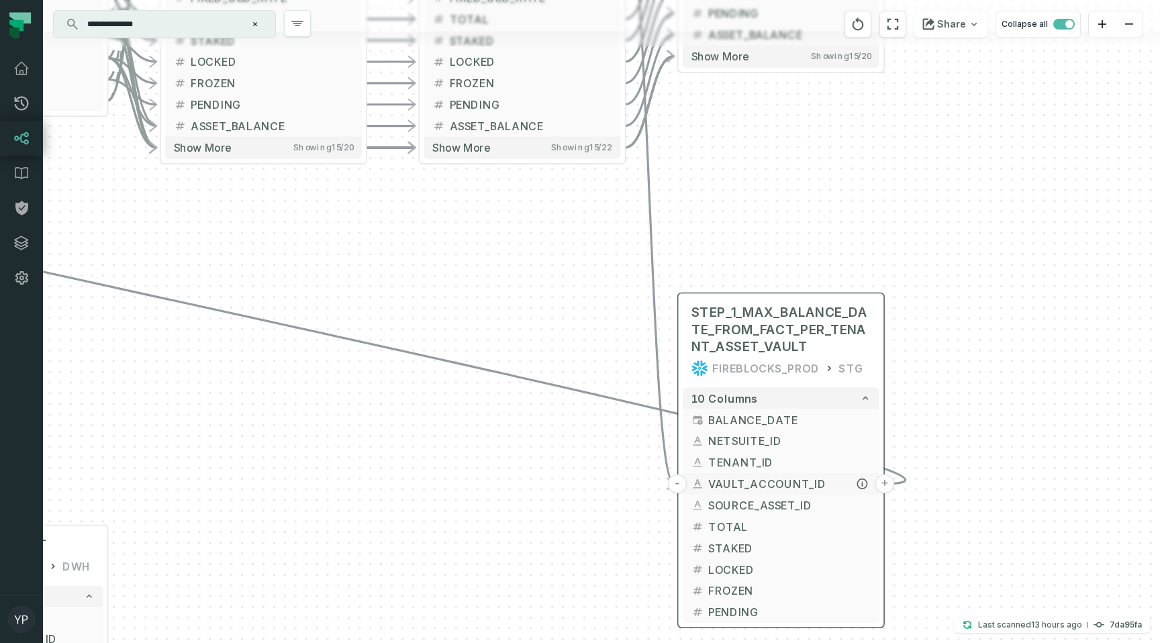
click at [677, 483] on button "-" at bounding box center [677, 483] width 19 height 19
click at [675, 485] on button "+" at bounding box center [677, 483] width 19 height 19
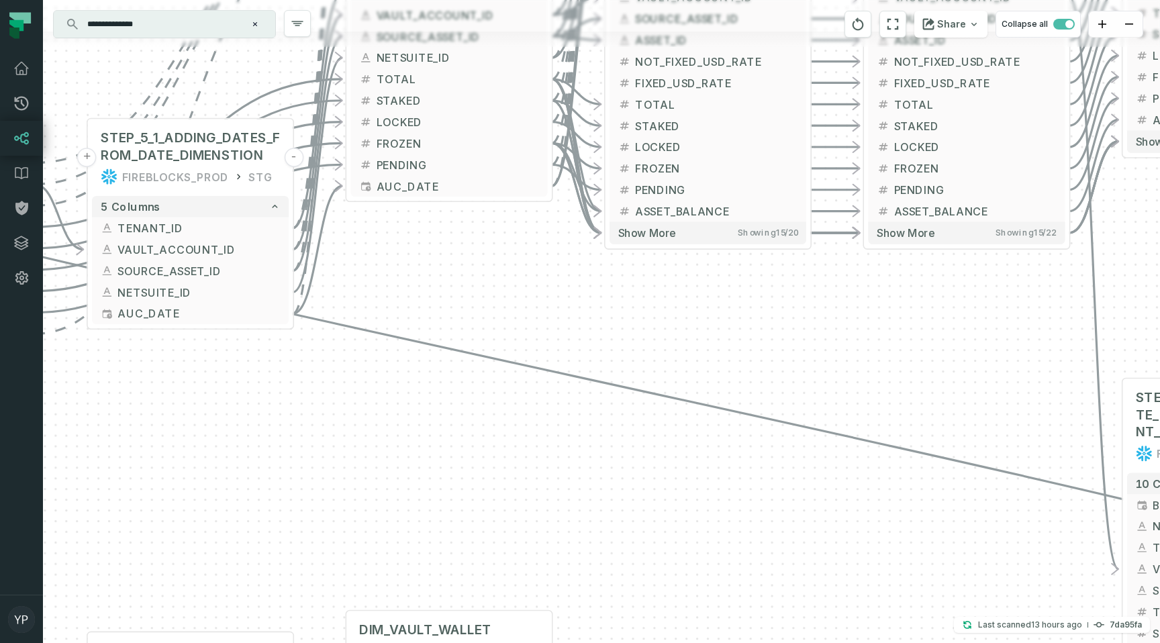
drag, startPoint x: 350, startPoint y: 413, endPoint x: 806, endPoint y: 504, distance: 464.8
click at [806, 504] on div "+ FF_TENANT_VAULT_ASSET_AUC_STAKE_DAILY FIREBLOCKS_PROD DWH + 14 columns + ID +…" at bounding box center [601, 321] width 1117 height 643
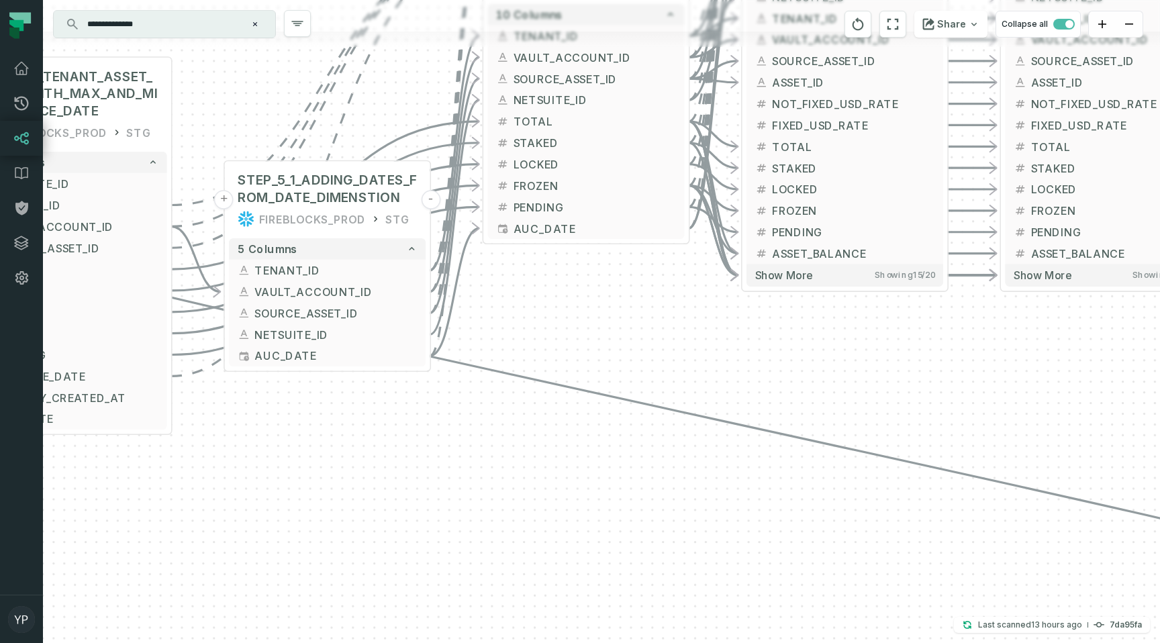
drag, startPoint x: 518, startPoint y: 397, endPoint x: 759, endPoint y: 466, distance: 249.9
click at [759, 467] on div "+ FF_TENANT_VAULT_ASSET_AUC_STAKE_DAILY FIREBLOCKS_PROD DWH + 14 columns + ID +…" at bounding box center [601, 321] width 1117 height 643
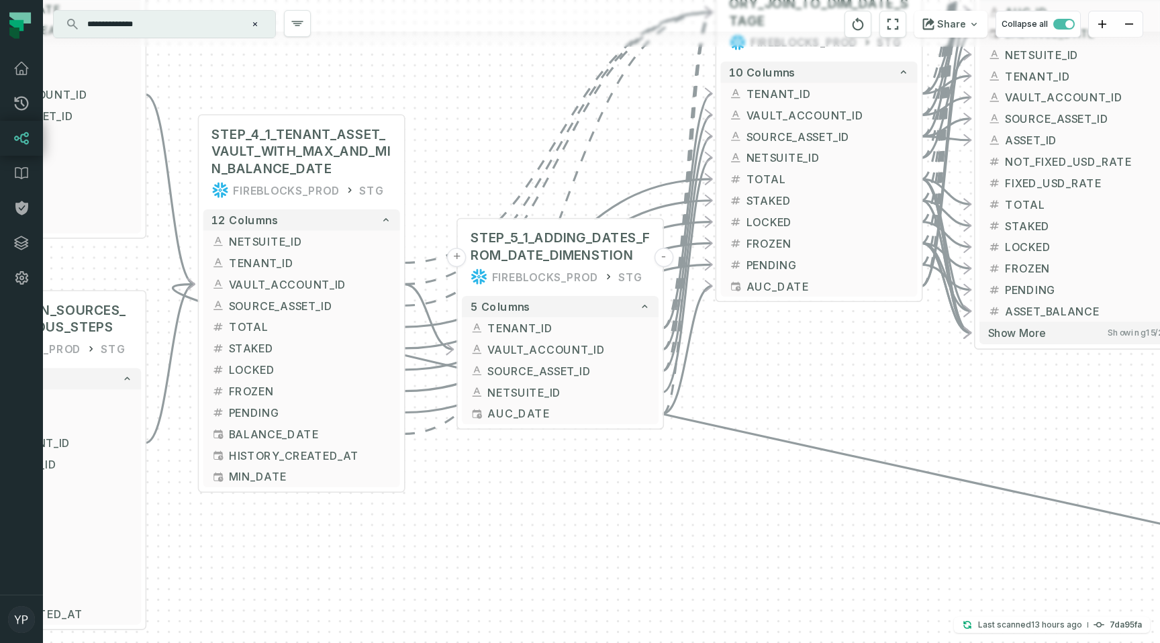
drag, startPoint x: 485, startPoint y: 468, endPoint x: 736, endPoint y: 528, distance: 258.1
click at [736, 529] on div "+ FF_TENANT_VAULT_ASSET_AUC_STAKE_DAILY FIREBLOCKS_PROD DWH + 14 columns + ID +…" at bounding box center [601, 321] width 1117 height 643
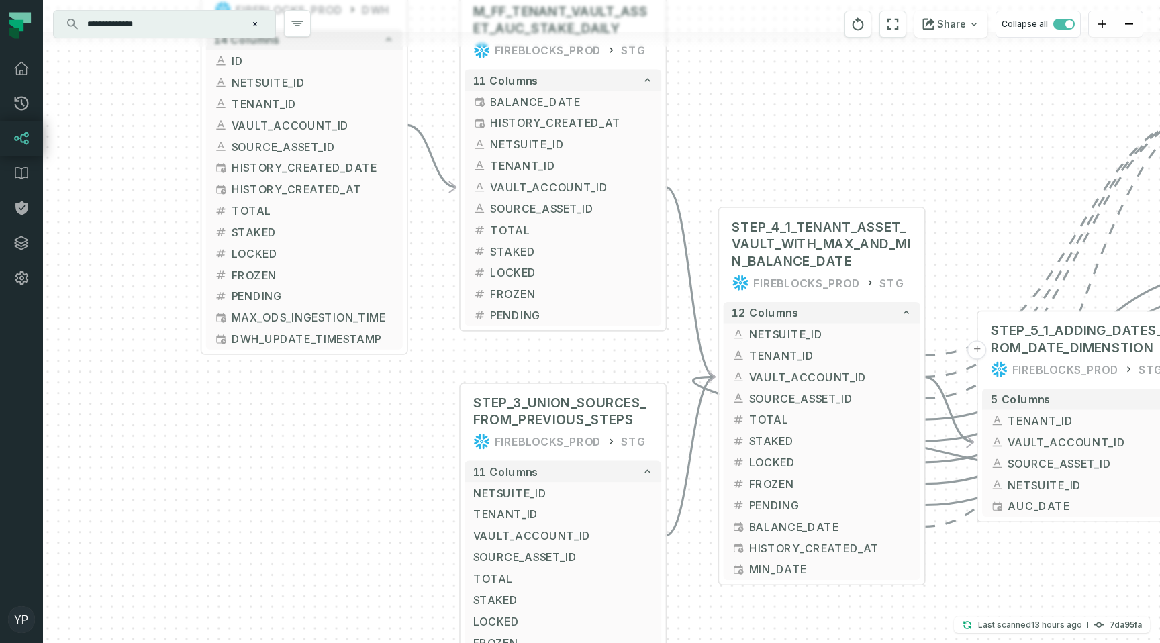
drag, startPoint x: 254, startPoint y: 294, endPoint x: 642, endPoint y: 350, distance: 391.5
click at [642, 350] on div "+ FF_TENANT_VAULT_ASSET_AUC_STAKE_DAILY FIREBLOCKS_PROD DWH + 14 columns + ID +…" at bounding box center [601, 321] width 1117 height 643
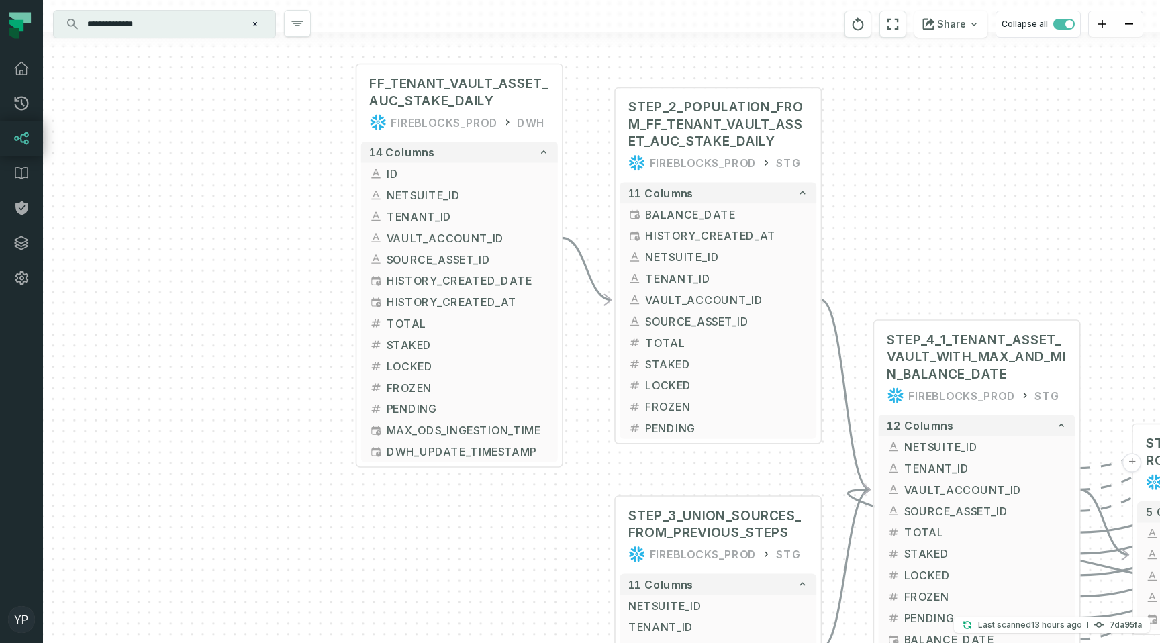
drag, startPoint x: 403, startPoint y: 376, endPoint x: 558, endPoint y: 486, distance: 190.2
click at [558, 488] on div "+ FF_TENANT_VAULT_ASSET_AUC_STAKE_DAILY FIREBLOCKS_PROD DWH + 14 columns + ID +…" at bounding box center [601, 321] width 1117 height 643
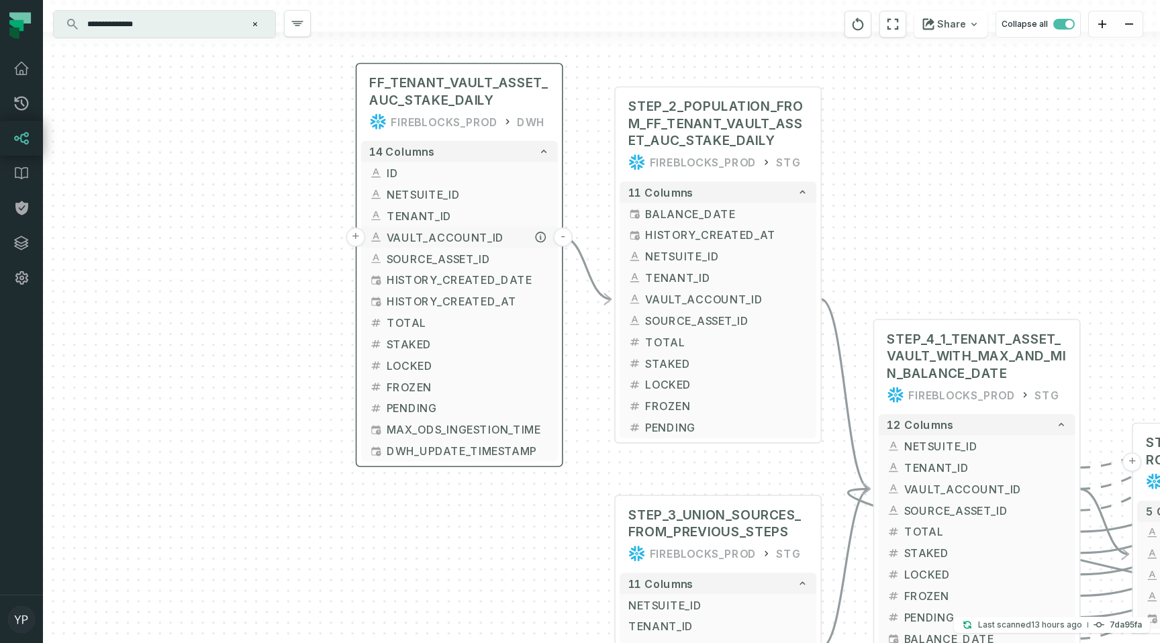
click at [356, 232] on button "+" at bounding box center [355, 237] width 19 height 19
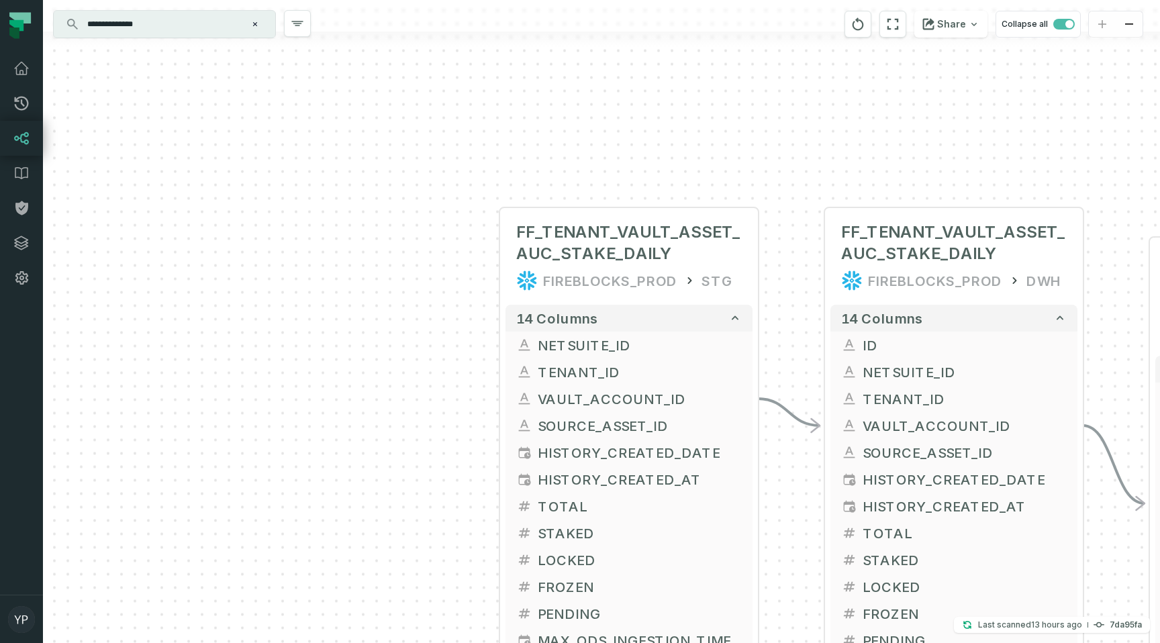
drag, startPoint x: 393, startPoint y: 457, endPoint x: 422, endPoint y: 381, distance: 81.8
click at [422, 381] on div "+ FF_TENANT_VAULT_ASSET_AUC_STAKE_DAILY FIREBLOCKS_PROD STG + 14 columns + NETS…" at bounding box center [601, 321] width 1117 height 643
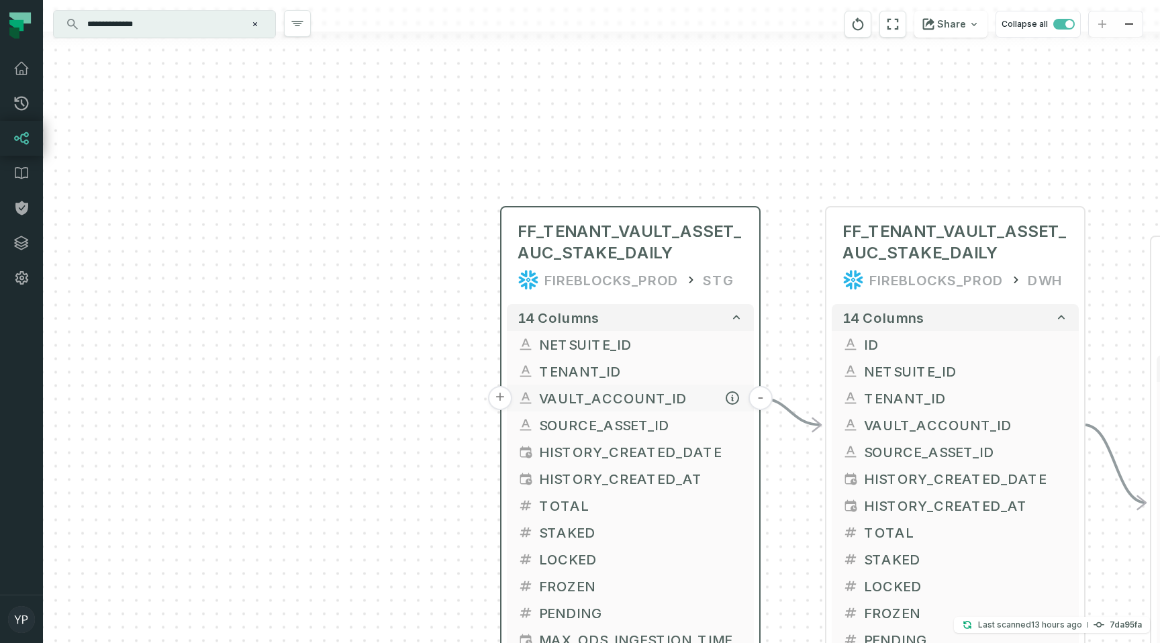
click at [503, 398] on button "+" at bounding box center [500, 398] width 24 height 24
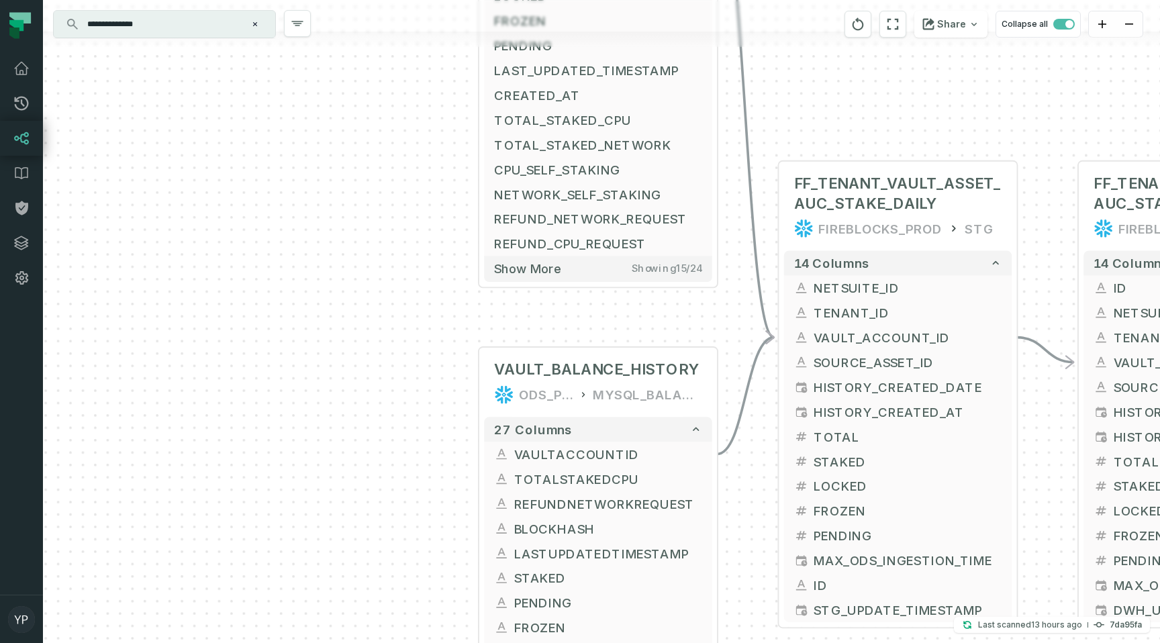
drag, startPoint x: 436, startPoint y: 447, endPoint x: 433, endPoint y: -35, distance: 482.1
click at [433, 0] on html "Pull Requests Dashboard Lineage Data Catalog Policies Integrations Settings [PE…" at bounding box center [580, 321] width 1160 height 643
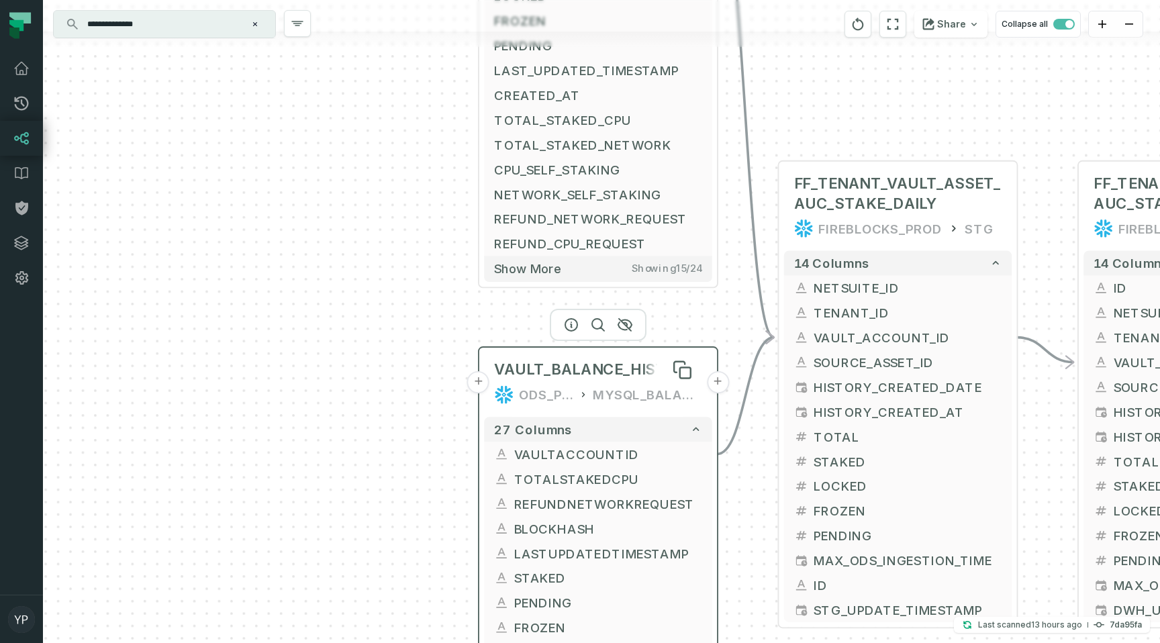
click at [504, 374] on span "VAULT_BALANCE_HISTORY" at bounding box center [596, 370] width 205 height 20
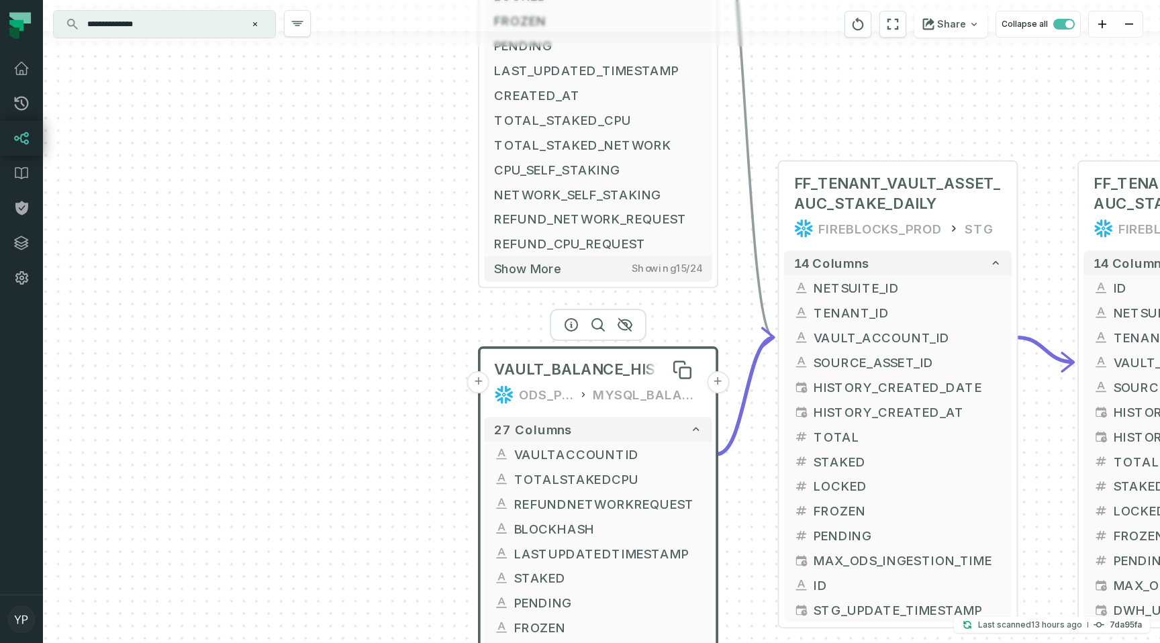
click at [541, 379] on span "VAULT_BALANCE_HISTORY" at bounding box center [596, 370] width 205 height 20
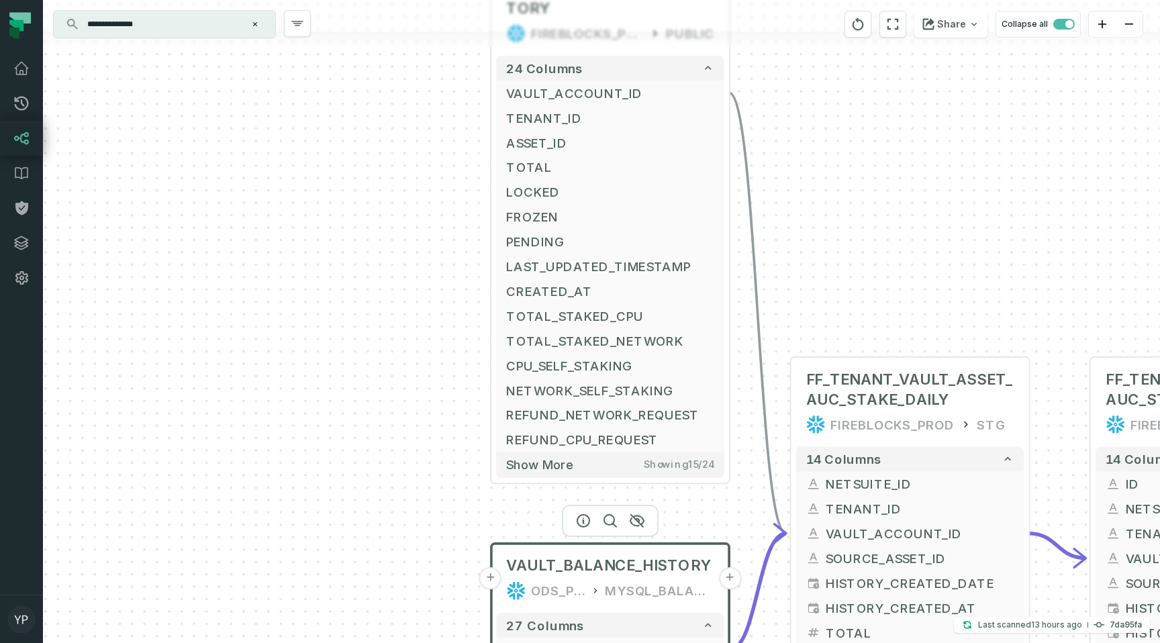
drag, startPoint x: 406, startPoint y: 255, endPoint x: 418, endPoint y: 524, distance: 268.9
click at [418, 524] on div "+ ODS_VAULT_BALANCE_HISTORY FIREBLOCKS_PROD PUBLIC + 24 columns + VAULT_ACCOUNT…" at bounding box center [601, 321] width 1117 height 643
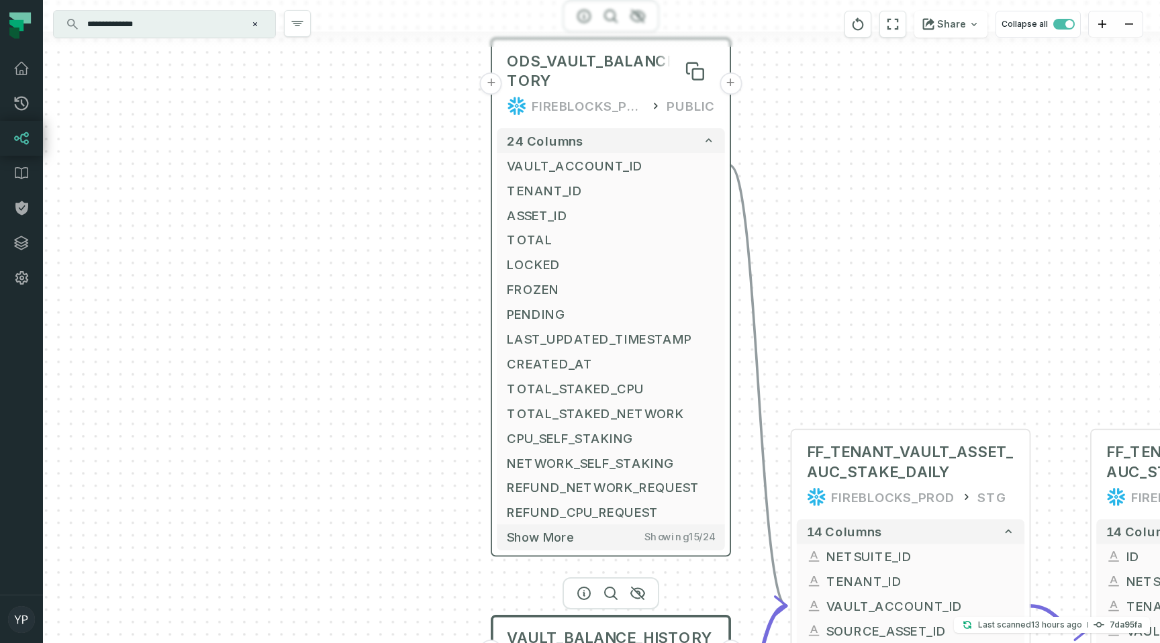
click at [586, 64] on span "ODS_VAULT_BALANCE_HISTORY" at bounding box center [611, 72] width 208 height 40
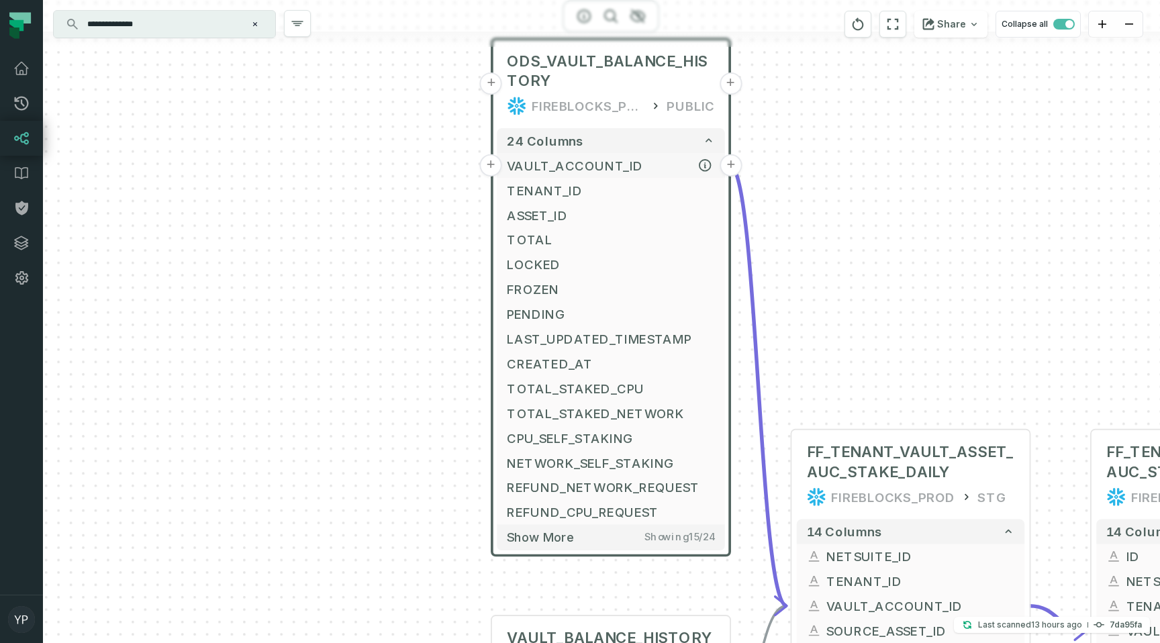
click at [487, 165] on button "+" at bounding box center [490, 165] width 22 height 22
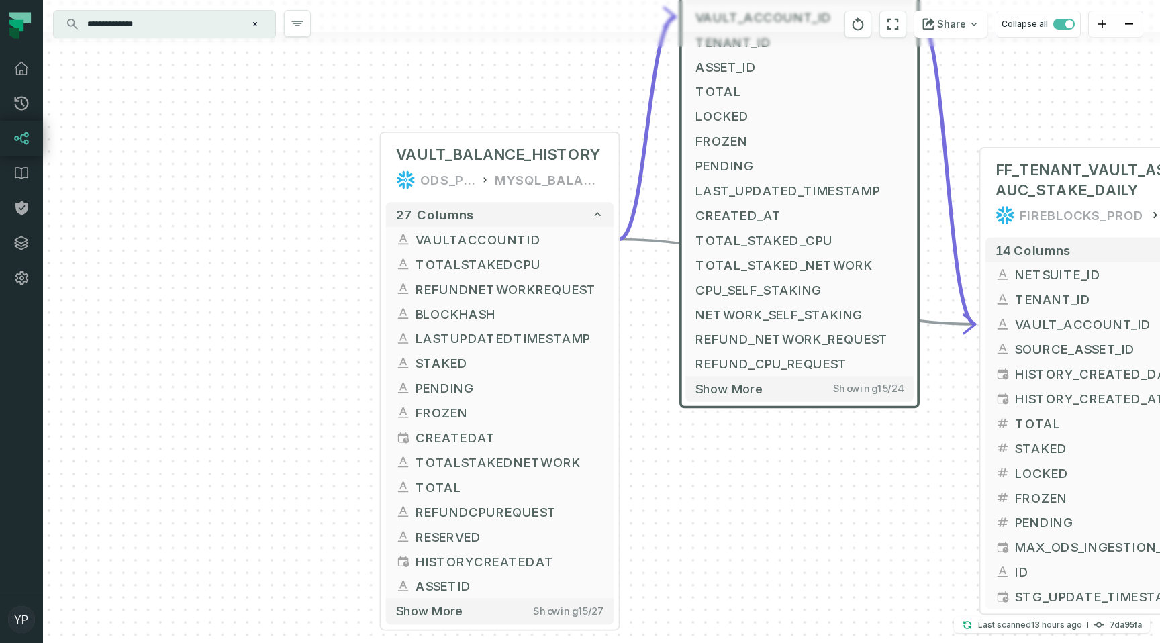
drag, startPoint x: 314, startPoint y: 232, endPoint x: 502, endPoint y: 84, distance: 239.6
click at [502, 84] on div "+ ODS_VAULT_BALANCE_HISTORY FIREBLOCKS_PROD PUBLIC + 24 columns - VAULT_ACCOUNT…" at bounding box center [601, 321] width 1117 height 643
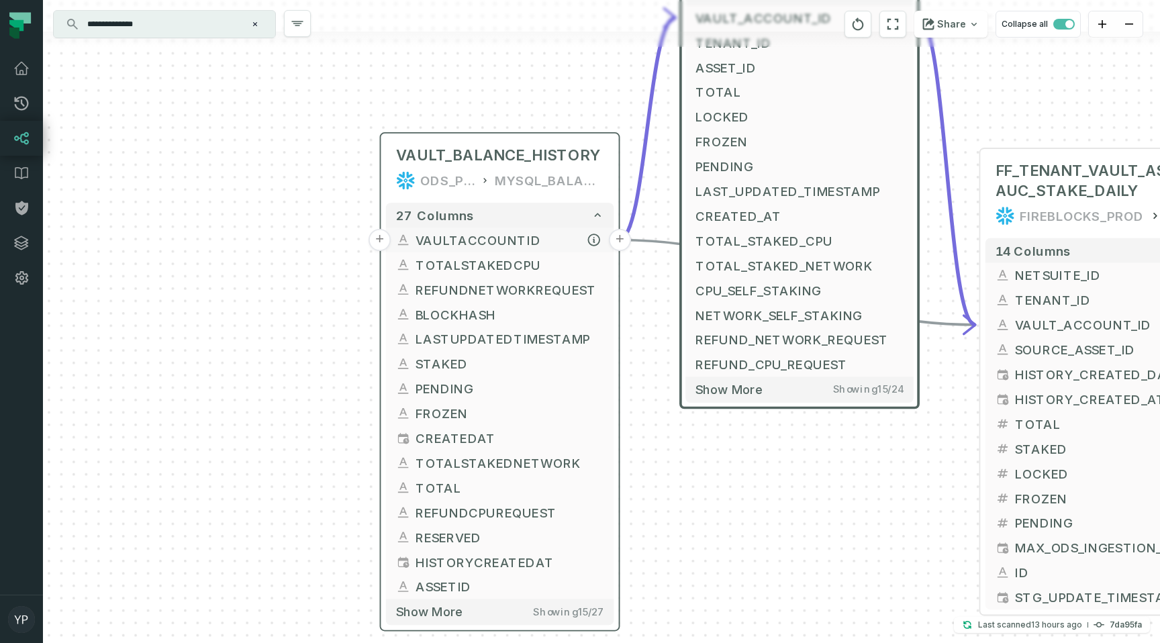
click at [380, 235] on button "+" at bounding box center [380, 240] width 22 height 22
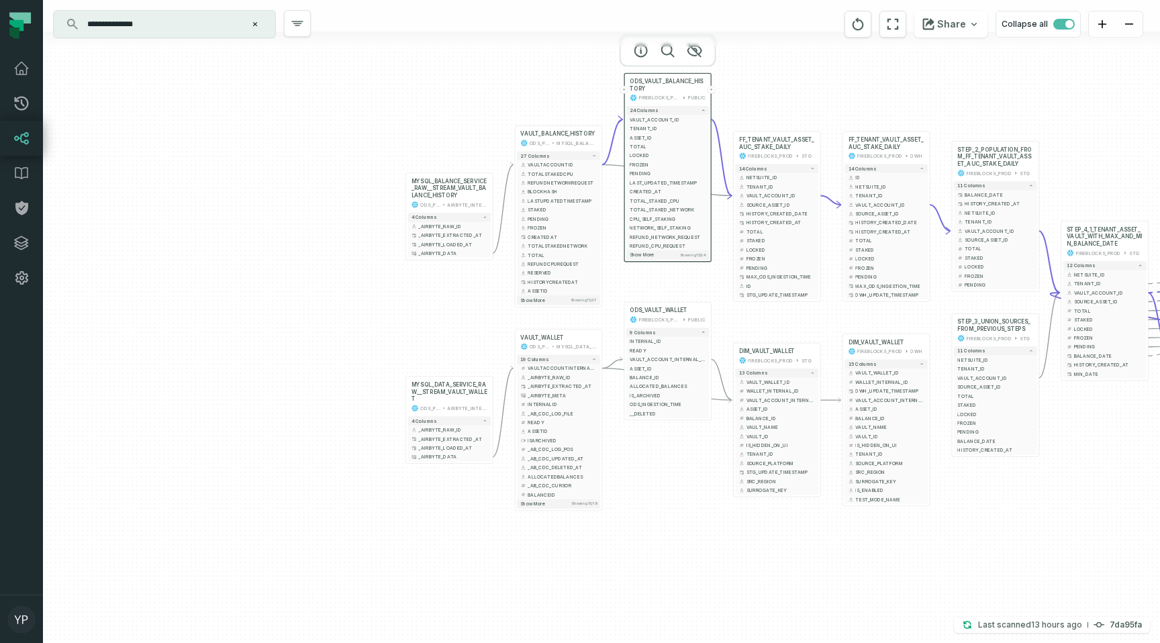
drag, startPoint x: 364, startPoint y: 461, endPoint x: 350, endPoint y: 324, distance: 137.0
click at [350, 324] on div "MYSQL_BALANCE_SERVICE_RAW__STREAM_VAULT_BALANCE_HISTORY ODS_PROD_FBS_PRODUCT AI…" at bounding box center [601, 321] width 1117 height 643
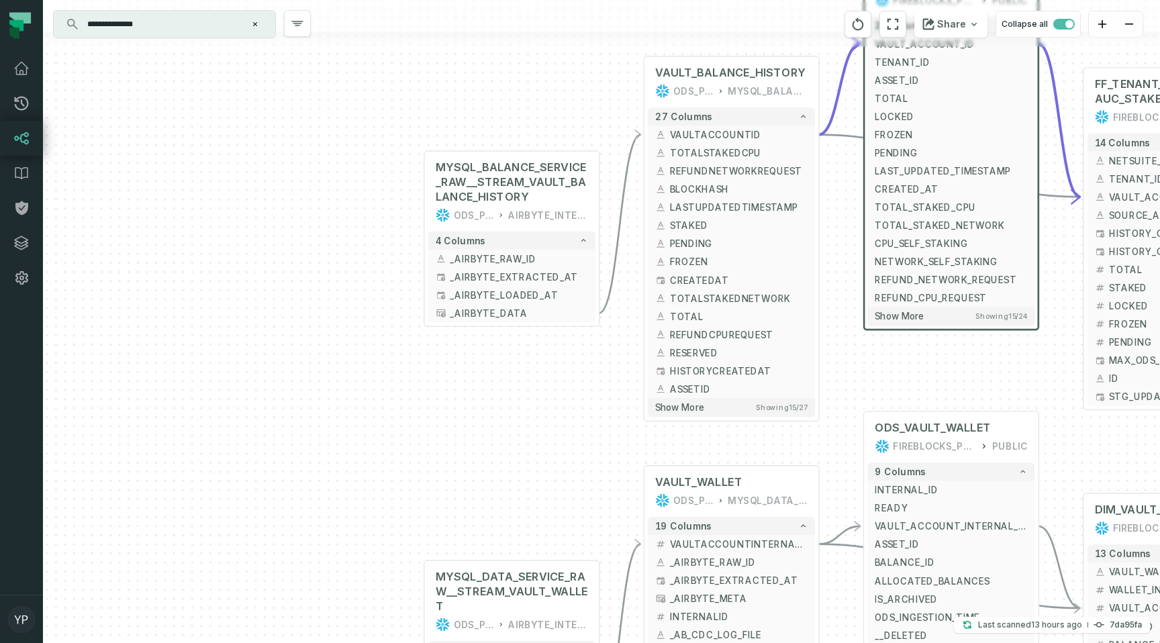
drag, startPoint x: 386, startPoint y: 285, endPoint x: 394, endPoint y: 496, distance: 211.7
click at [394, 496] on div "MYSQL_BALANCE_SERVICE_RAW__STREAM_VAULT_BALANCE_HISTORY ODS_PROD_FBS_PRODUCT AI…" at bounding box center [601, 321] width 1117 height 643
click at [481, 220] on div "ODS_PROD_FBS_PRODUCT" at bounding box center [474, 214] width 40 height 15
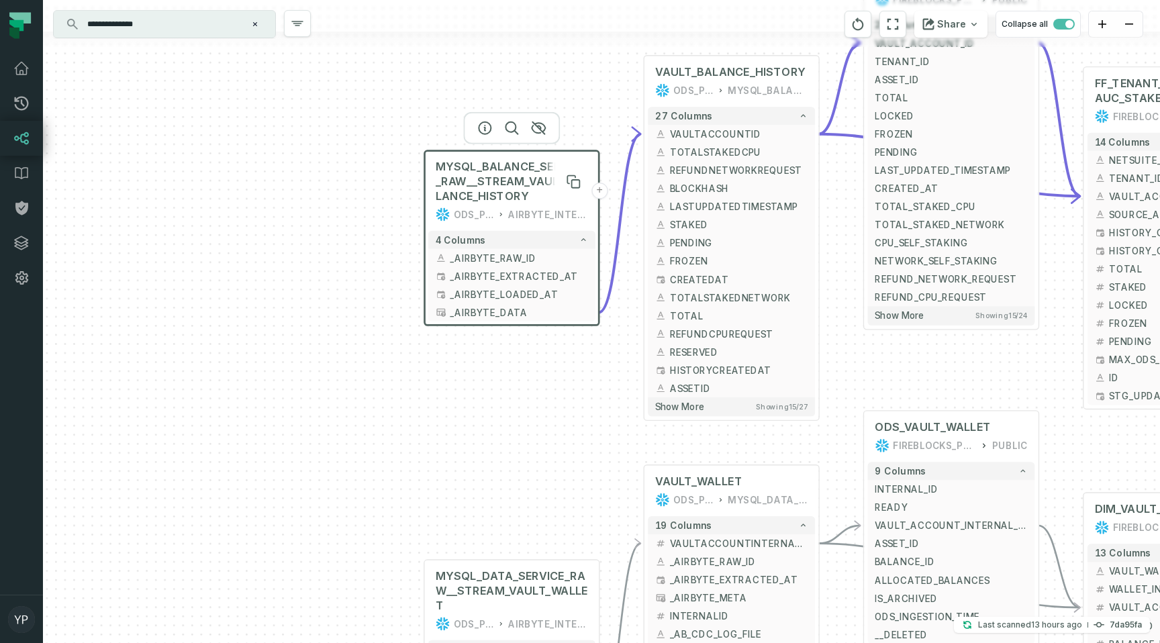
click at [518, 177] on span "MYSQL_BALANCE_SERVICE_RAW__STREAM_VAULT_BALANCE_HISTORY" at bounding box center [512, 182] width 152 height 44
click at [508, 224] on div "MYSQL_BALANCE_SERVICE_RAW__STREAM_VAULT_BALANCE_HISTORY ODS_PROD_FBS_PRODUCT AI…" at bounding box center [511, 190] width 167 height 73
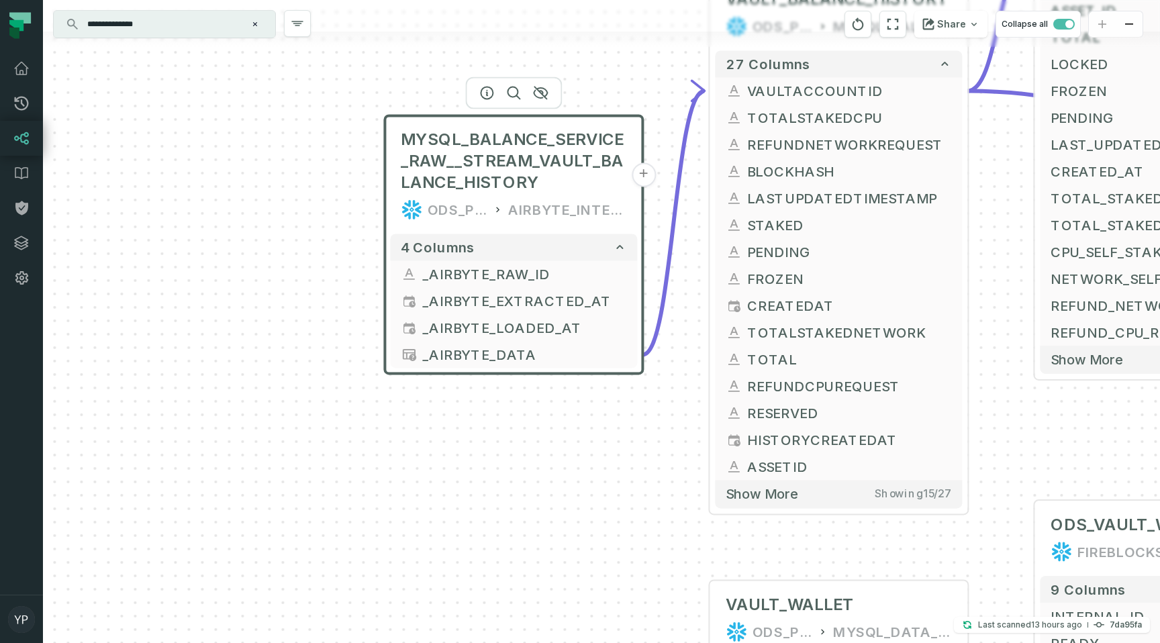
click at [498, 216] on icon at bounding box center [498, 209] width 11 height 13
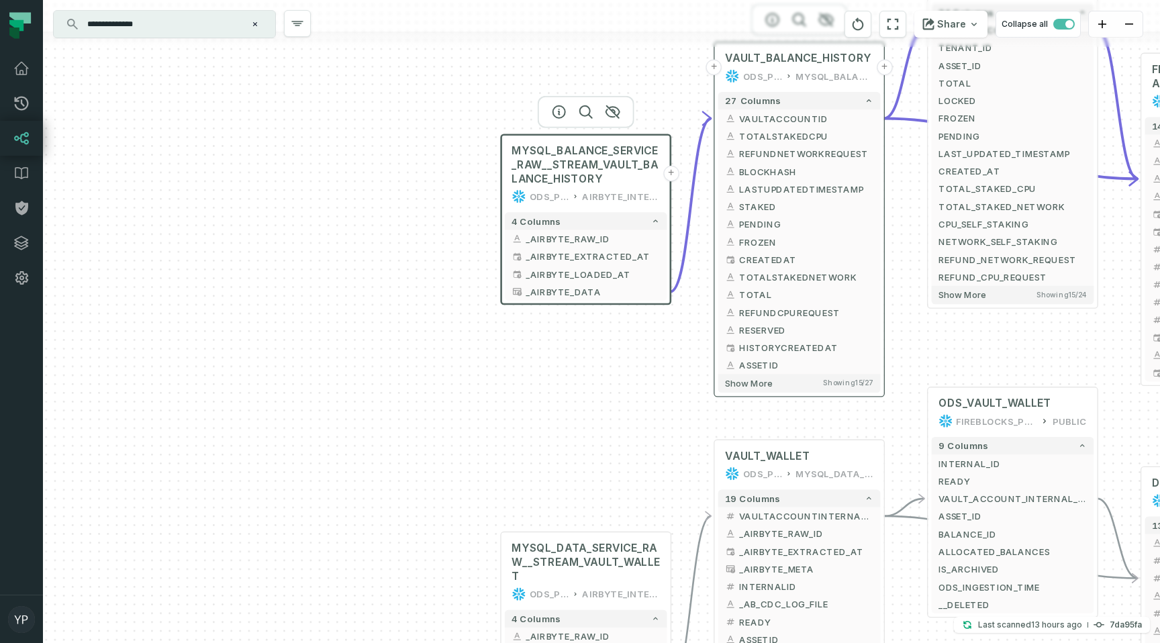
click at [794, 79] on div "ODS_PROD_FBS_PRODUCT MYSQL_BALANCE_SERVICE" at bounding box center [799, 76] width 148 height 14
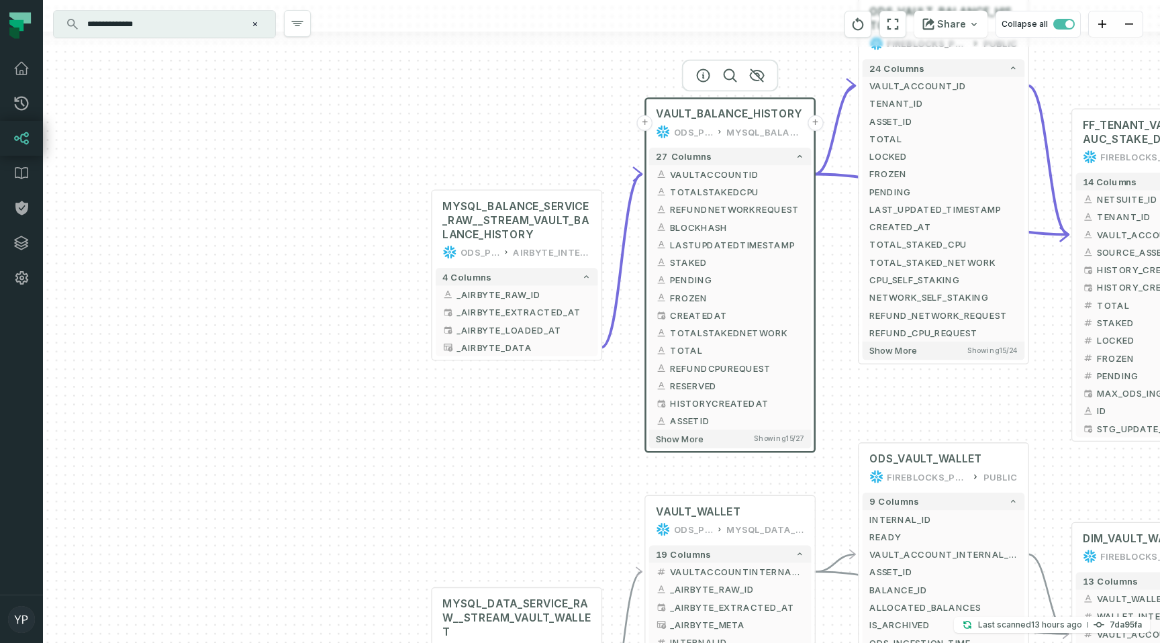
drag, startPoint x: 794, startPoint y: 79, endPoint x: 713, endPoint y: 150, distance: 107.1
click at [713, 139] on div "ODS_PROD_FBS_PRODUCT MYSQL_BALANCE_SERVICE" at bounding box center [730, 132] width 148 height 14
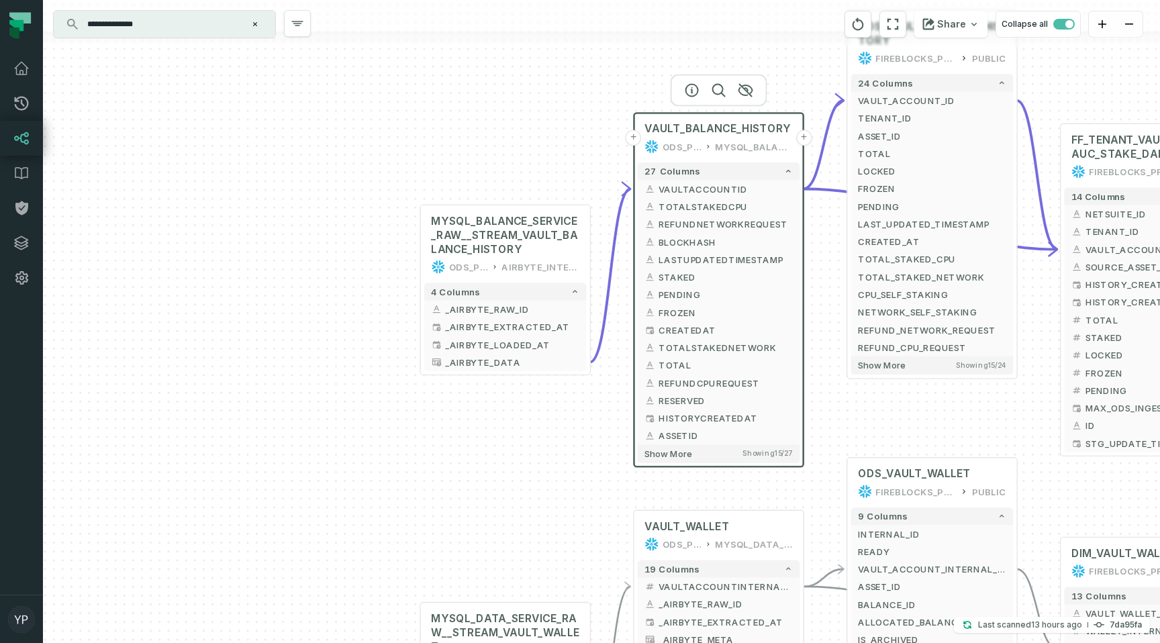
click at [680, 95] on div at bounding box center [719, 90] width 97 height 32
click at [691, 95] on icon "button" at bounding box center [692, 90] width 16 height 16
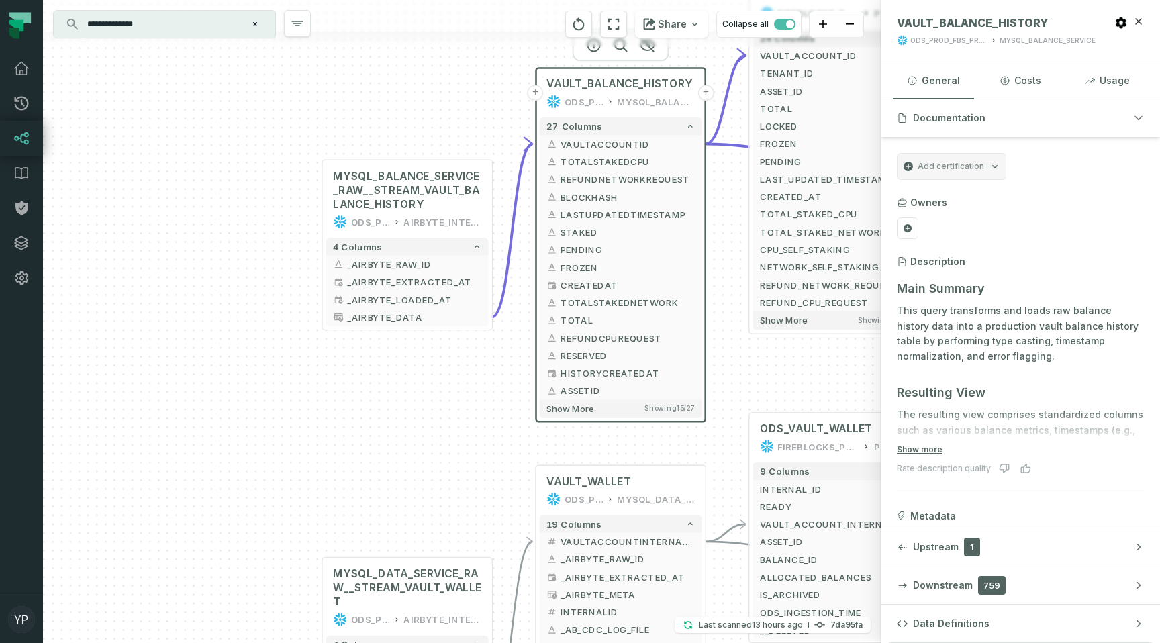
drag, startPoint x: 536, startPoint y: 148, endPoint x: 438, endPoint y: 103, distance: 107.9
click at [438, 103] on div "MYSQL_BALANCE_SERVICE_RAW__STREAM_VAULT_BALANCE_HISTORY ODS_PROD_FBS_PRODUCT AI…" at bounding box center [462, 321] width 838 height 643
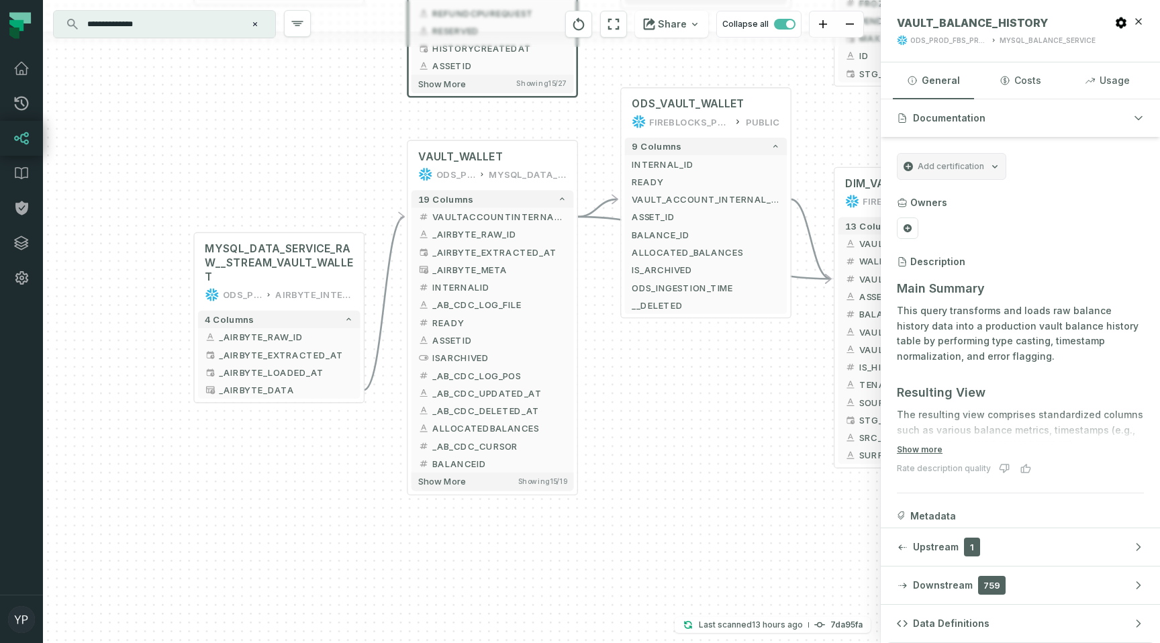
drag, startPoint x: 433, startPoint y: 410, endPoint x: 305, endPoint y: 85, distance: 349.4
click at [305, 85] on div "MYSQL_BALANCE_SERVICE_RAW__STREAM_VAULT_BALANCE_HISTORY ODS_PROD_FBS_PRODUCT AI…" at bounding box center [462, 321] width 838 height 643
click at [513, 181] on div "VAULT_WALLET ODS_PROD_FBS_PRODUCT MYSQL_DATA_SERVICE" at bounding box center [493, 165] width 162 height 42
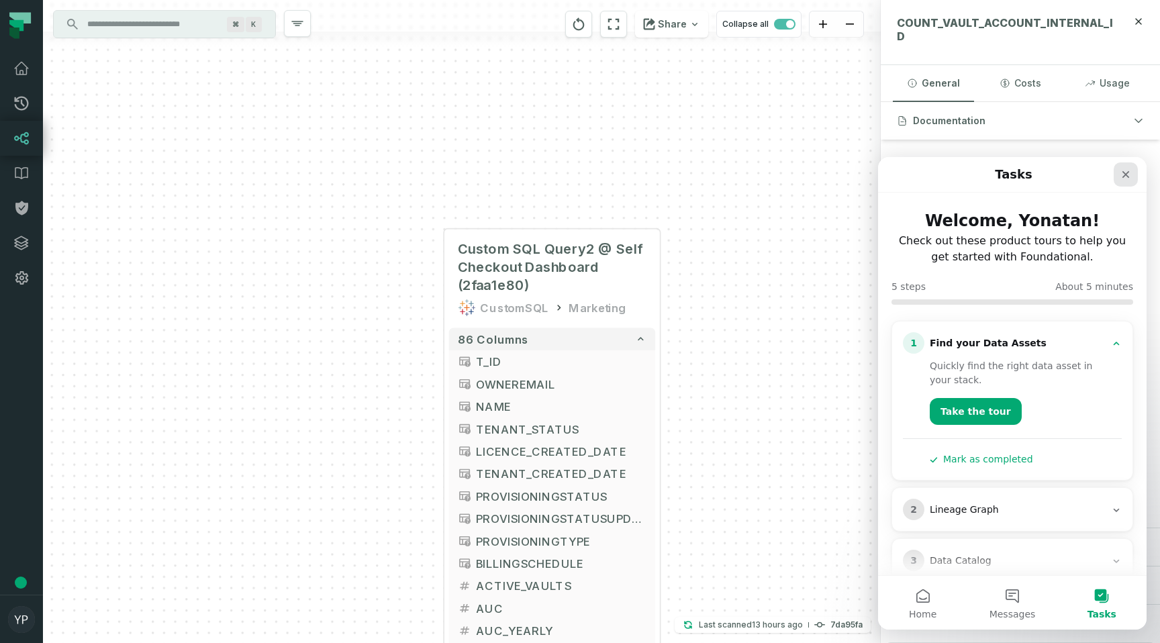
click at [1119, 178] on div "Close" at bounding box center [1126, 174] width 24 height 24
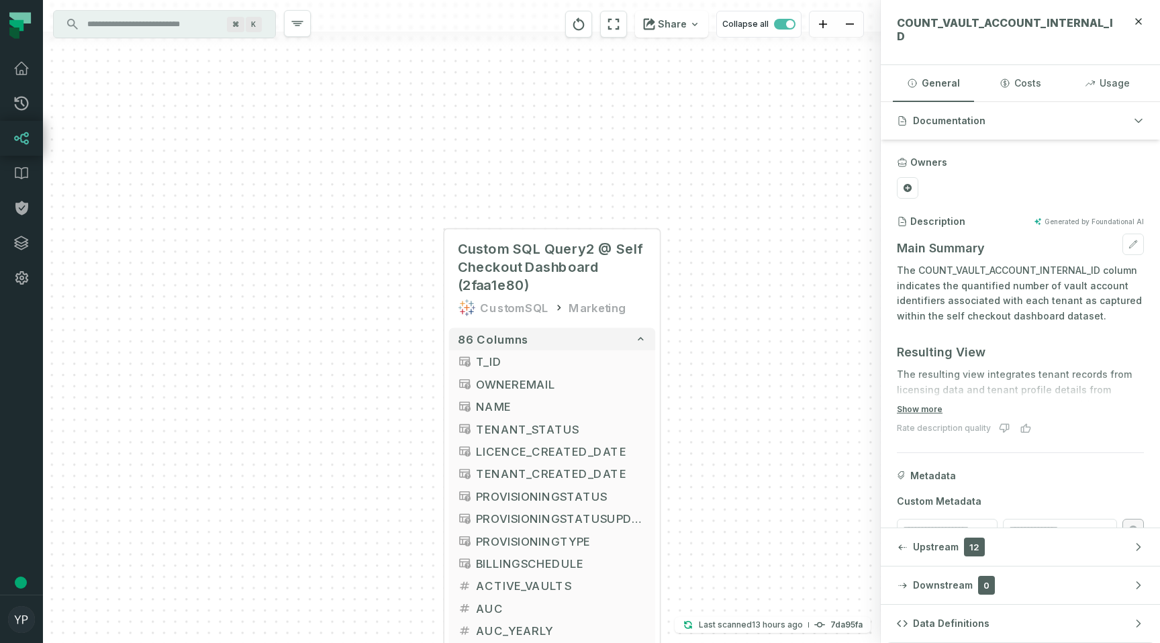
scroll to position [15, 0]
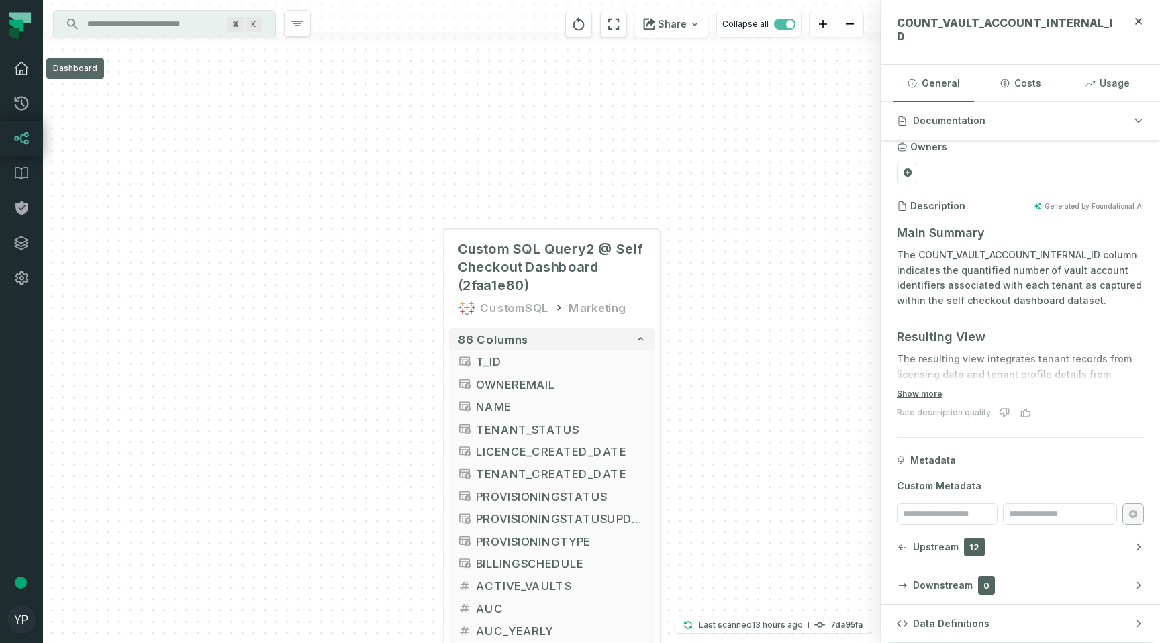
click at [17, 71] on icon at bounding box center [21, 68] width 16 height 16
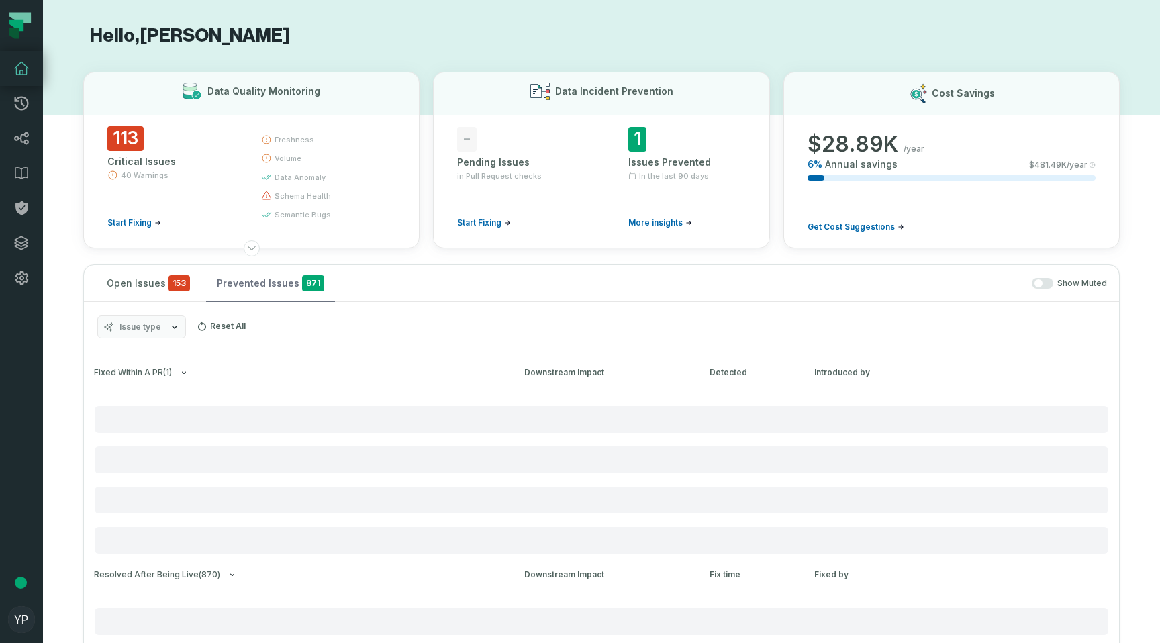
click at [216, 280] on button "Prevented Issues 871" at bounding box center [270, 283] width 129 height 36
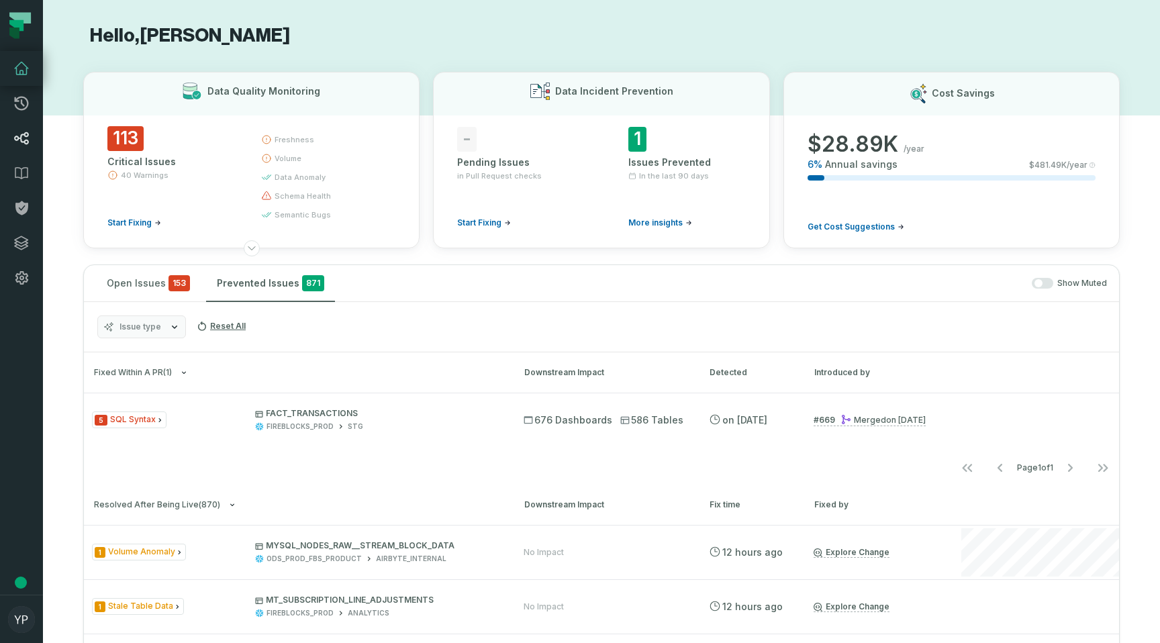
click at [24, 132] on icon at bounding box center [21, 138] width 16 height 16
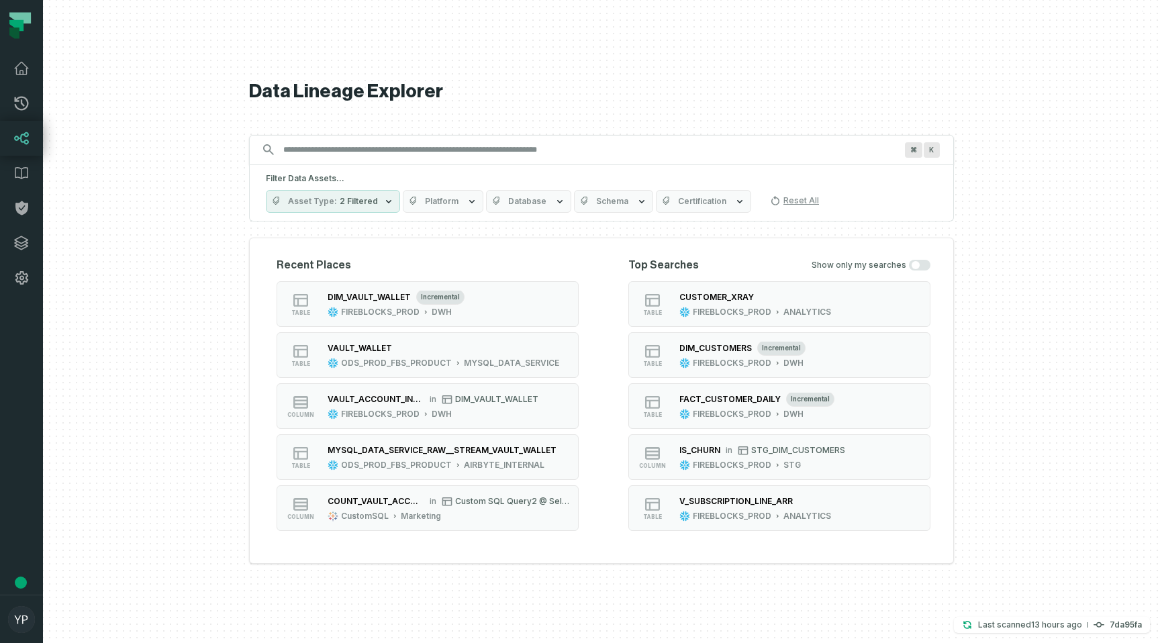
click at [312, 149] on input "Discovery Provider cmdk menu" at bounding box center [589, 149] width 628 height 21
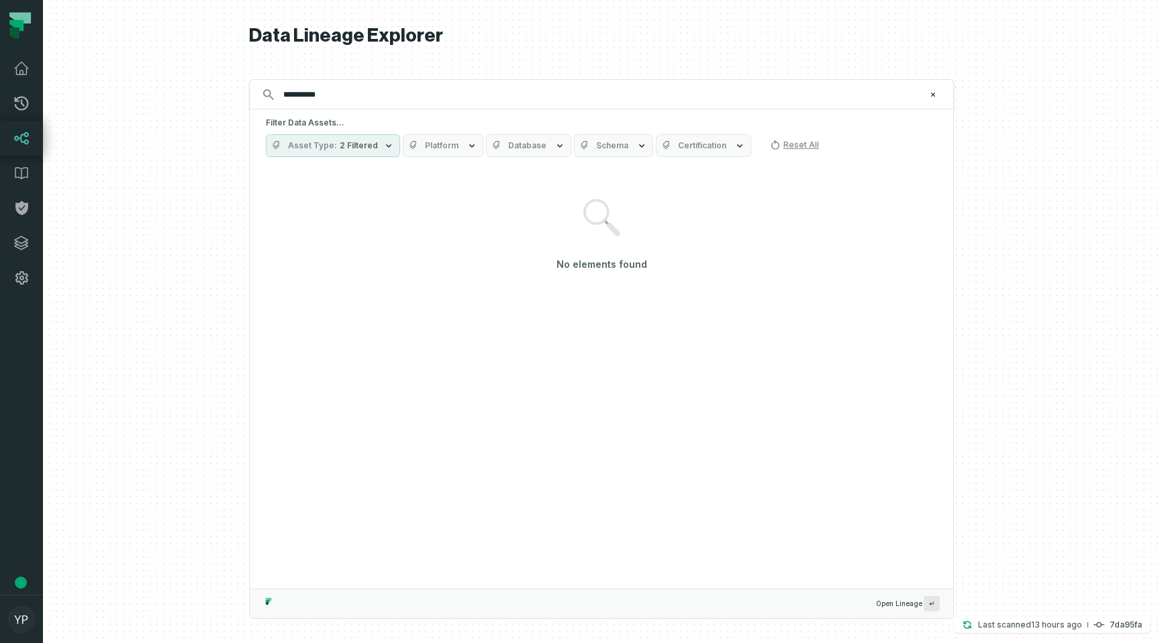
click at [347, 106] on div "**********" at bounding box center [601, 94] width 705 height 30
click at [339, 95] on input "**********" at bounding box center [600, 94] width 650 height 21
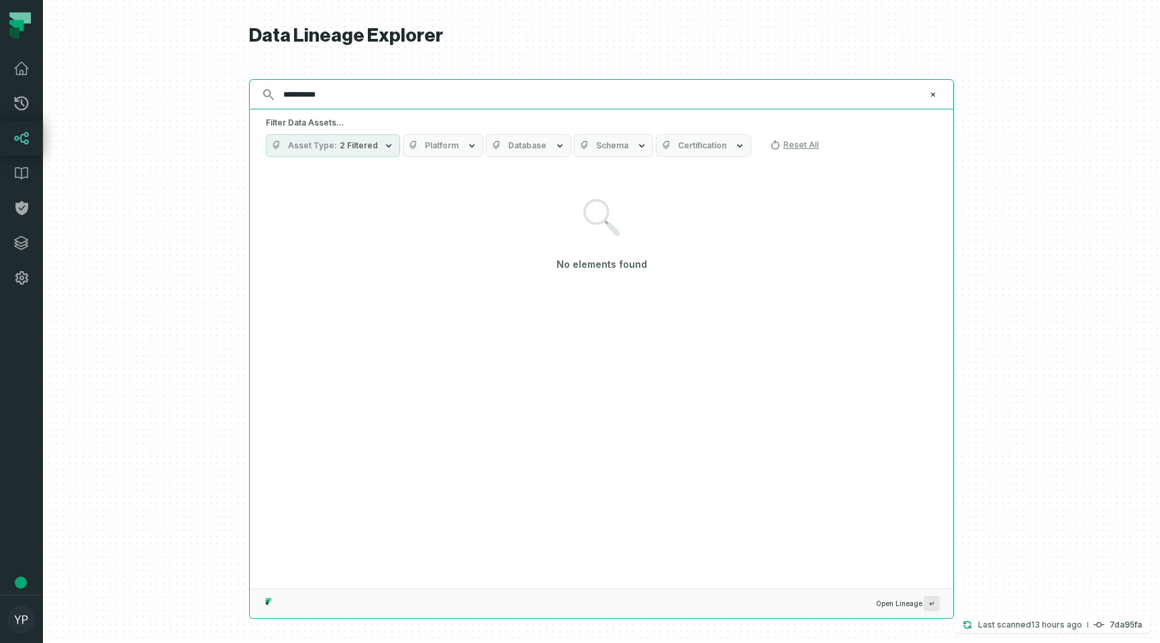
click at [339, 95] on input "**********" at bounding box center [600, 94] width 650 height 21
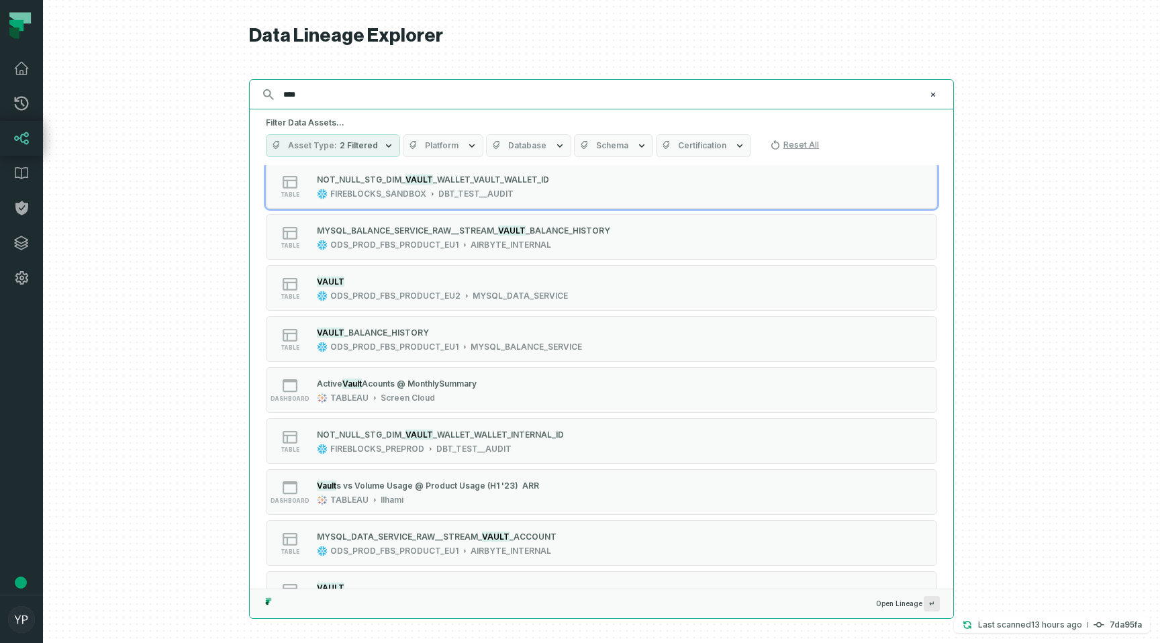
scroll to position [837, 0]
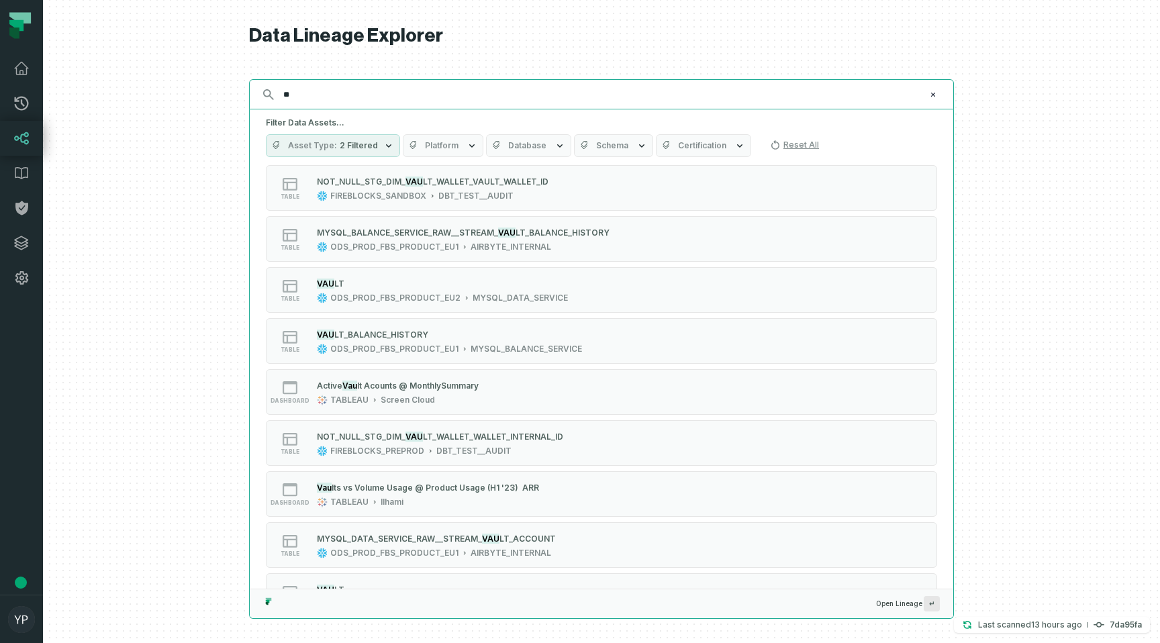
type input "*"
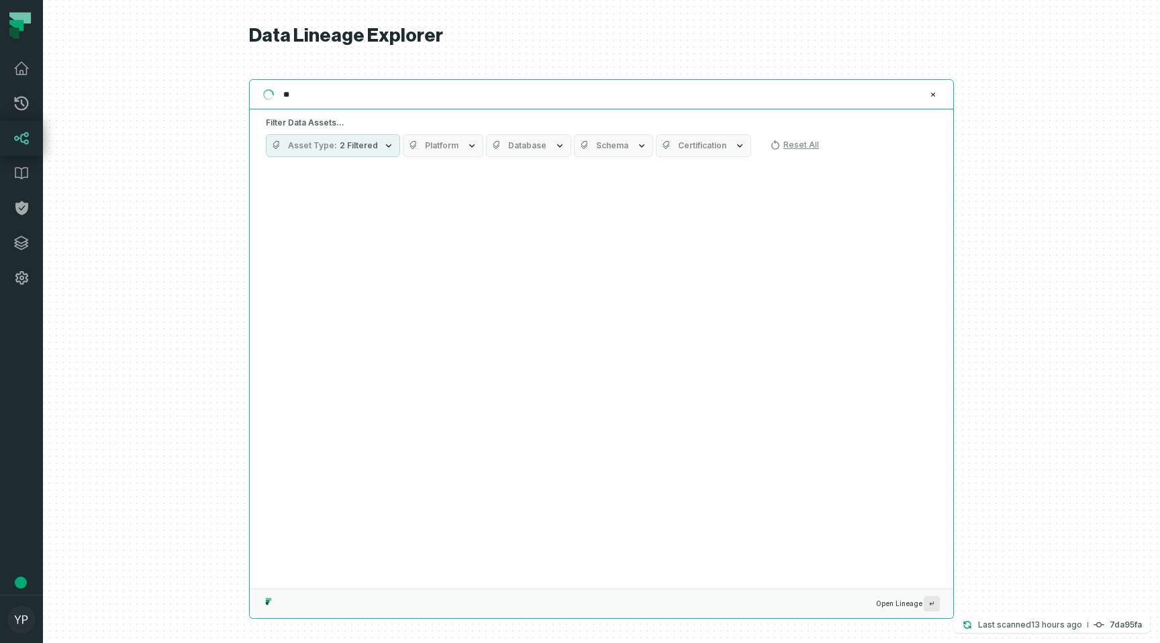
type input "*"
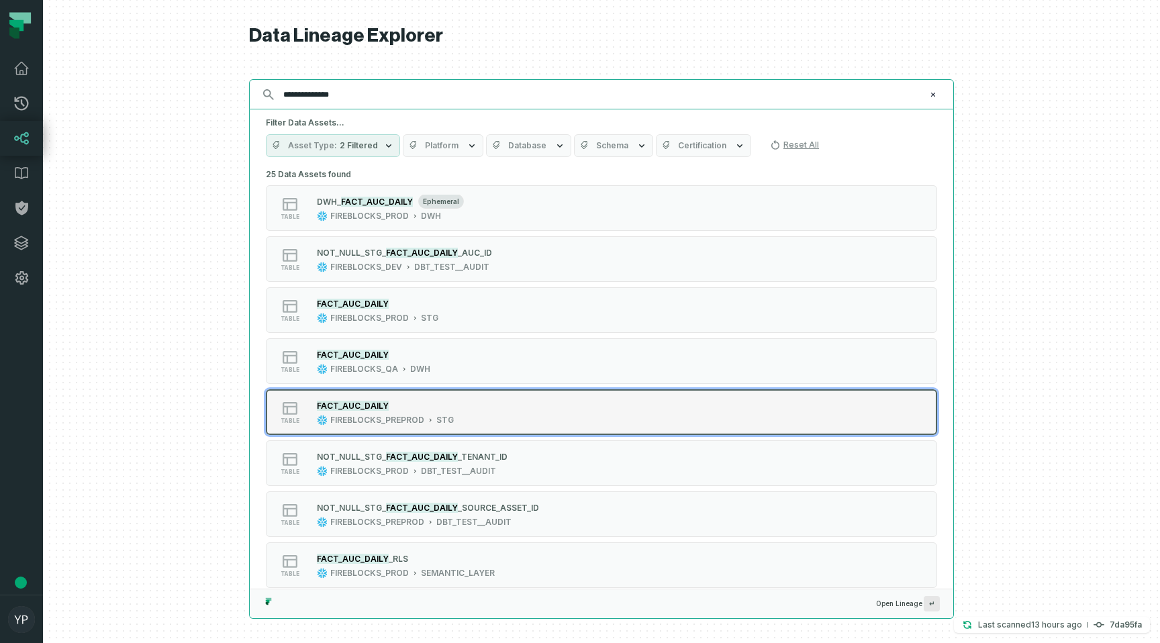
type input "**********"
click at [370, 410] on mark "FACT_AUC_DAILY" at bounding box center [353, 406] width 72 height 10
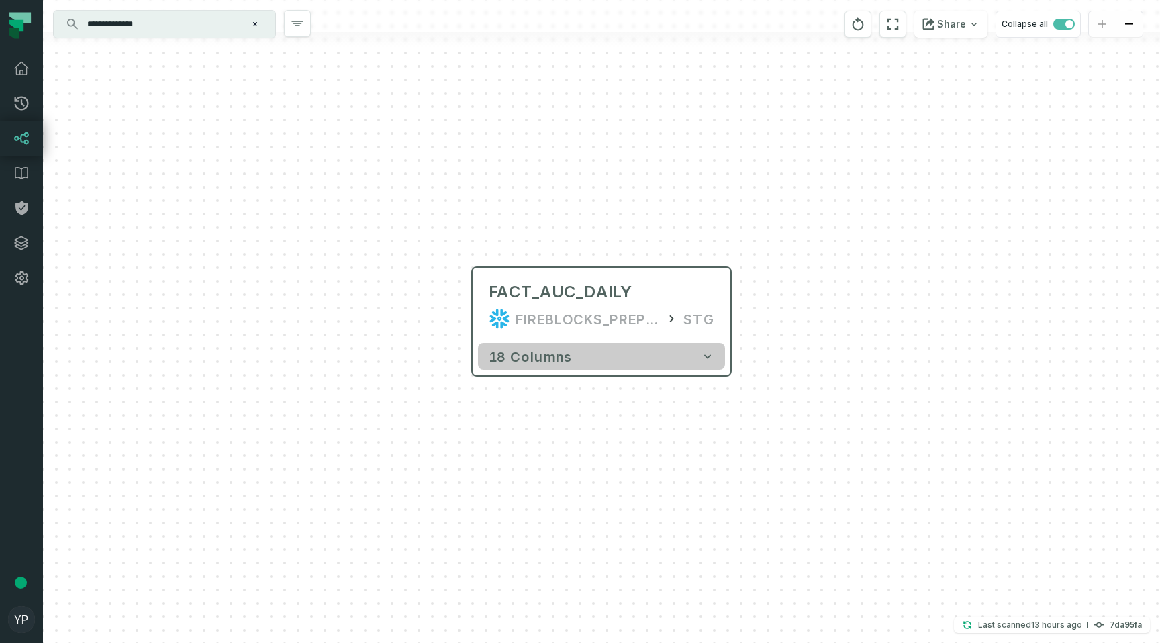
click at [520, 352] on span "18 columns" at bounding box center [530, 356] width 83 height 16
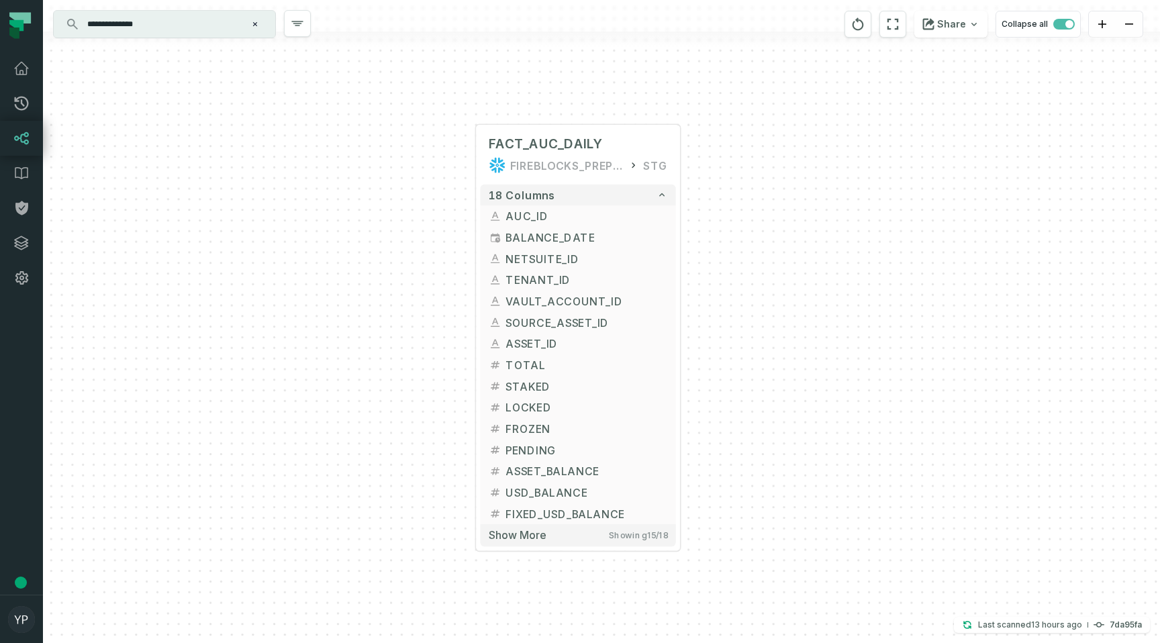
drag, startPoint x: 415, startPoint y: 432, endPoint x: 410, endPoint y: 278, distance: 153.9
click at [410, 278] on div "FACT_AUC_DAILY FIREBLOCKS_PREPROD STG + 18 columns AUC_ID + BALANCE_DATE + NETS…" at bounding box center [601, 321] width 1117 height 643
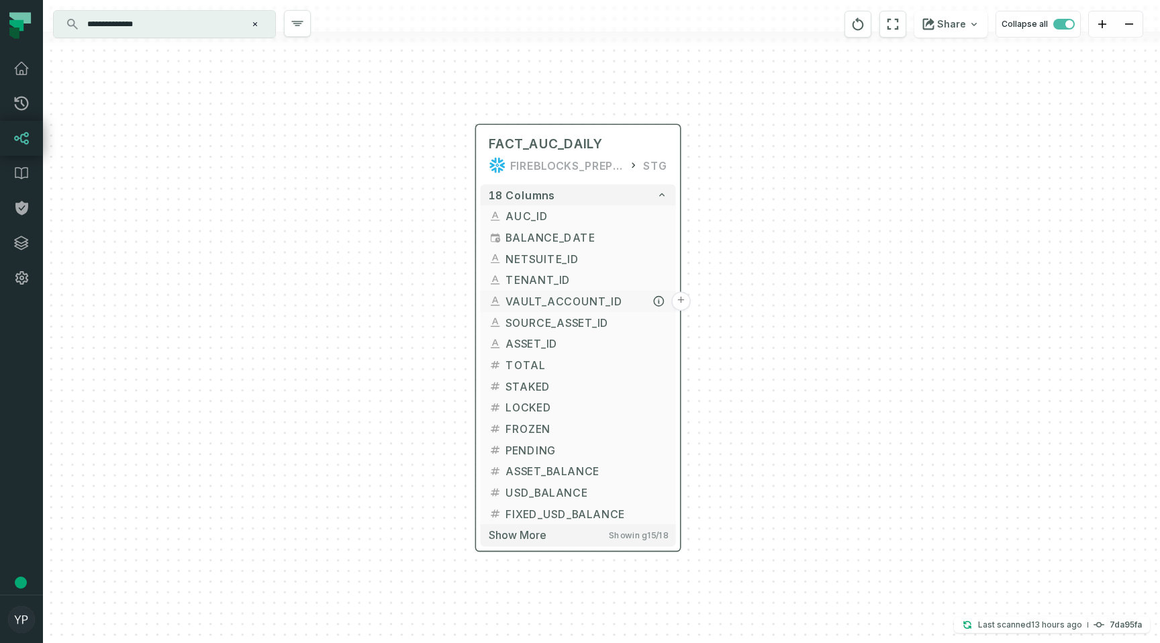
click at [514, 302] on span "VAULT_ACCOUNT_ID" at bounding box center [587, 301] width 162 height 16
click at [682, 297] on button "+" at bounding box center [680, 300] width 19 height 19
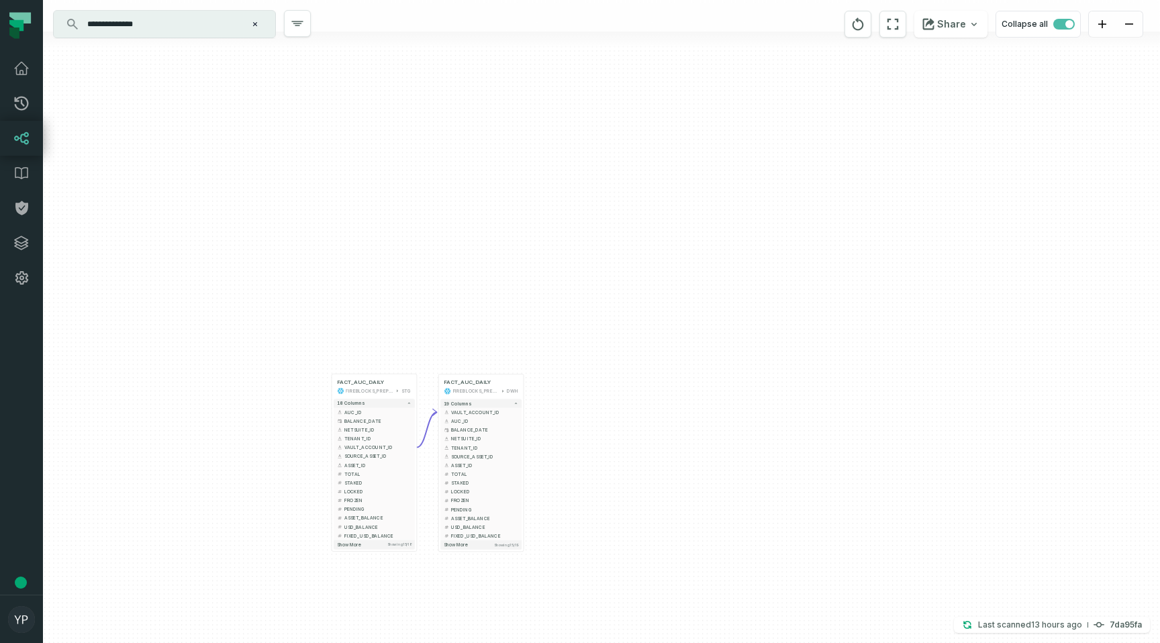
drag, startPoint x: 297, startPoint y: 481, endPoint x: 337, endPoint y: 412, distance: 80.3
click at [337, 412] on div "+ FACT_AUC_DAILY FIREBLOCKS_PREPROD DWH 19 columns - VAULT_ACCOUNT_ID + AUC_ID …" at bounding box center [601, 321] width 1117 height 643
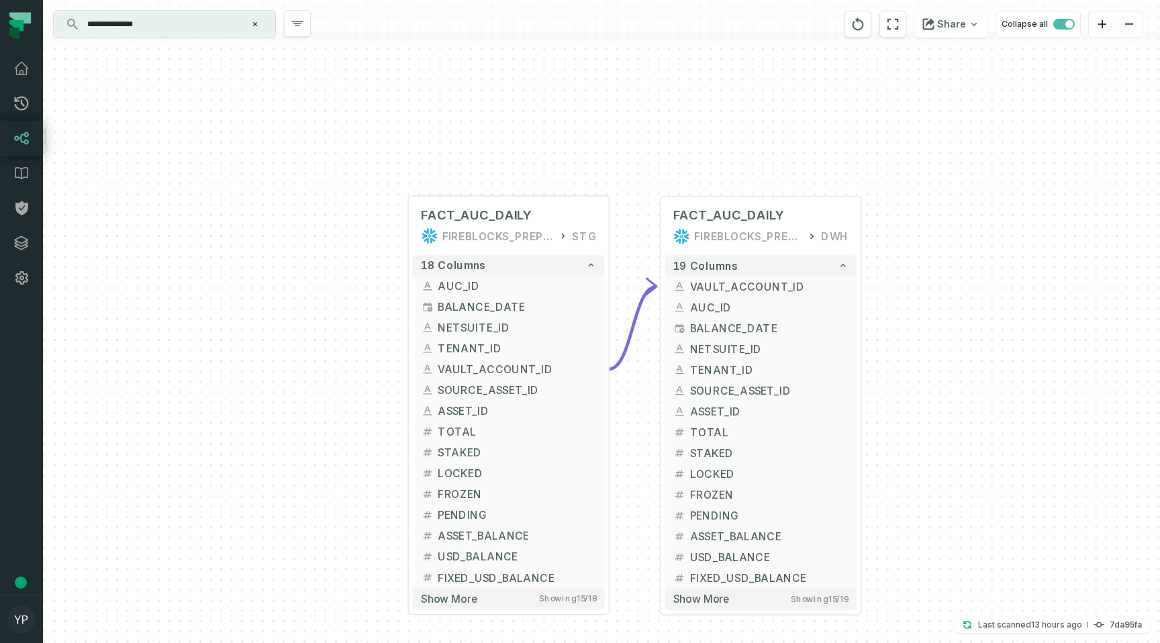
click at [128, 22] on input "**********" at bounding box center [163, 23] width 168 height 21
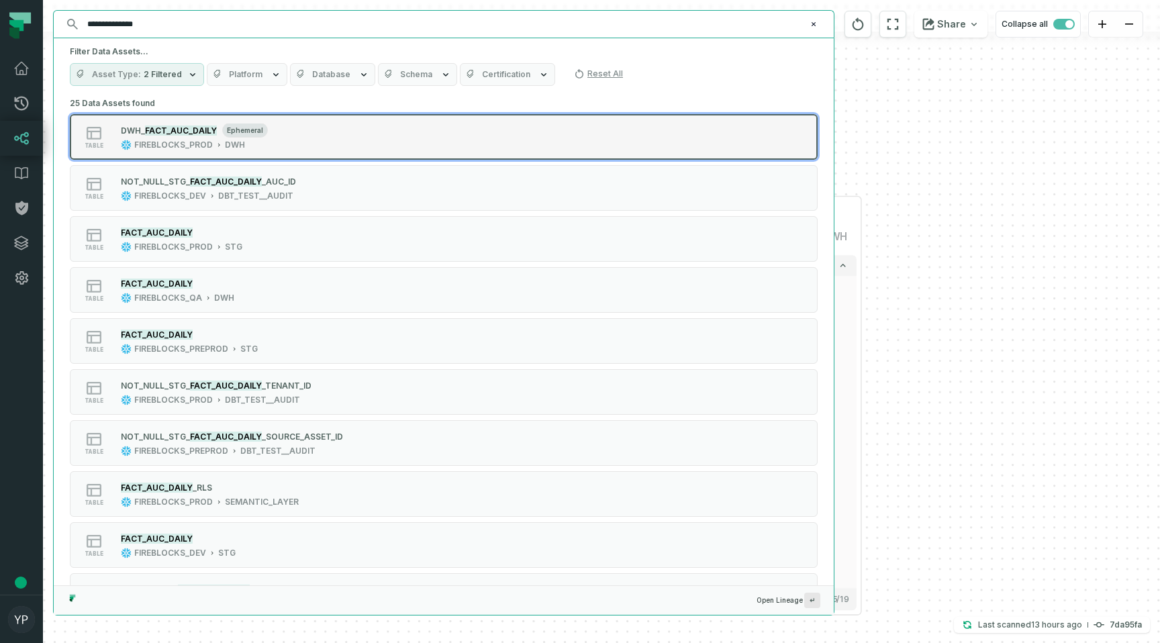
click at [156, 140] on div "FIREBLOCKS_PROD" at bounding box center [173, 145] width 79 height 11
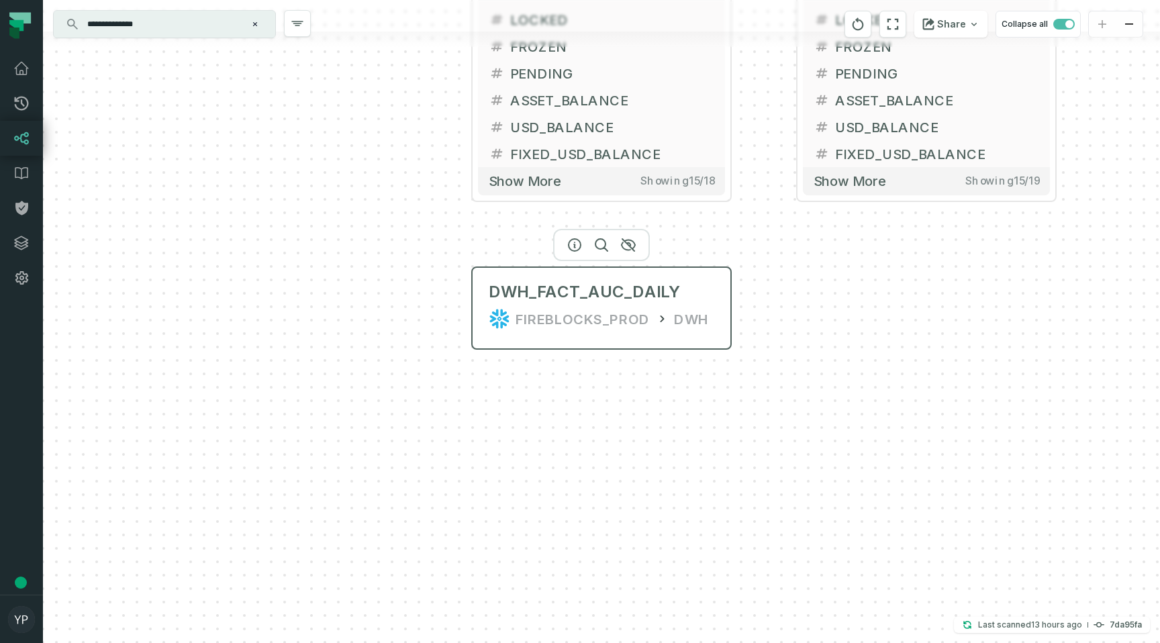
click at [682, 321] on div "DWH" at bounding box center [691, 318] width 35 height 21
click at [665, 322] on div "FIREBLOCKS_PROD DWH" at bounding box center [602, 318] width 226 height 21
click at [496, 320] on icon at bounding box center [499, 318] width 21 height 21
click at [257, 24] on icon "Clear search query" at bounding box center [255, 24] width 8 height 8
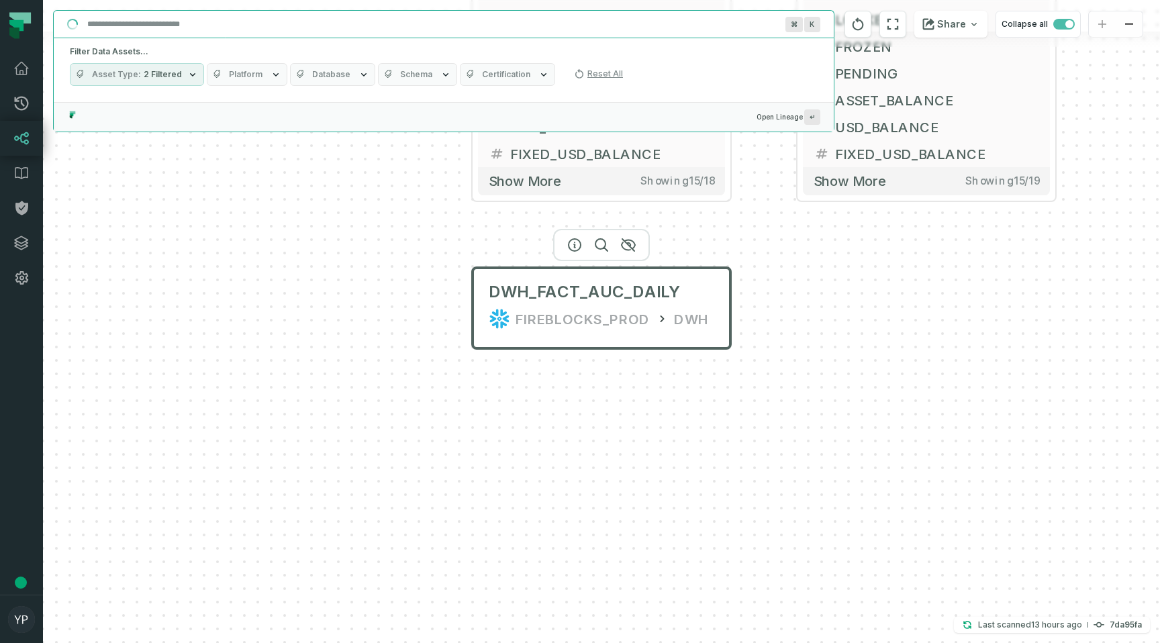
click at [252, 24] on input "Discovery Provider cmdk menu" at bounding box center [431, 23] width 705 height 21
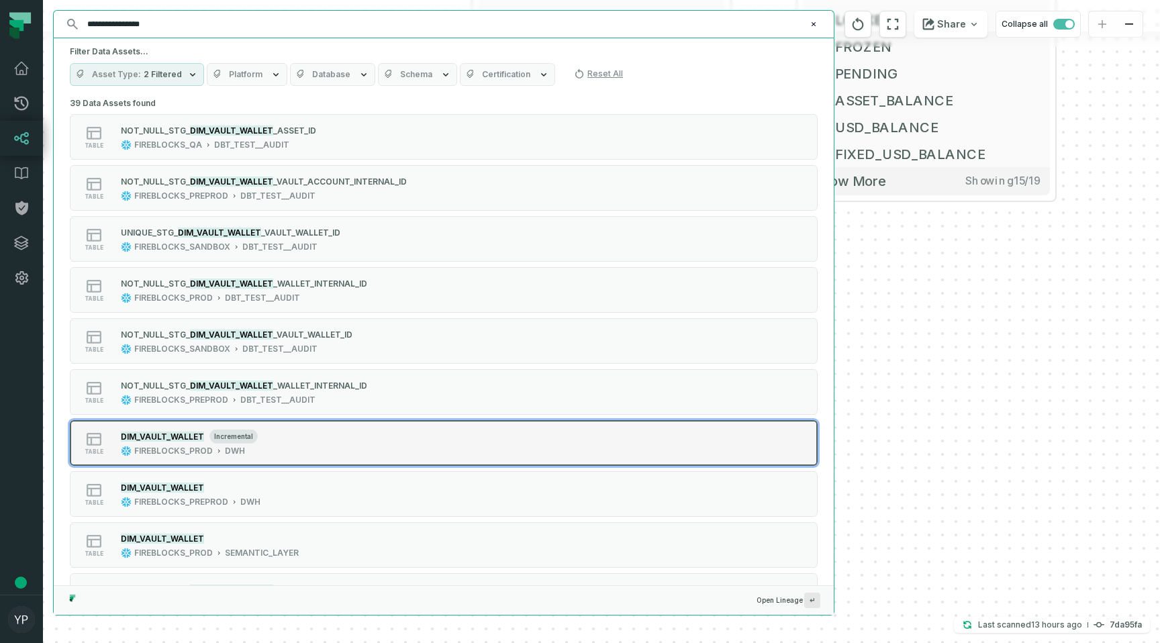
type input "**********"
click at [138, 440] on mark "DIM_VAULT_WALLET" at bounding box center [162, 437] width 83 height 10
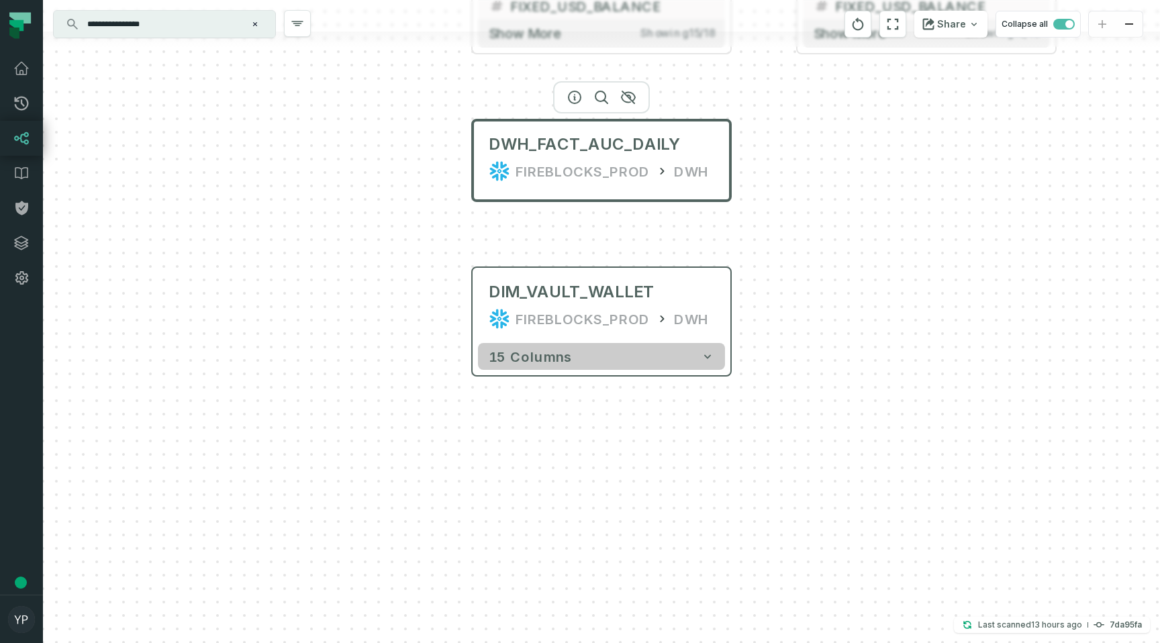
click at [703, 359] on icon "button" at bounding box center [707, 356] width 13 height 13
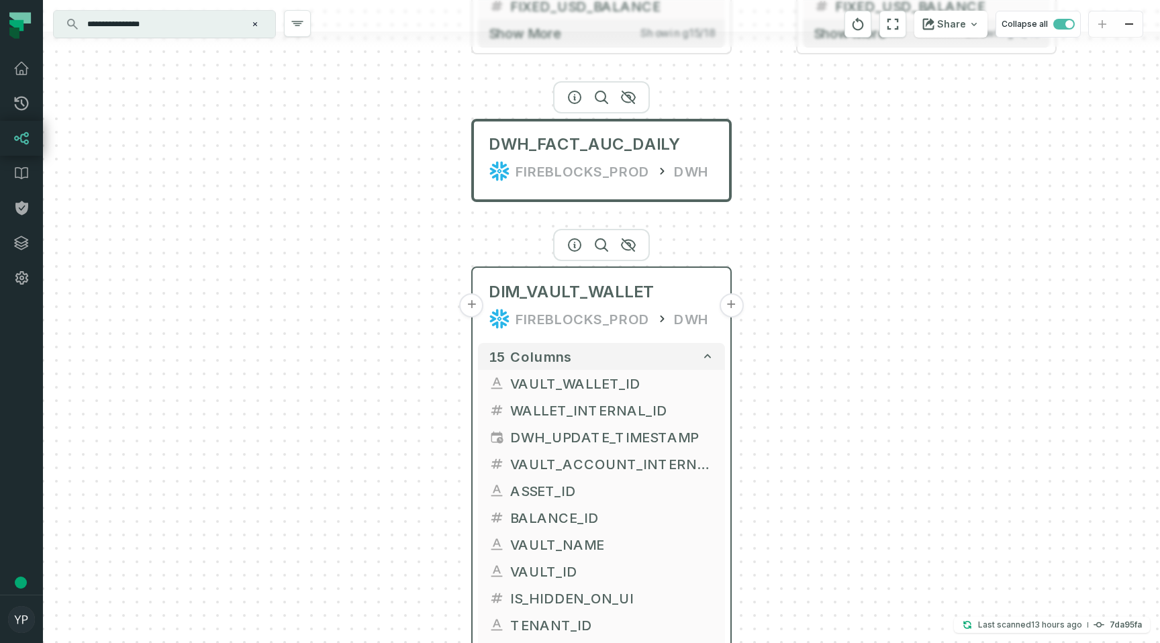
click at [477, 308] on button "+" at bounding box center [472, 305] width 24 height 24
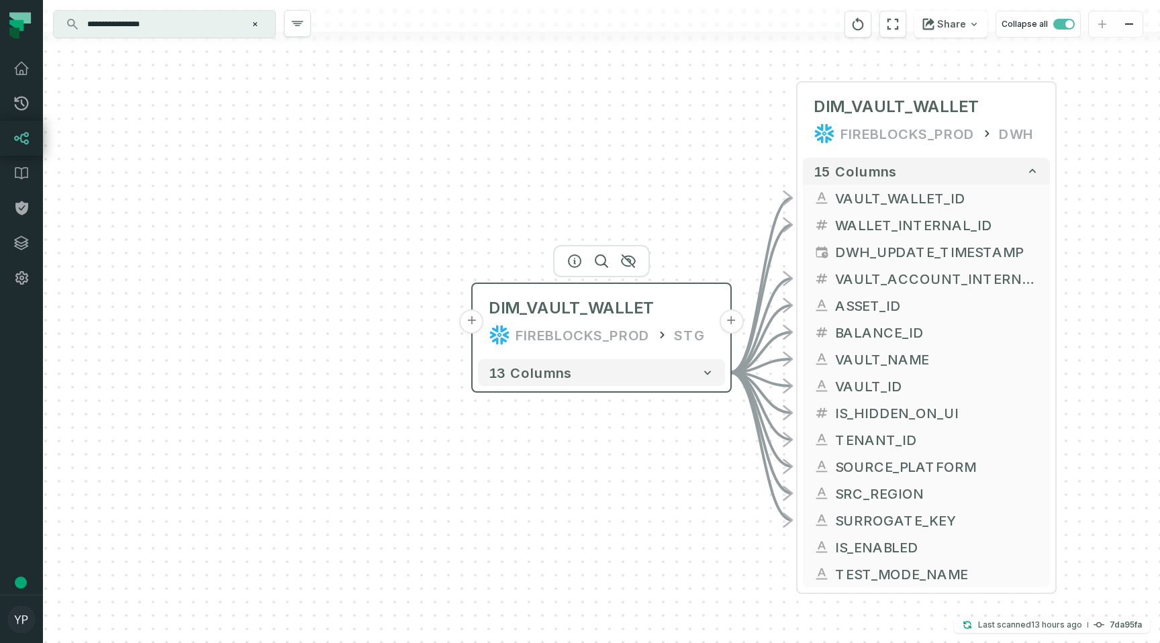
click at [471, 332] on button "+" at bounding box center [472, 322] width 24 height 24
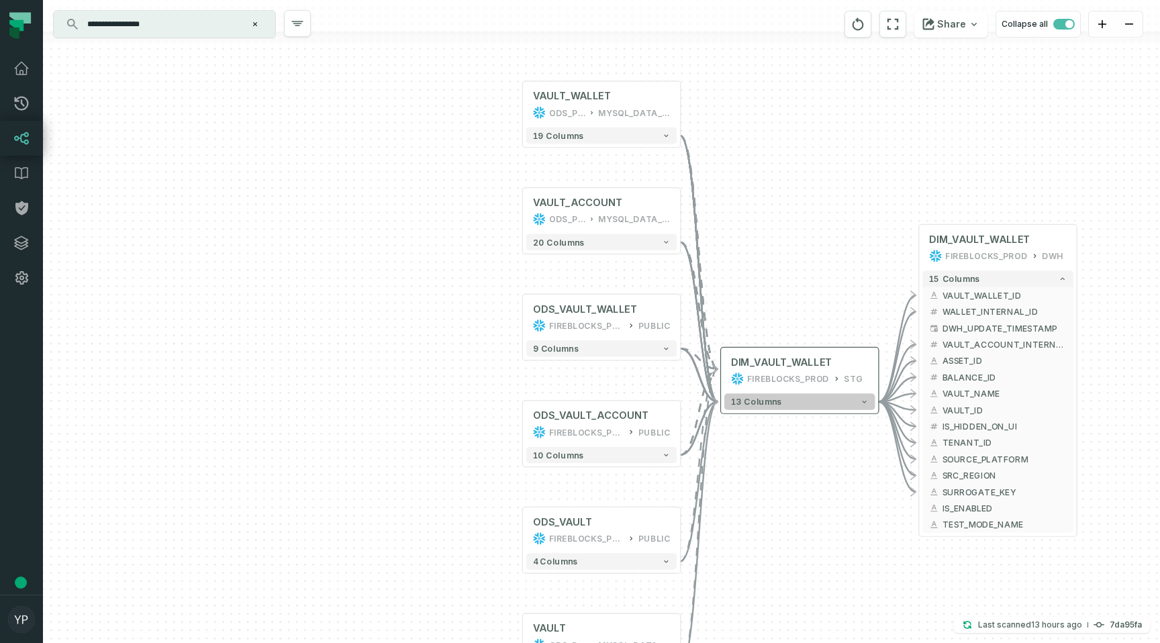
click at [803, 406] on button "13 columns" at bounding box center [799, 401] width 150 height 16
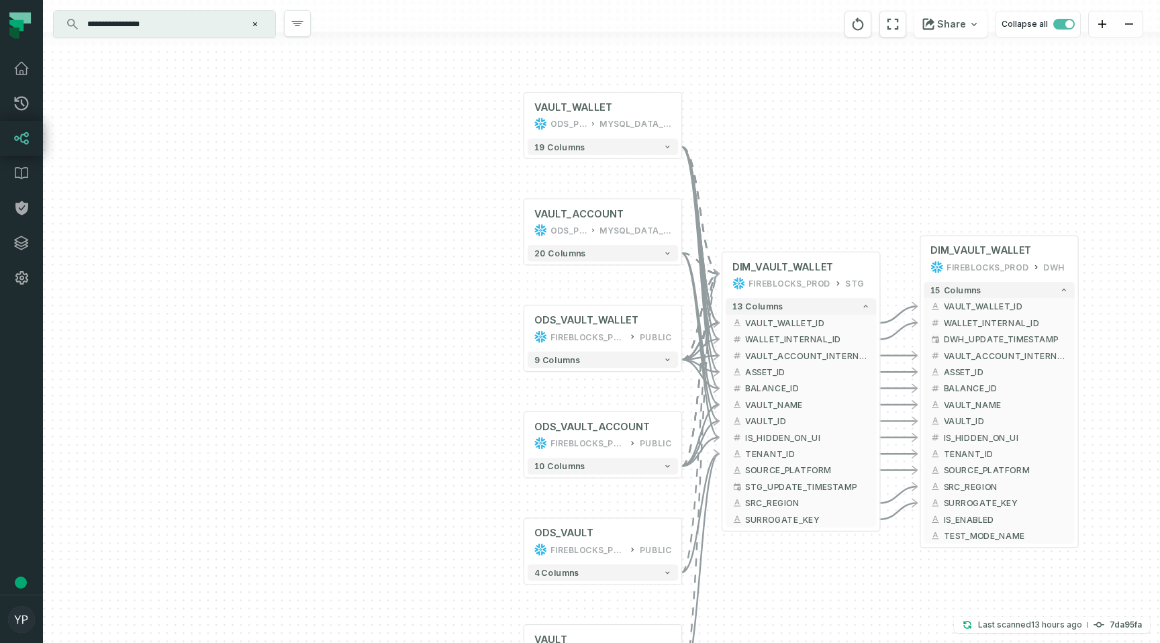
drag, startPoint x: 785, startPoint y: 285, endPoint x: 787, endPoint y: 190, distance: 95.4
click at [787, 190] on div "+ VAULT_WALLET ODS_PROD_FBS_PRODUCT MYSQL_DATA_SERVICE + 19 columns + VAULT_ACC…" at bounding box center [601, 321] width 1117 height 643
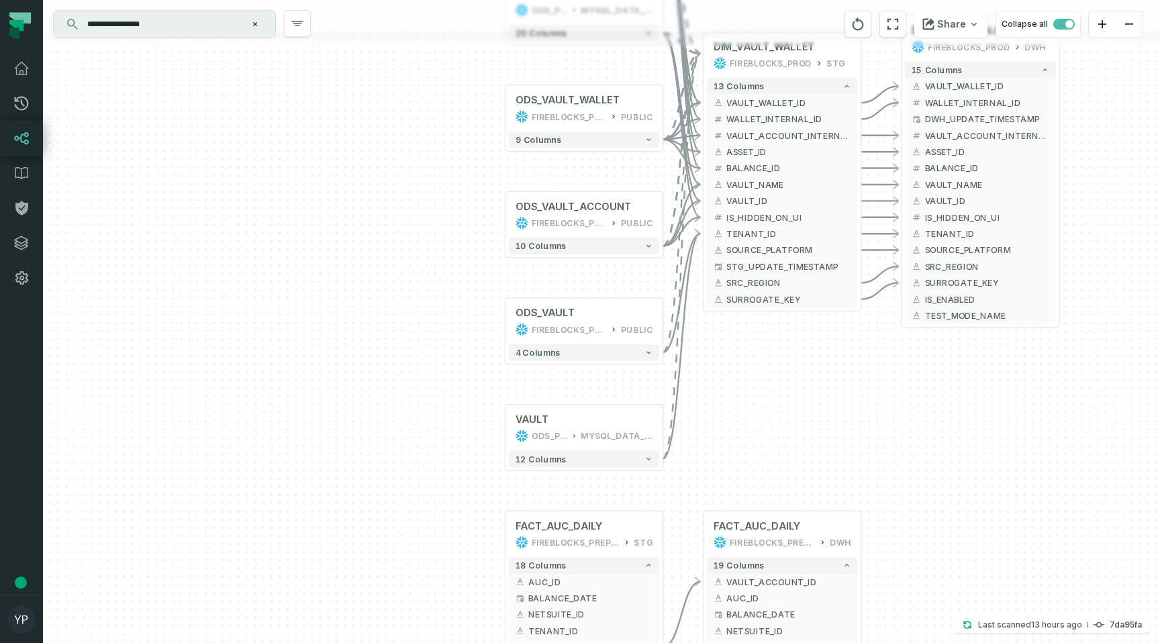
drag, startPoint x: 506, startPoint y: 473, endPoint x: 486, endPoint y: 253, distance: 221.1
click at [486, 253] on div "+ VAULT_WALLET ODS_PROD_FBS_PRODUCT MYSQL_DATA_SERVICE + 19 columns + VAULT_ACC…" at bounding box center [601, 321] width 1117 height 643
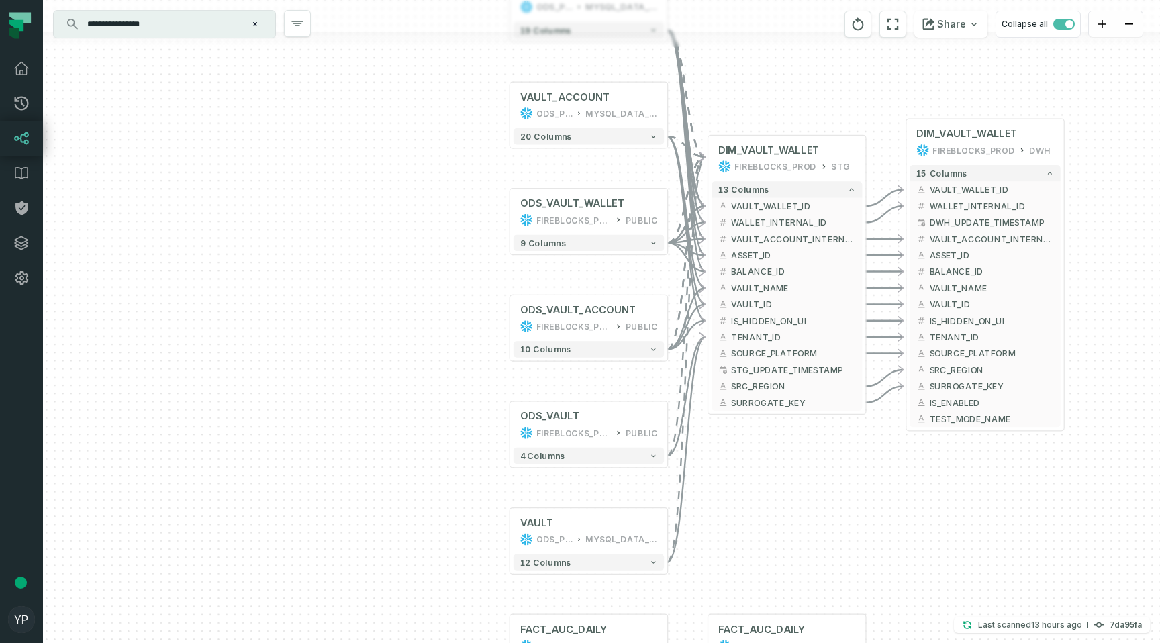
drag, startPoint x: 448, startPoint y: 282, endPoint x: 457, endPoint y: 414, distance: 131.9
click at [457, 413] on div "+ VAULT_WALLET ODS_PROD_FBS_PRODUCT MYSQL_DATA_SERVICE + 19 columns + VAULT_ACC…" at bounding box center [601, 321] width 1117 height 643
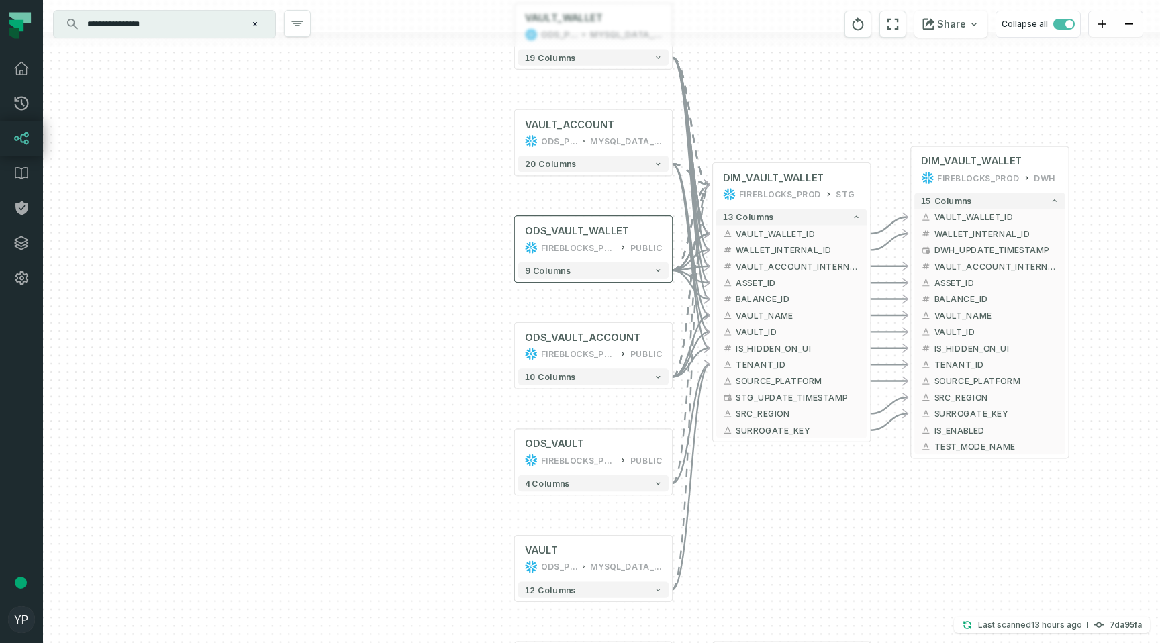
click at [551, 261] on div "9 columns" at bounding box center [593, 270] width 157 height 23
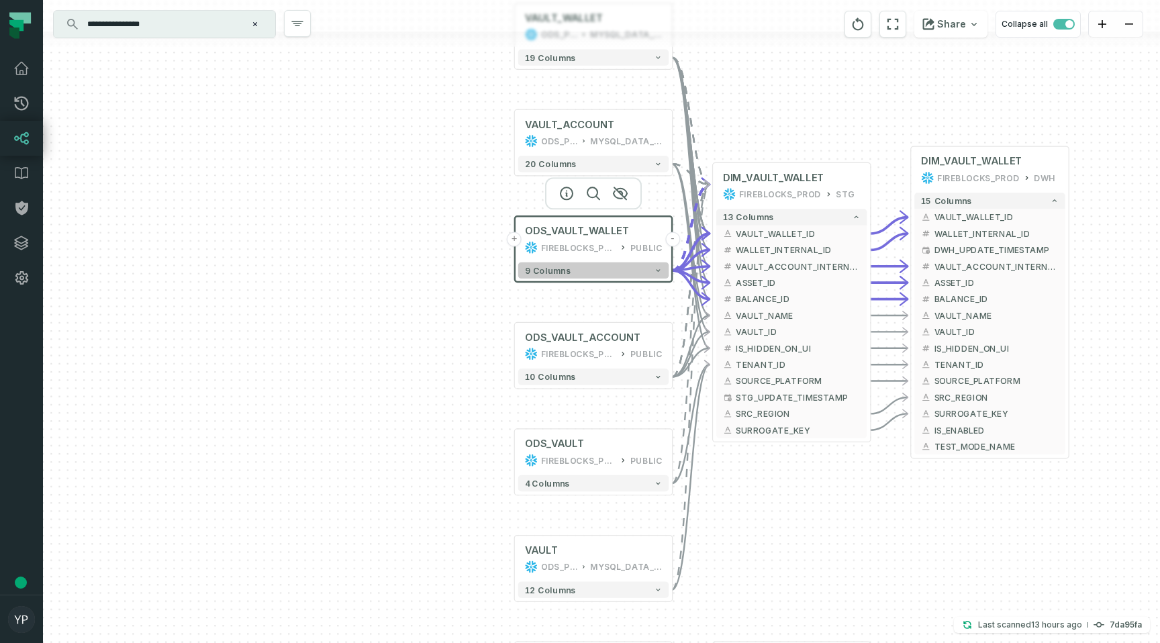
click at [551, 269] on span "9 columns" at bounding box center [548, 271] width 46 height 10
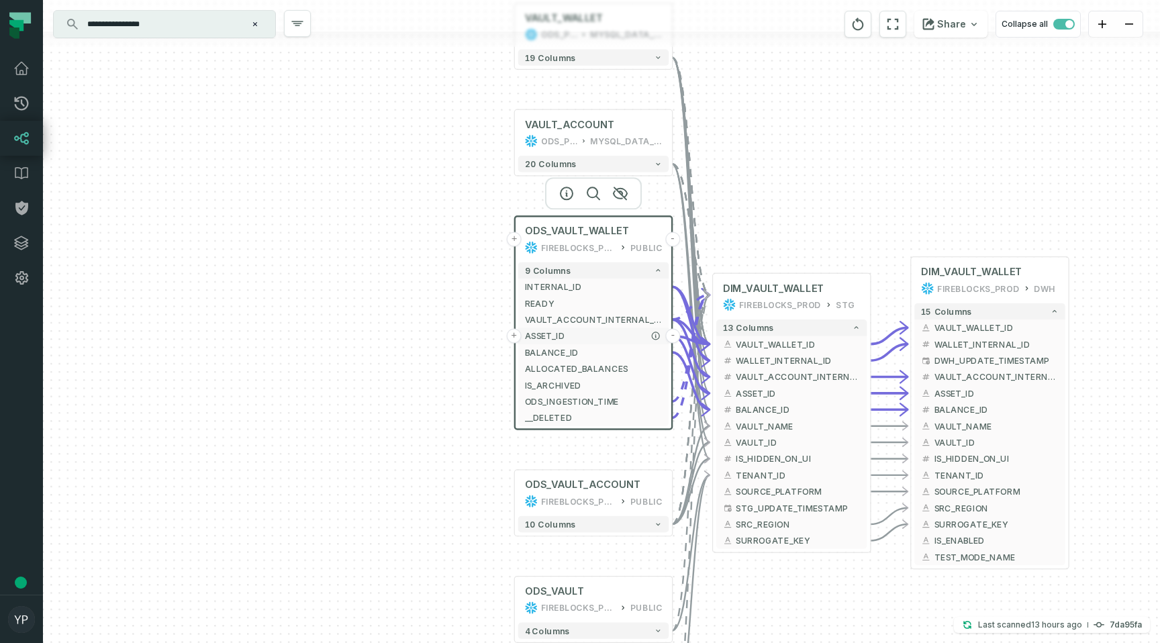
click at [520, 334] on button "+" at bounding box center [514, 335] width 15 height 15
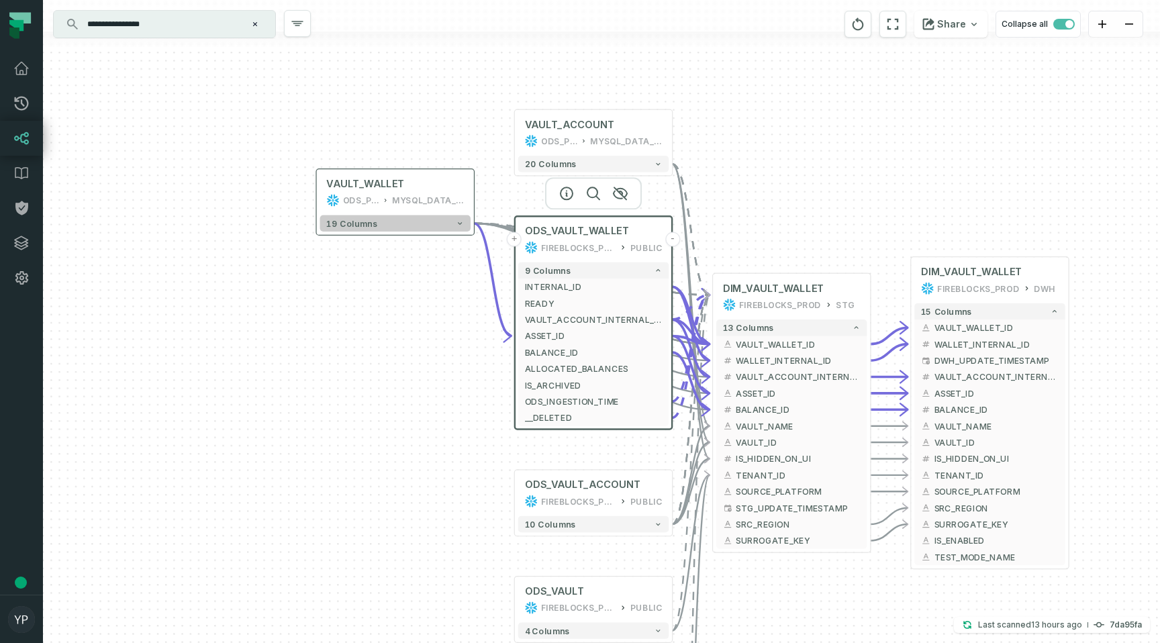
click at [388, 225] on button "19 columns" at bounding box center [395, 224] width 150 height 16
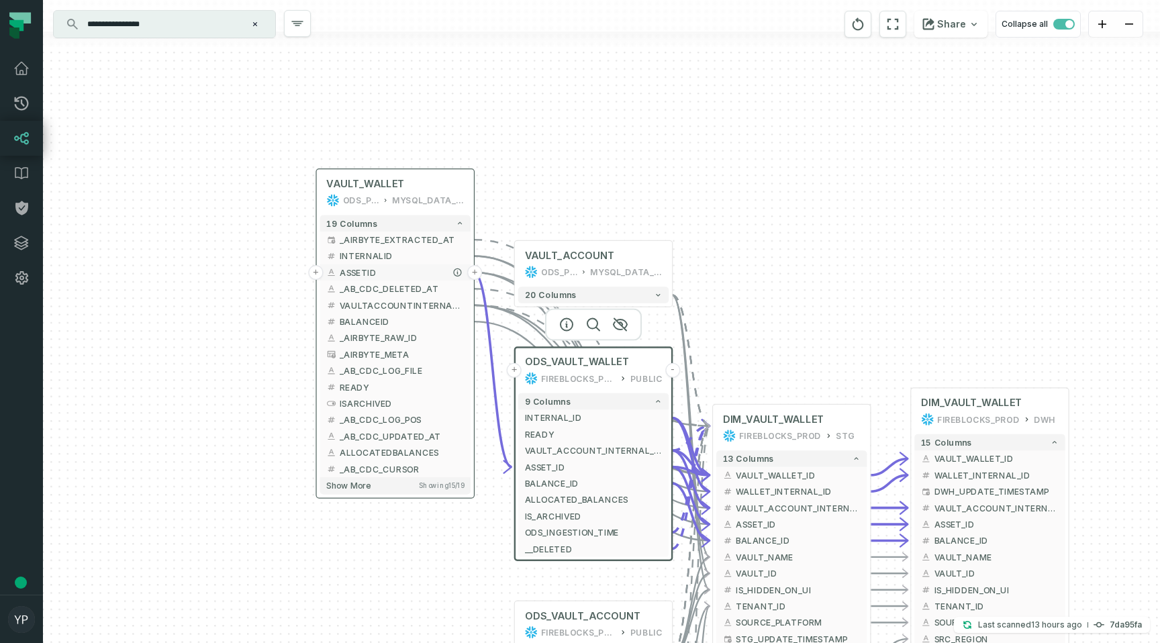
click at [314, 269] on button "+" at bounding box center [315, 272] width 15 height 15
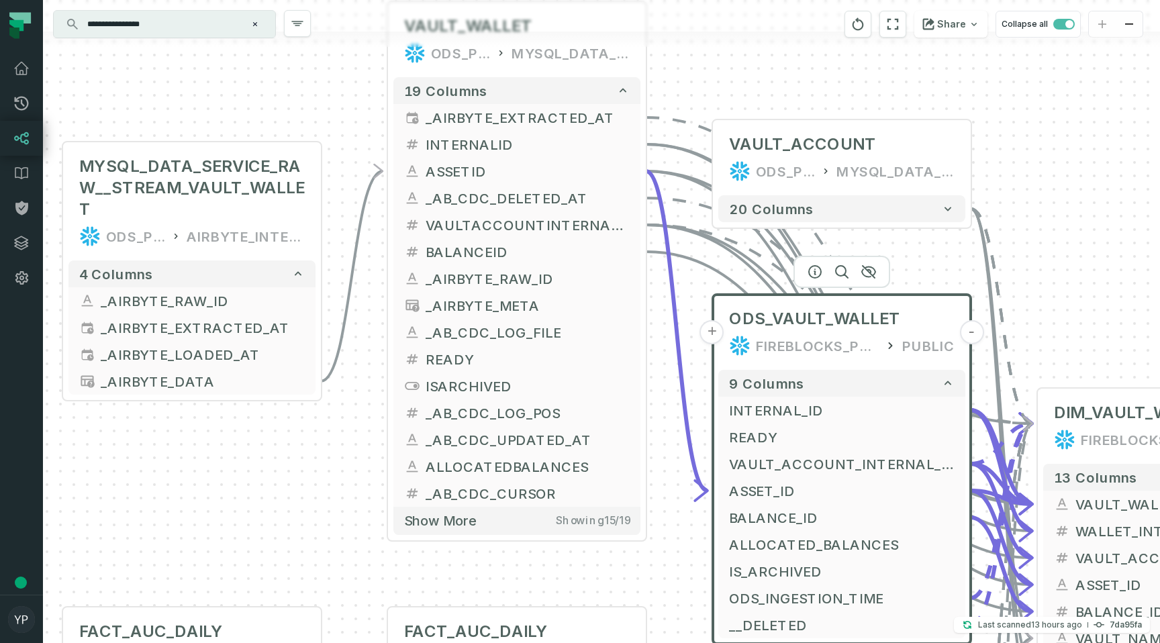
drag, startPoint x: 765, startPoint y: 284, endPoint x: 326, endPoint y: 120, distance: 468.9
click at [326, 120] on div "MYSQL_DATA_SERVICE_RAW__STREAM_VAULT_WALLET ODS_PROD_FBS_PRODUCT AIRBYTE_INTERN…" at bounding box center [601, 321] width 1117 height 643
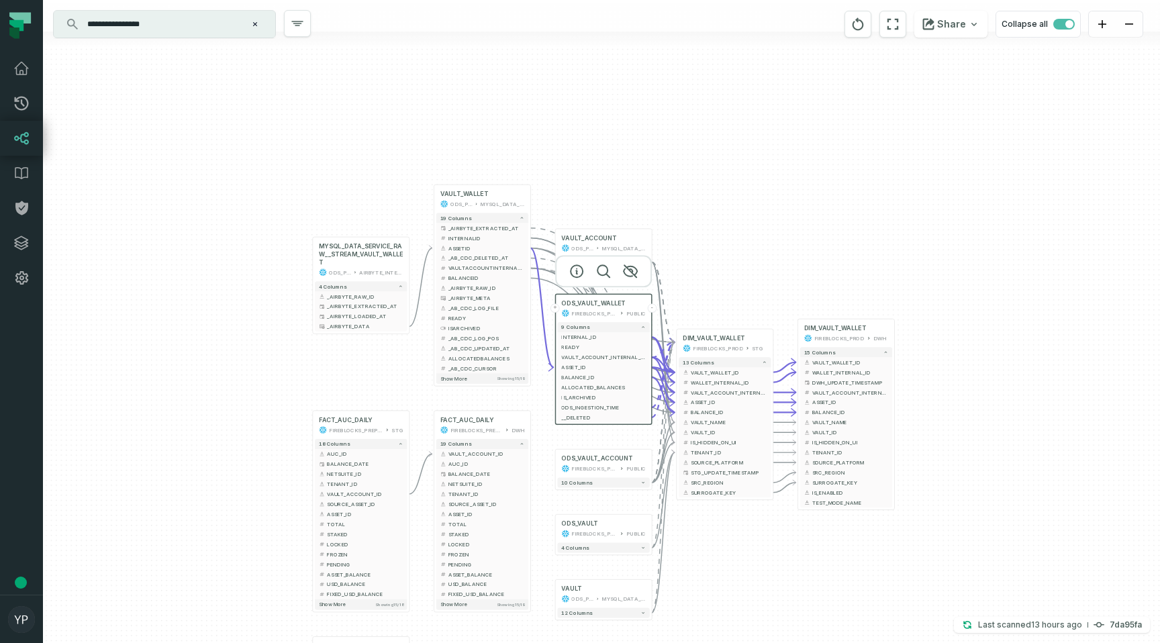
click at [22, 28] on icon at bounding box center [16, 25] width 14 height 11
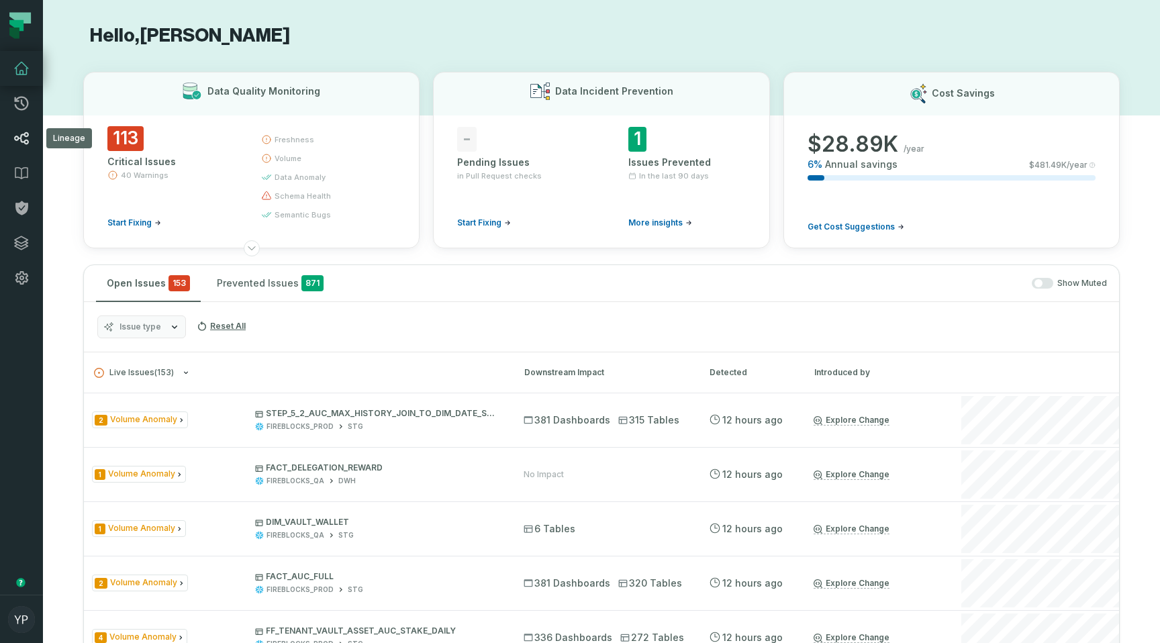
click at [19, 127] on link "Lineage" at bounding box center [21, 138] width 43 height 35
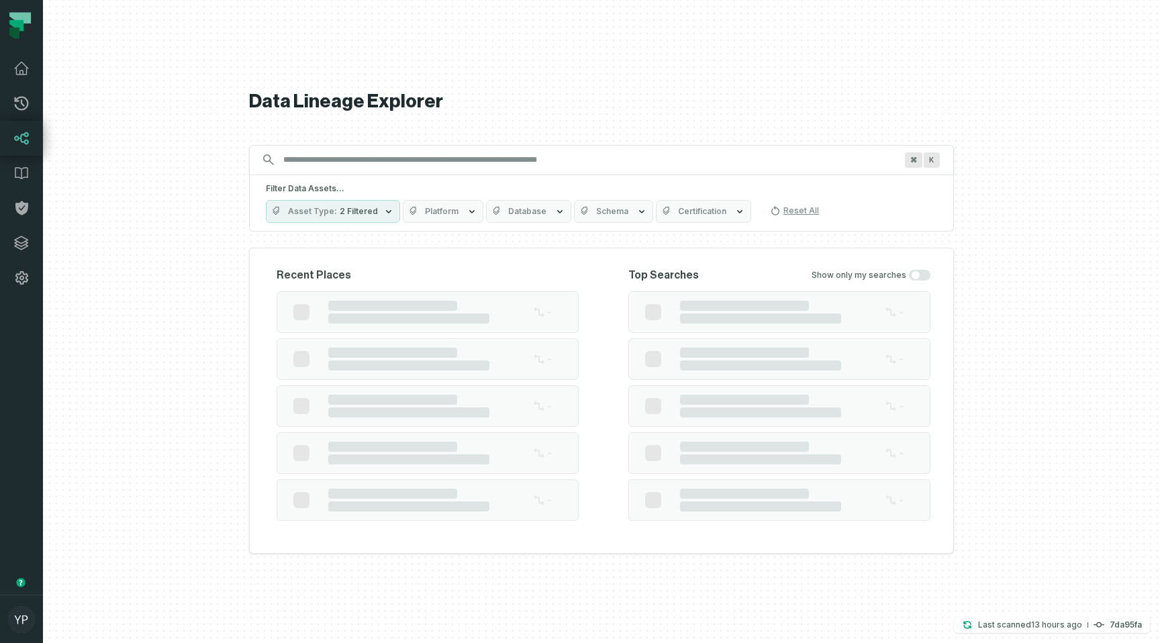
click at [308, 157] on input "Discovery Provider cmdk menu" at bounding box center [589, 159] width 628 height 21
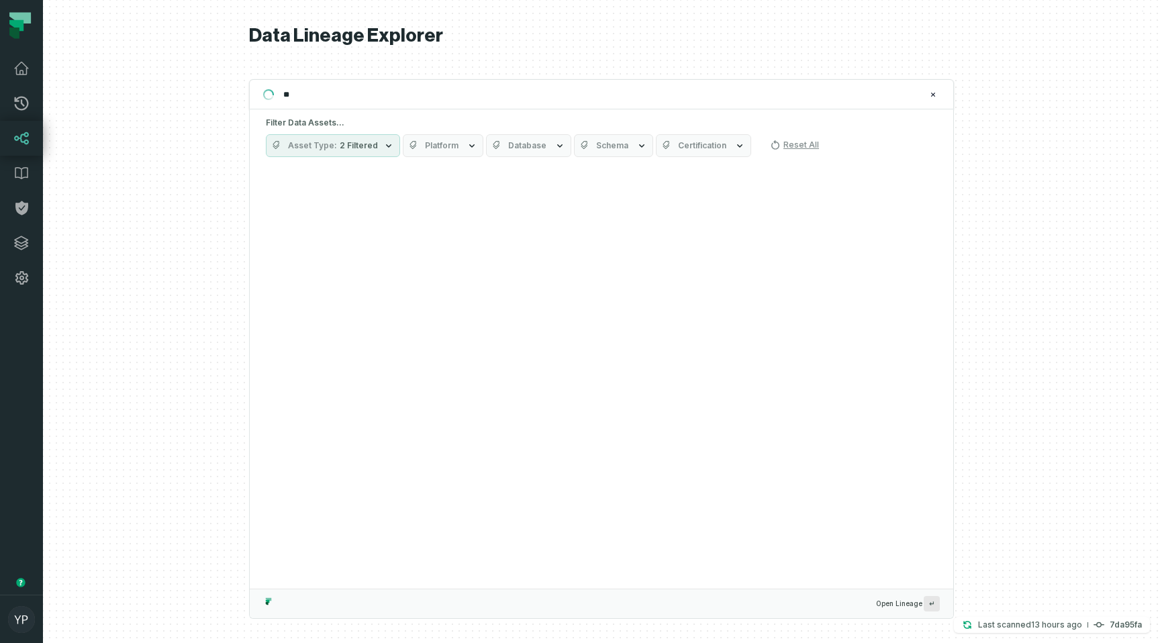
type input "*"
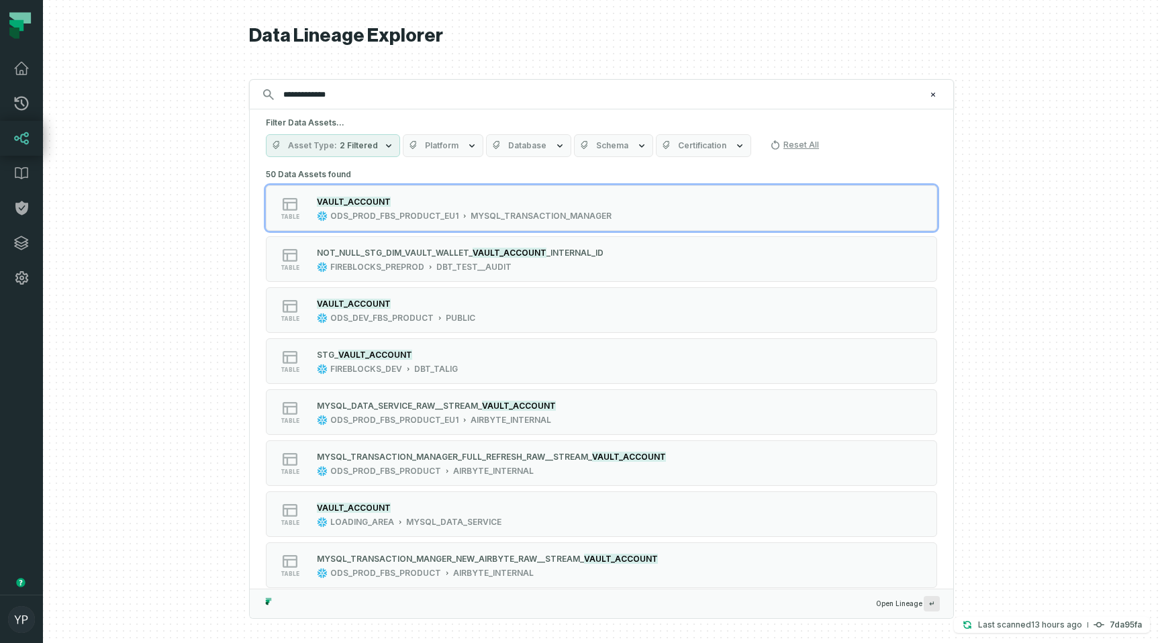
type input "**********"
